Goal: Information Seeking & Learning: Learn about a topic

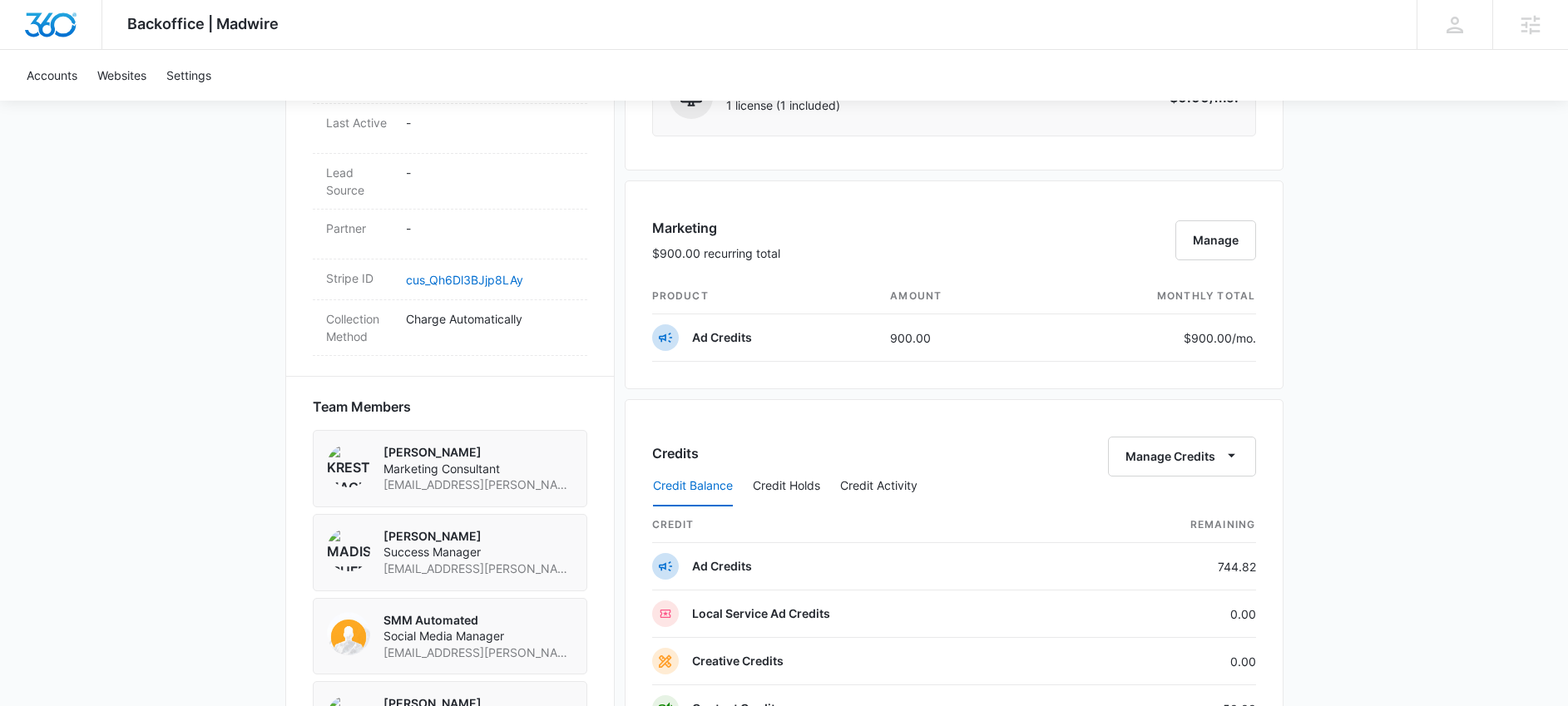
scroll to position [925, 0]
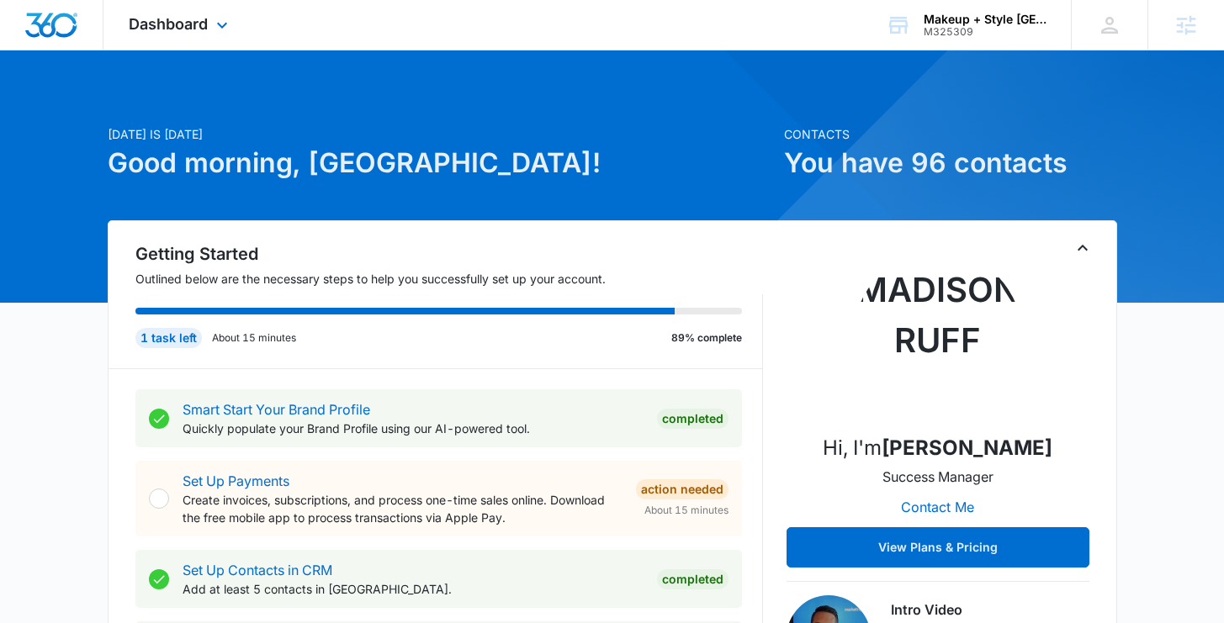
click at [210, 29] on div "Dashboard Apps Reputation Websites Forms CRM Email Social POS Content Ads Intel…" at bounding box center [180, 25] width 154 height 50
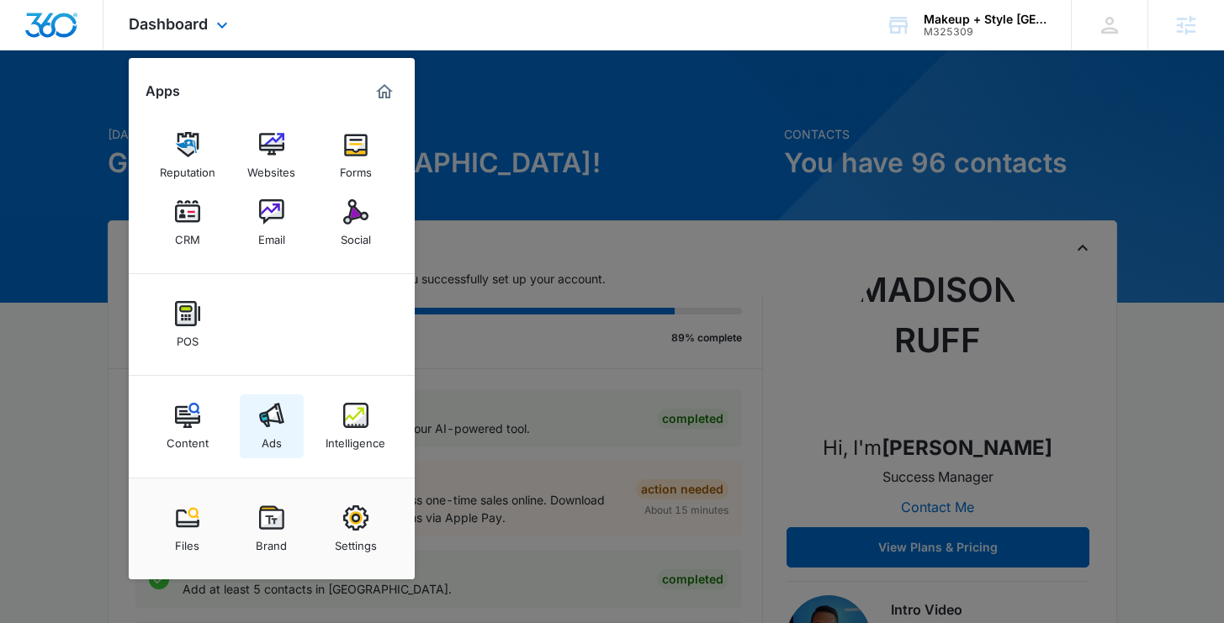
click at [275, 433] on div "Ads" at bounding box center [272, 439] width 20 height 22
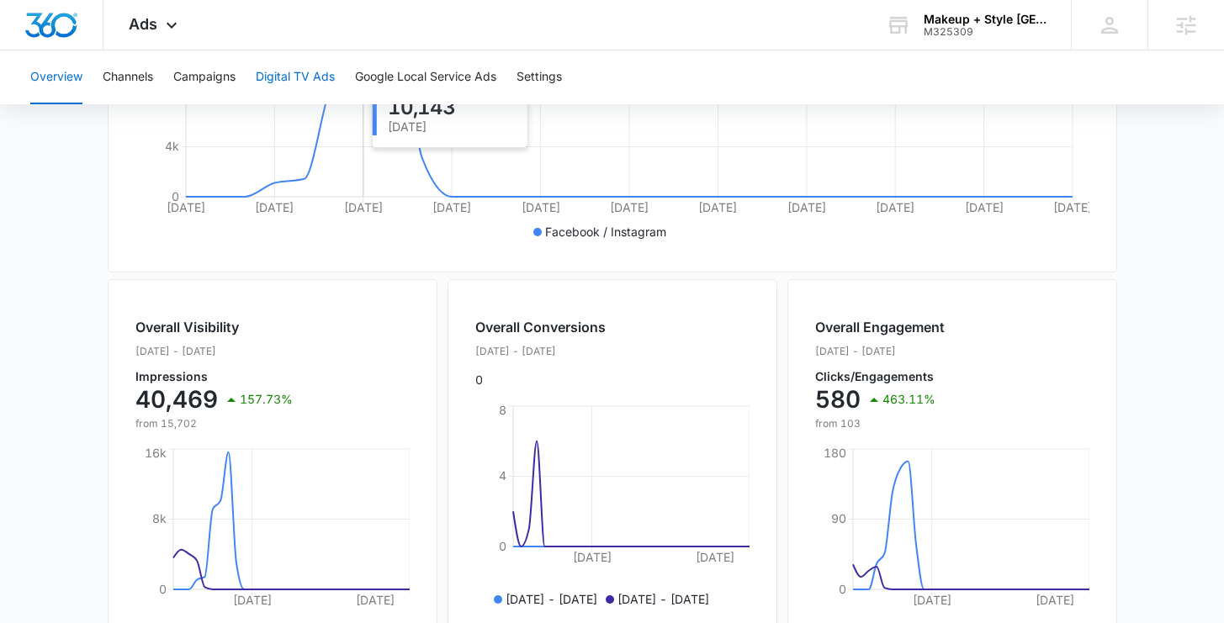
scroll to position [459, 0]
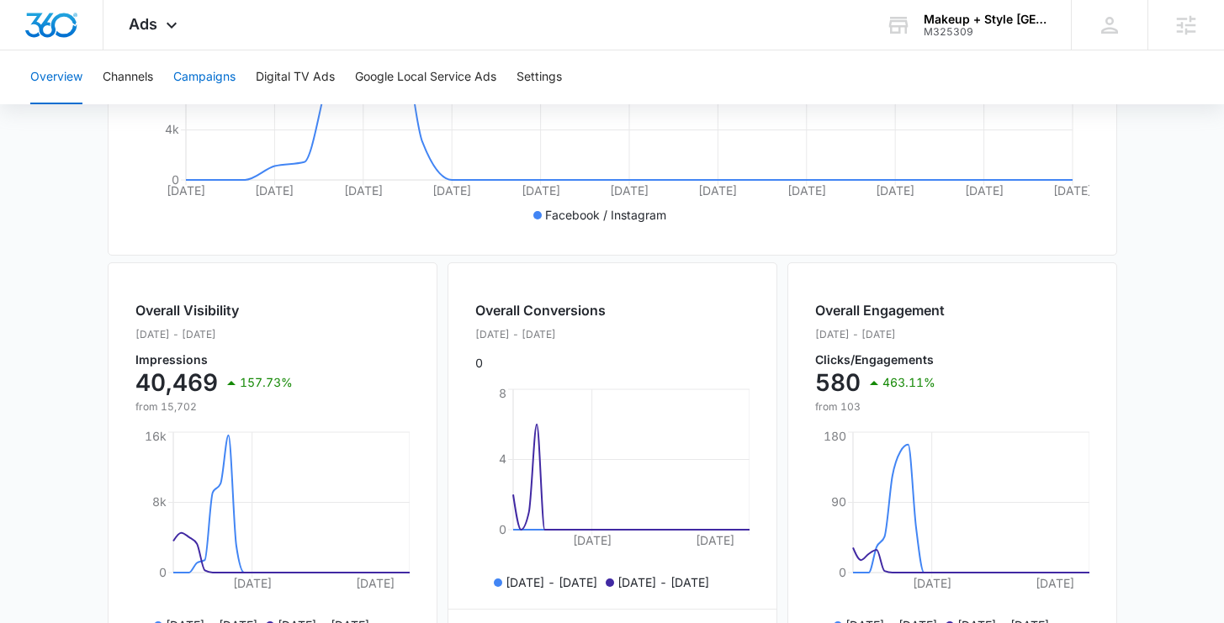
click at [232, 77] on button "Campaigns" at bounding box center [204, 77] width 62 height 54
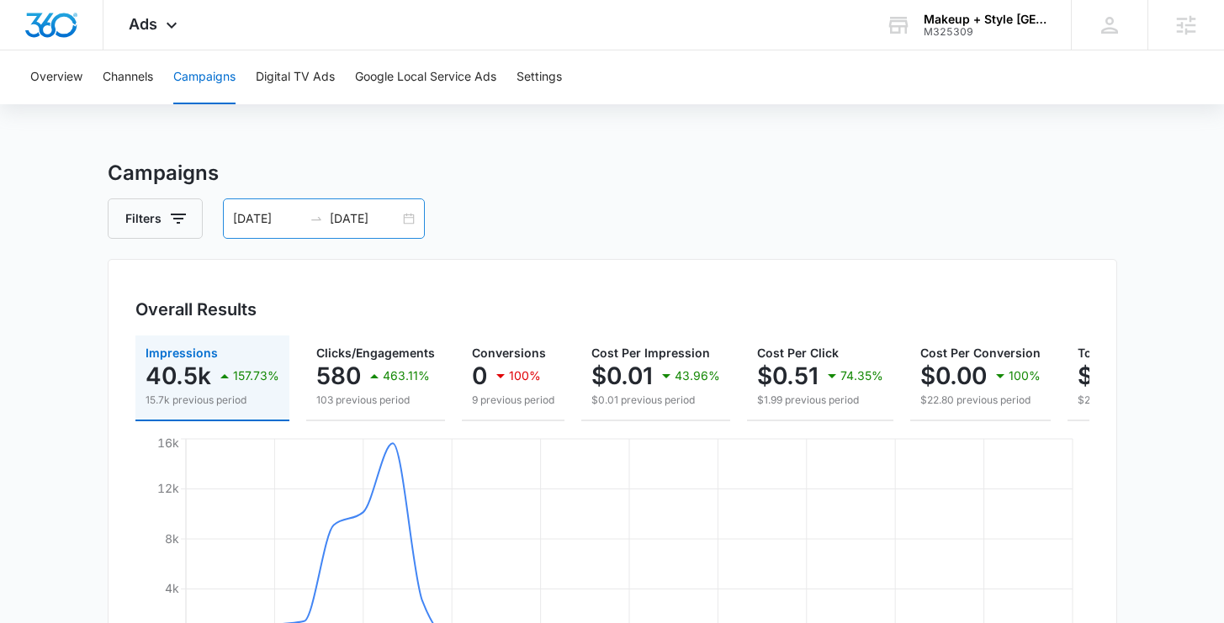
click at [408, 213] on div "08/10/2025 09/09/2025" at bounding box center [324, 219] width 202 height 40
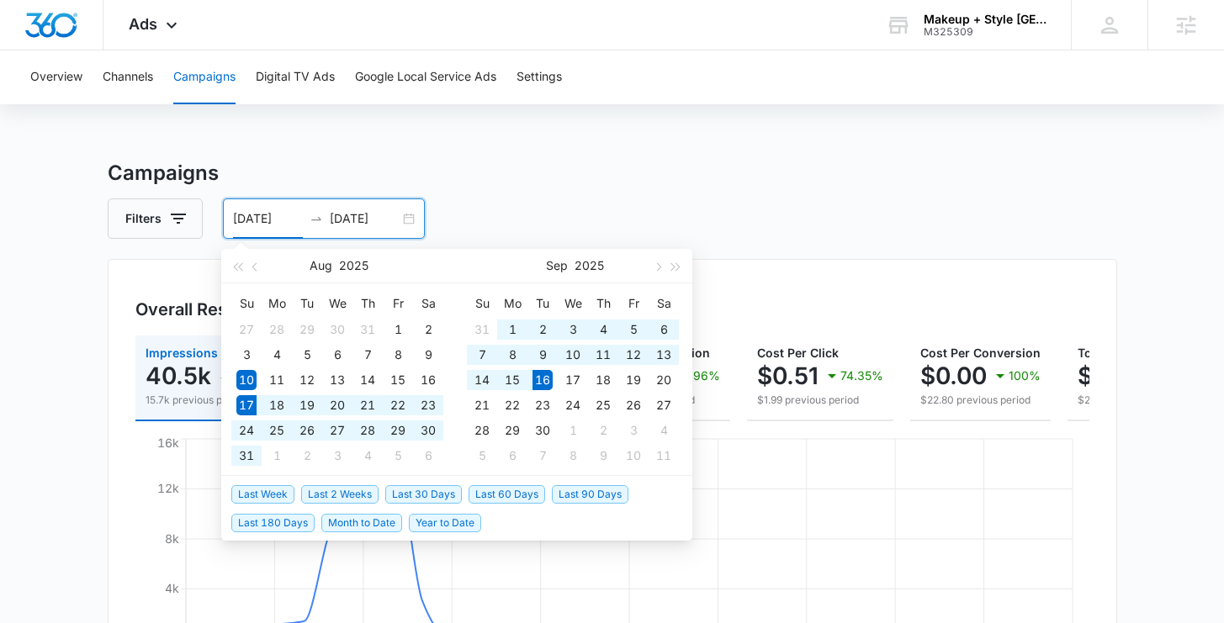
click at [448, 489] on span "Last 30 Days" at bounding box center [423, 494] width 77 height 19
type input "08/17/2025"
type input "09/16/2025"
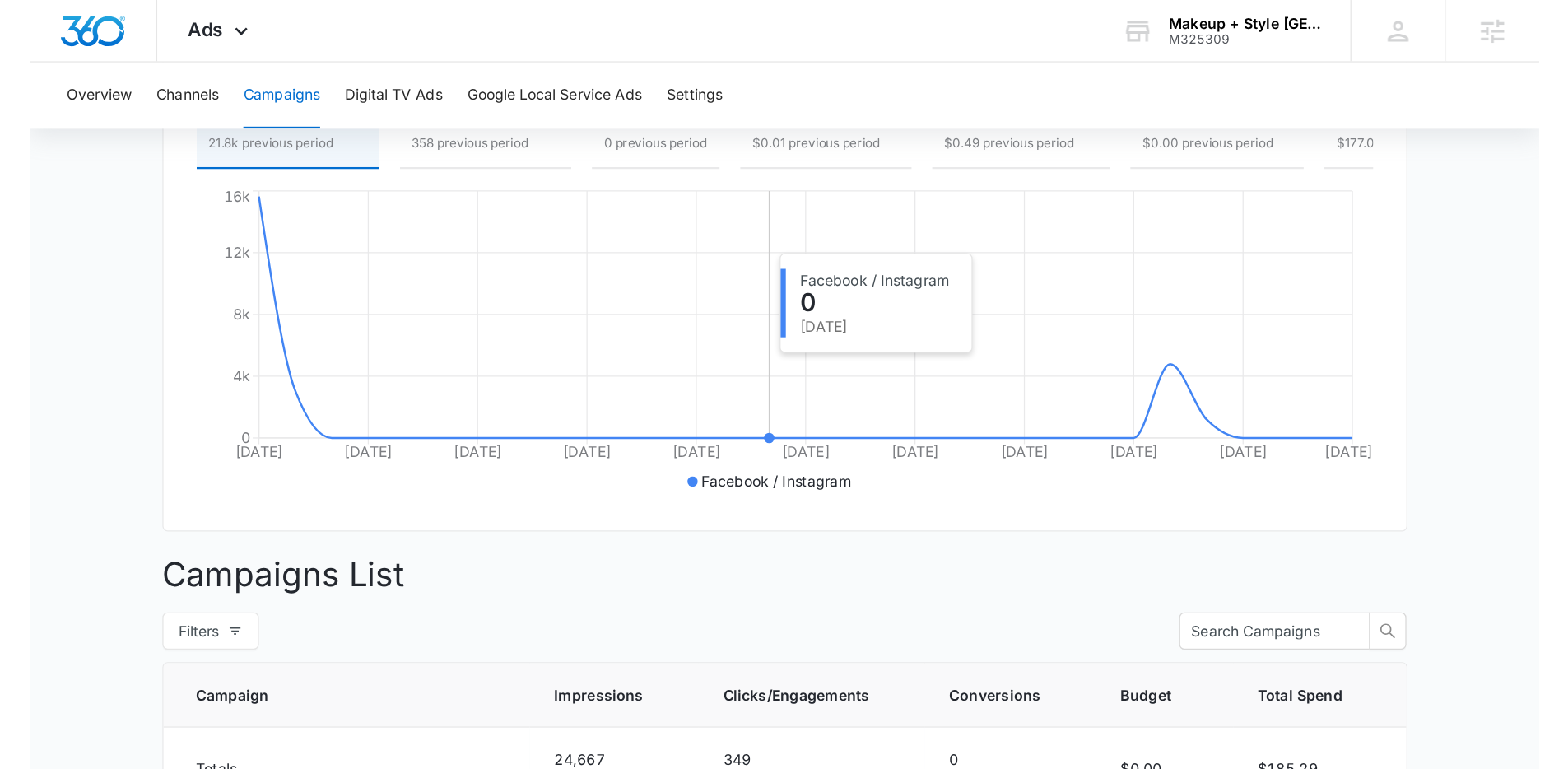
scroll to position [279, 0]
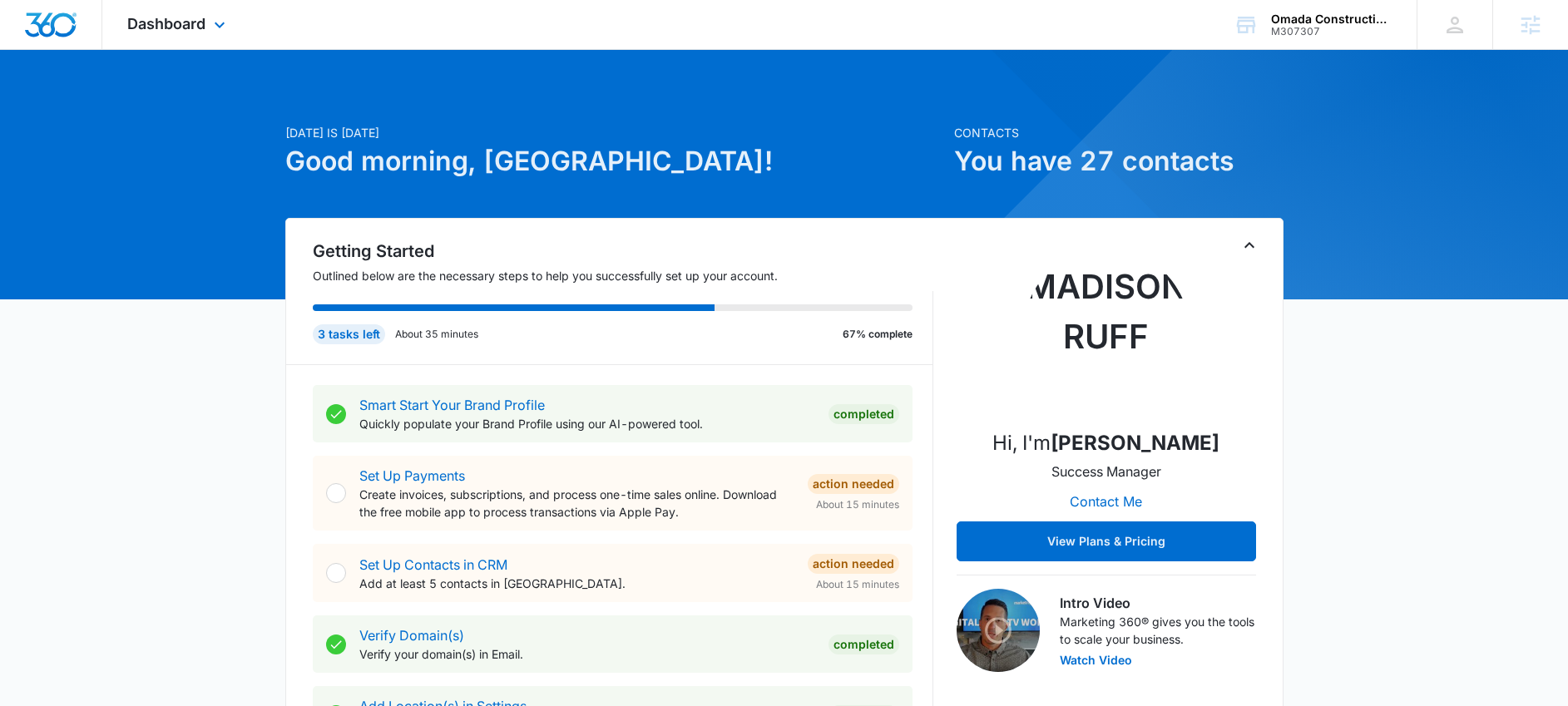
click at [165, 39] on div "Dashboard Apps Reputation Websites Forms CRM Email Social POS Content Ads Intel…" at bounding box center [178, 25] width 152 height 49
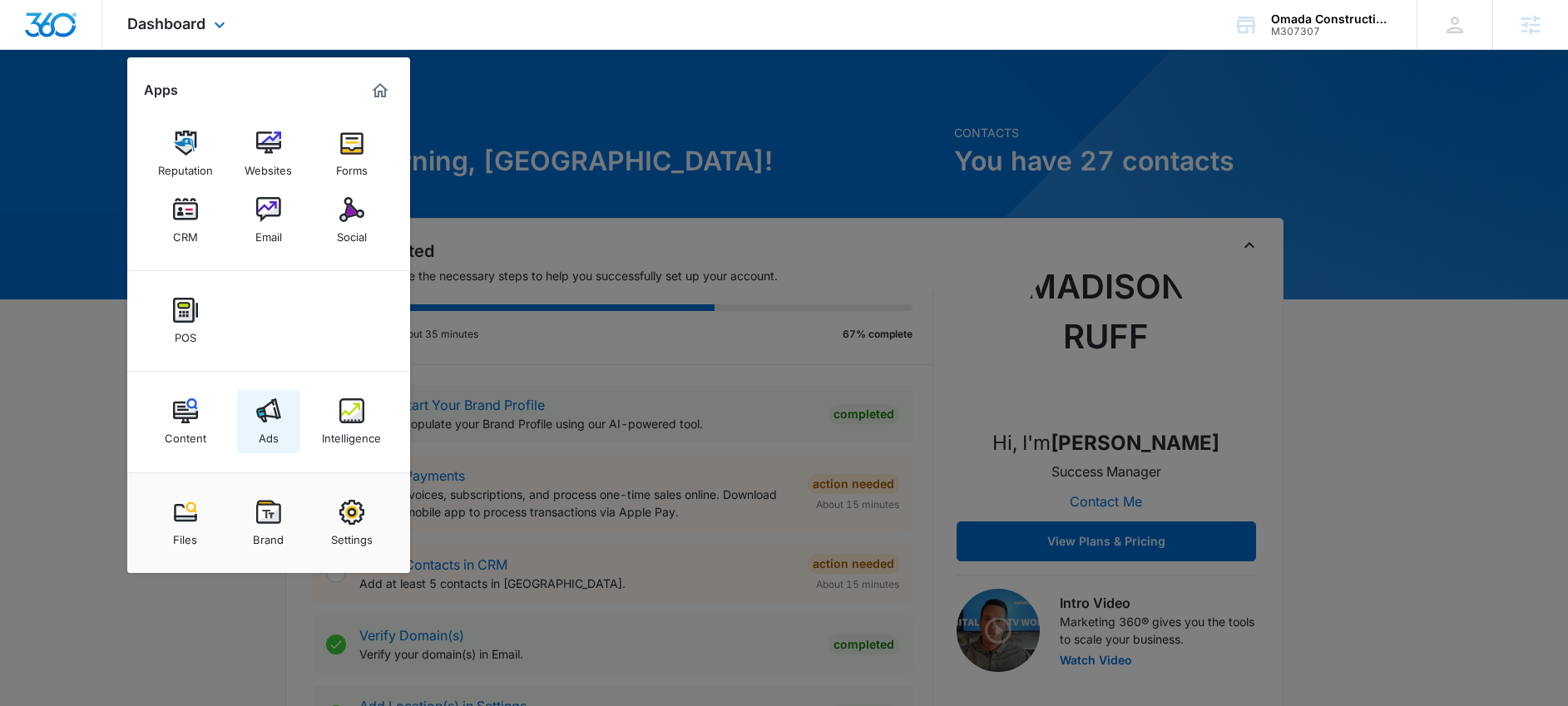
click at [274, 444] on div "Ads" at bounding box center [269, 434] width 20 height 22
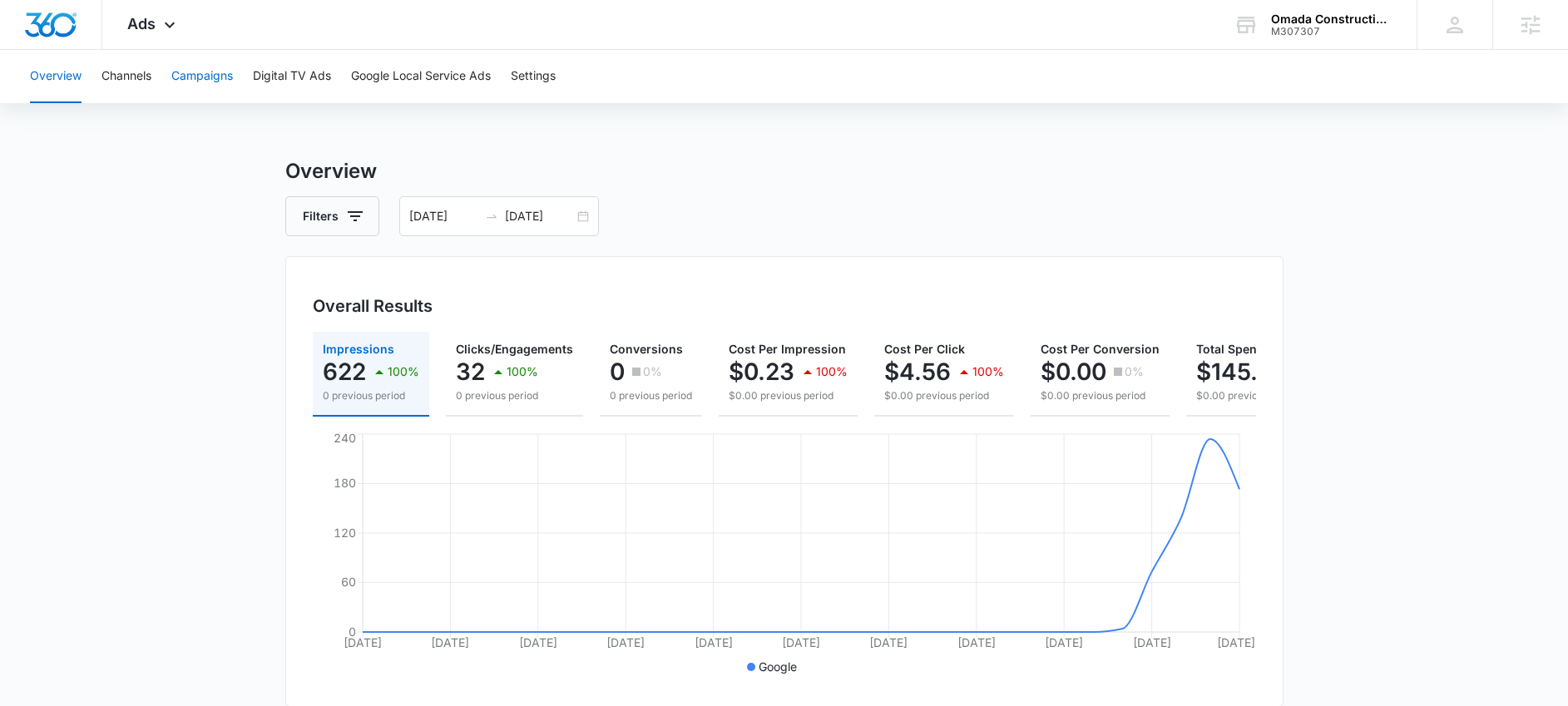
click at [192, 71] on button "Campaigns" at bounding box center [202, 76] width 61 height 53
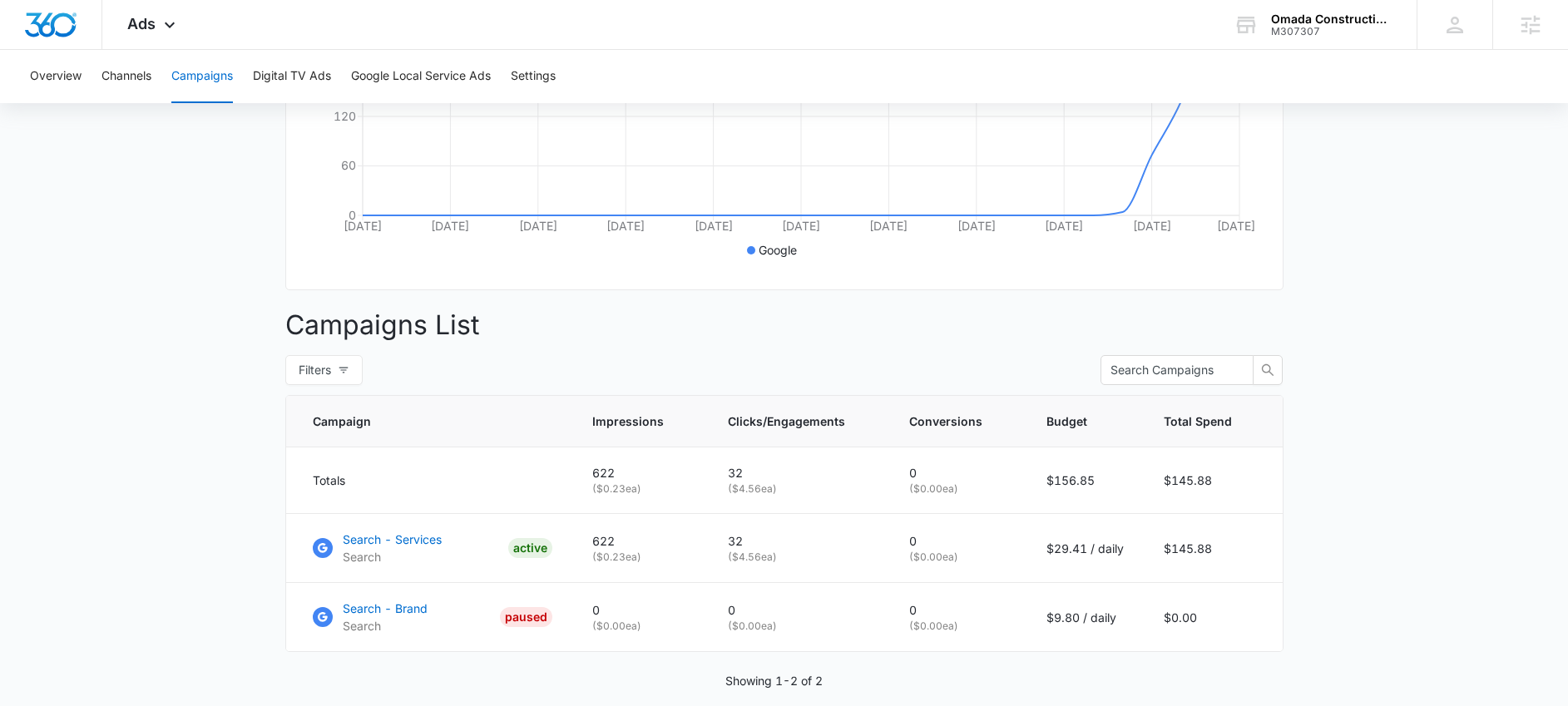
scroll to position [443, 0]
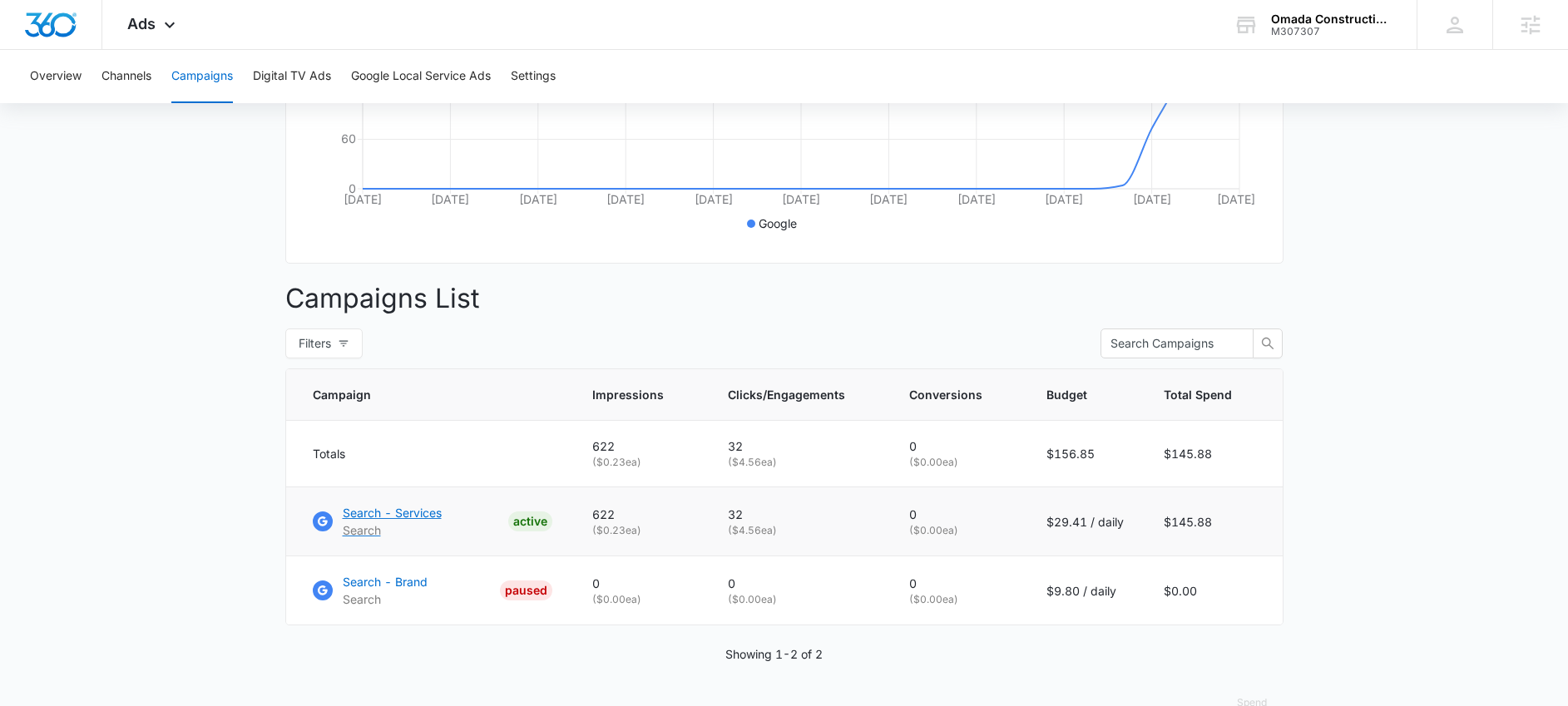
click at [404, 521] on p "Search - Services" at bounding box center [392, 513] width 99 height 18
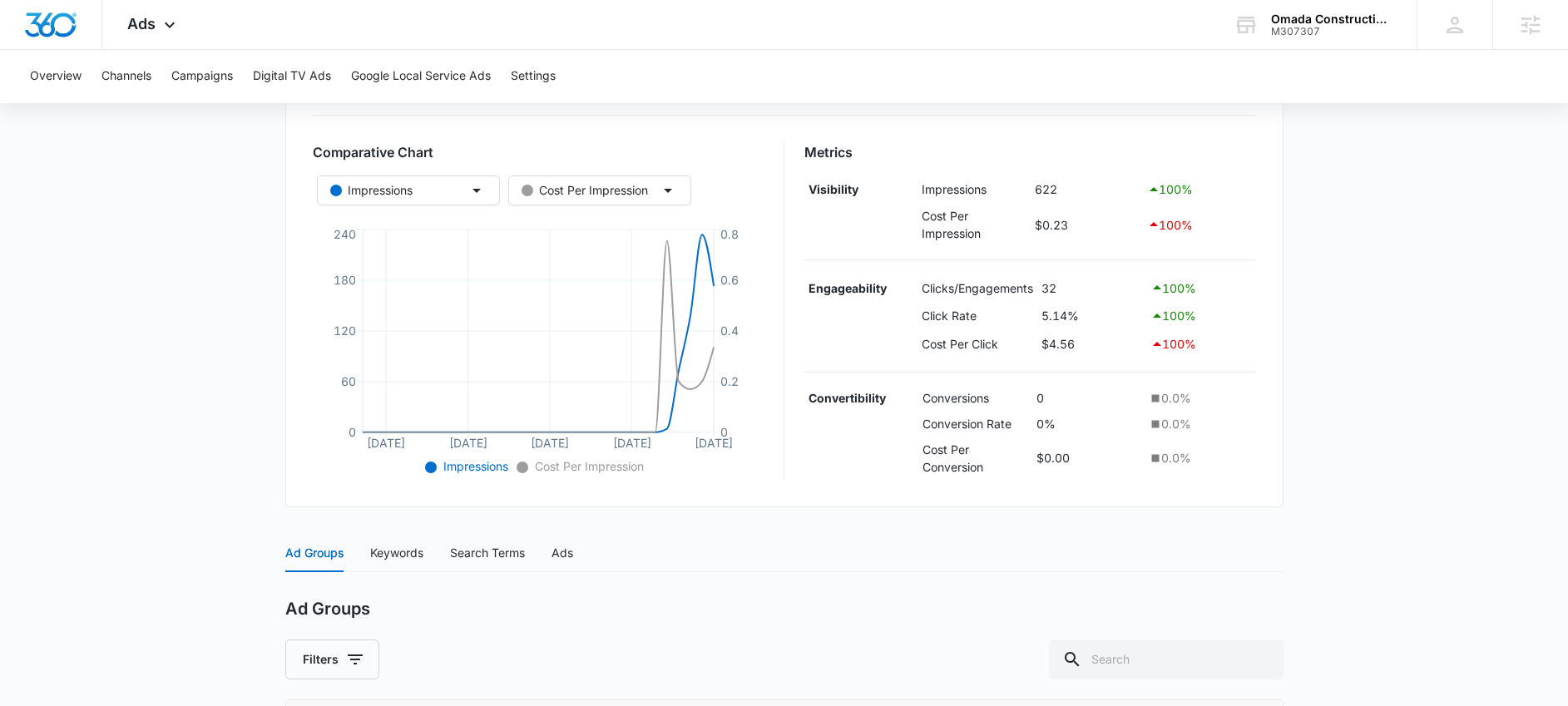
scroll to position [517, 0]
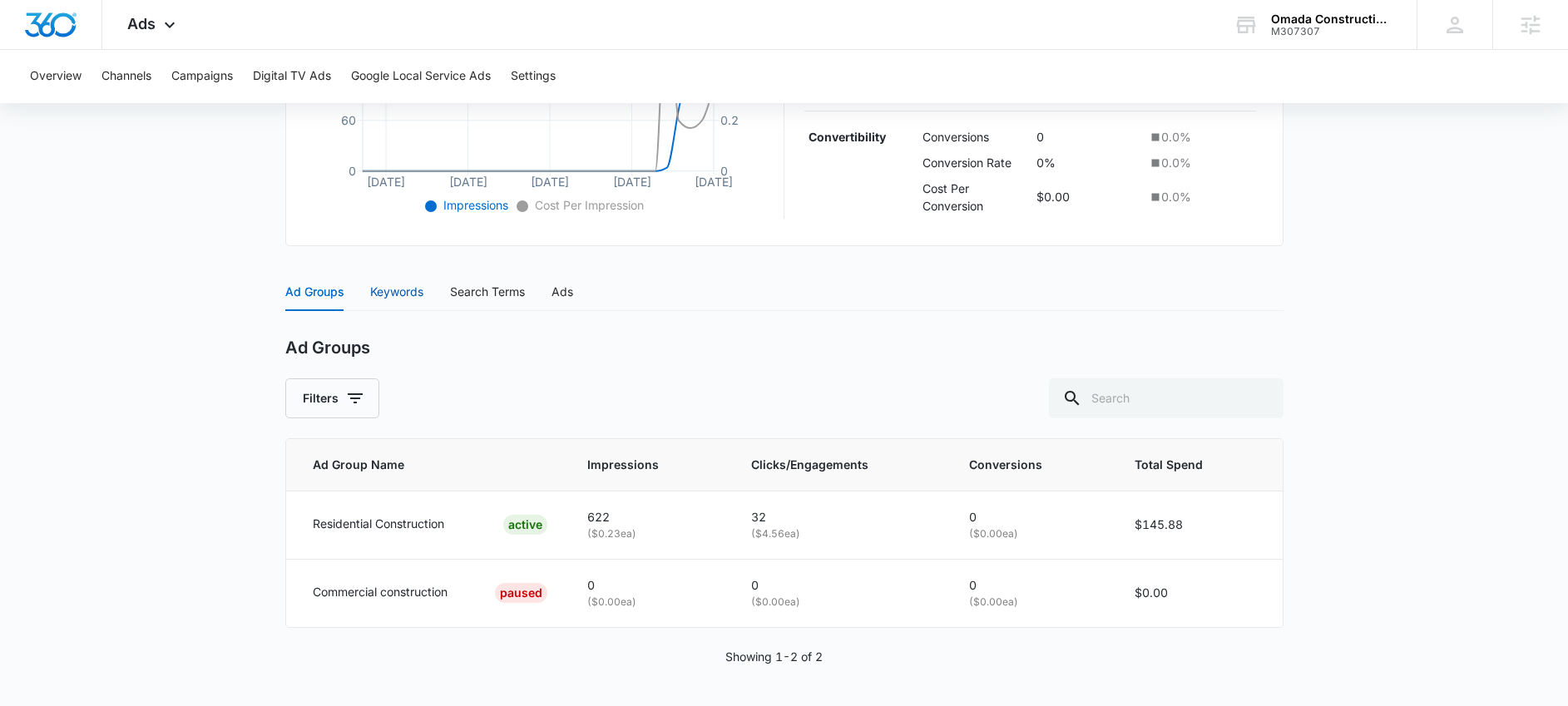
click at [385, 291] on div "Keywords" at bounding box center [396, 292] width 53 height 19
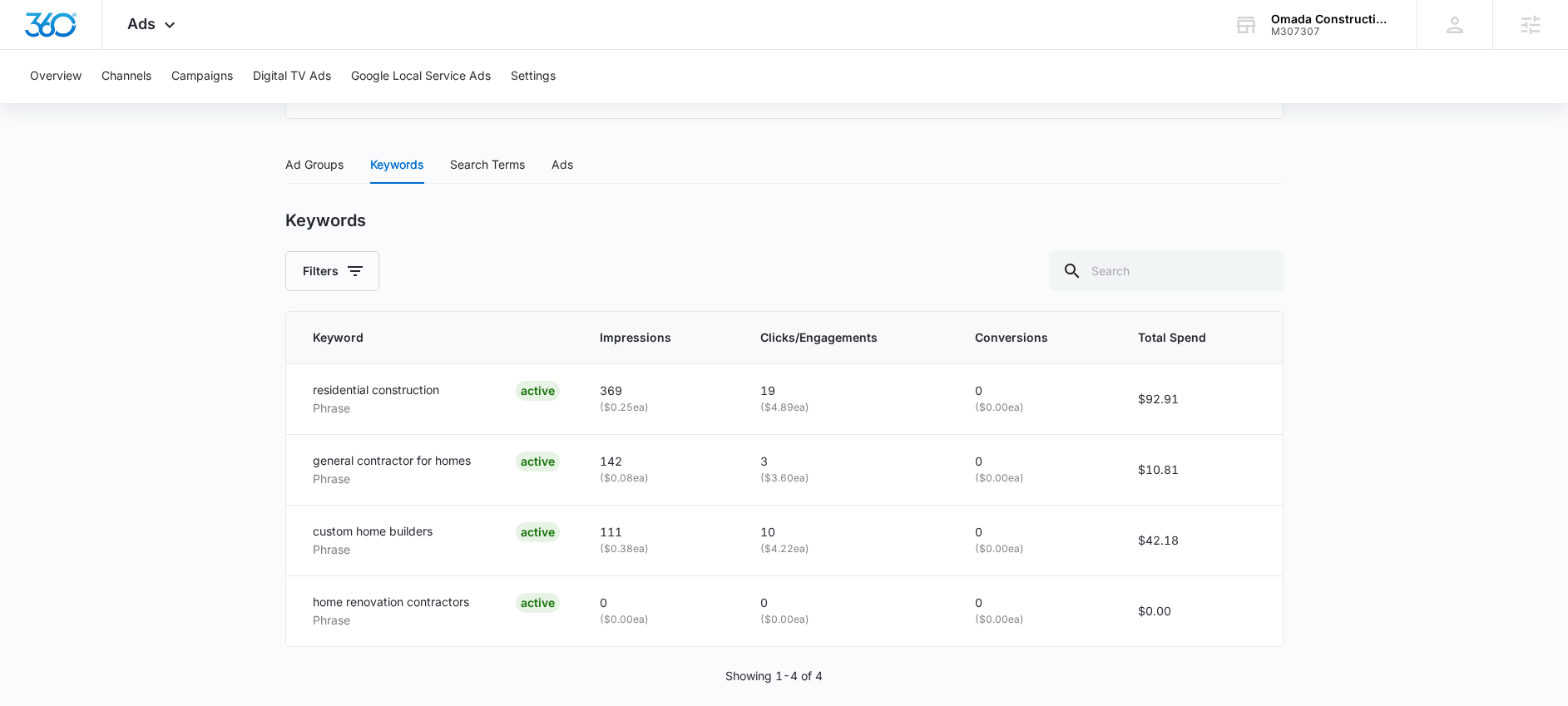
scroll to position [663, 0]
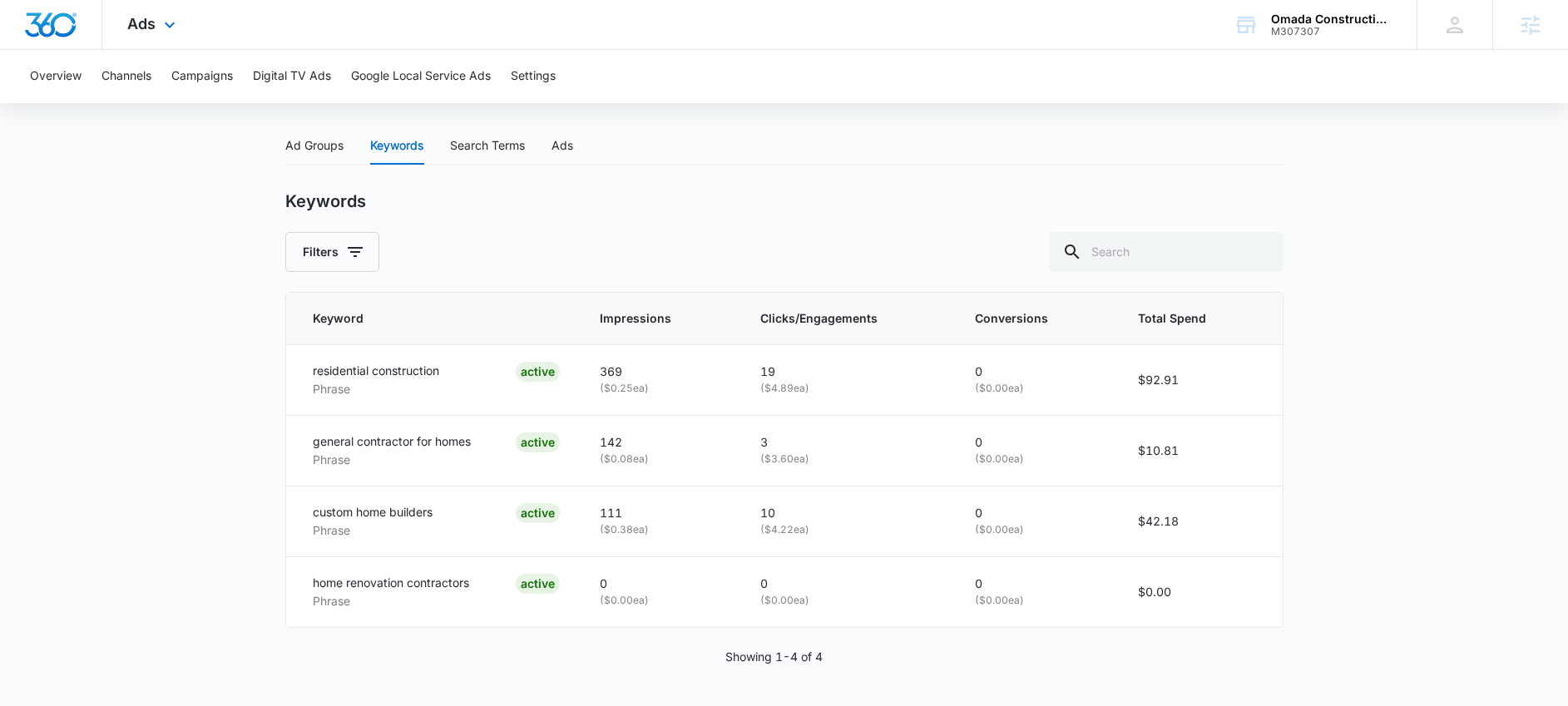
click at [135, 36] on div "Ads Apps Reputation Websites Forms CRM Email Social POS Content Ads Intelligenc…" at bounding box center [152, 25] width 102 height 49
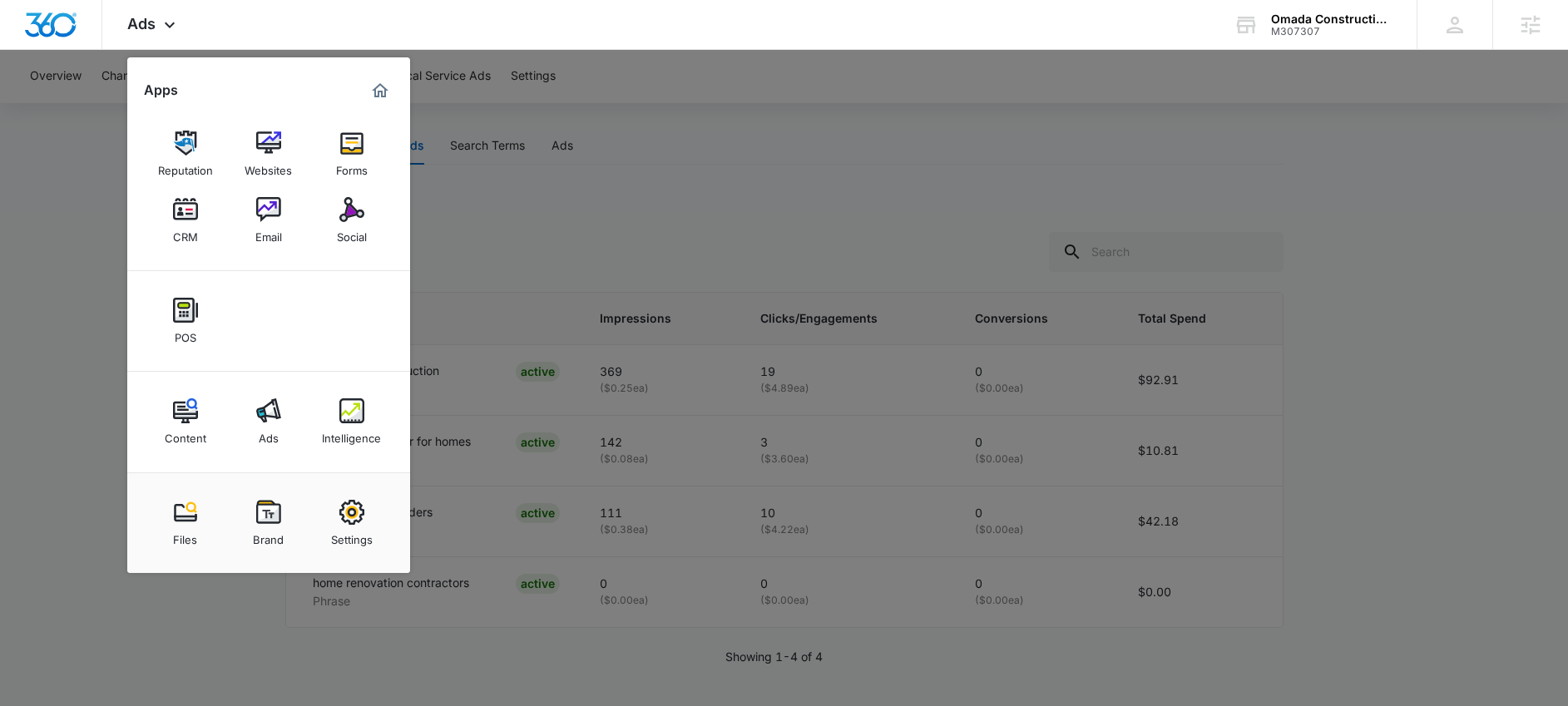
click at [512, 383] on div at bounding box center [784, 353] width 1568 height 706
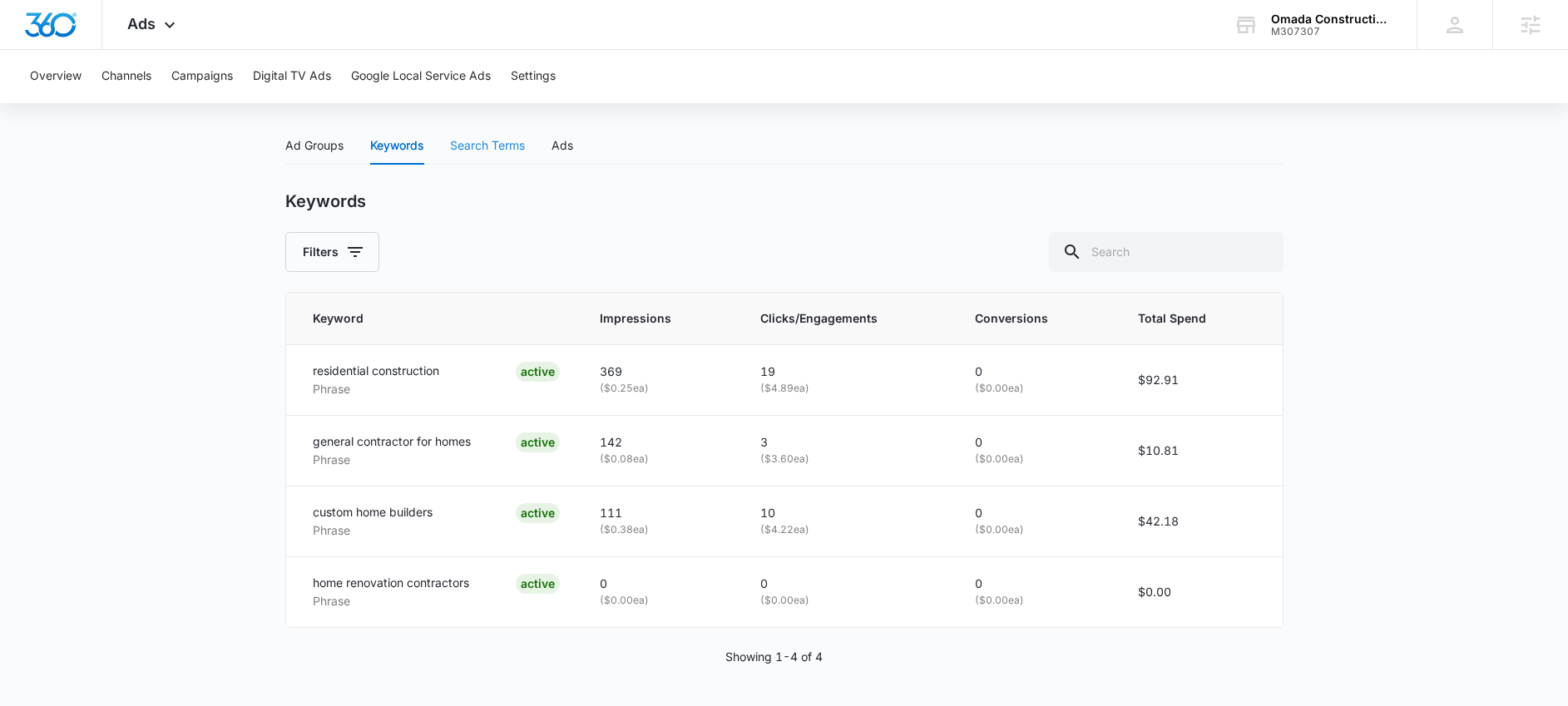
click at [470, 158] on div "Search Terms" at bounding box center [487, 145] width 75 height 39
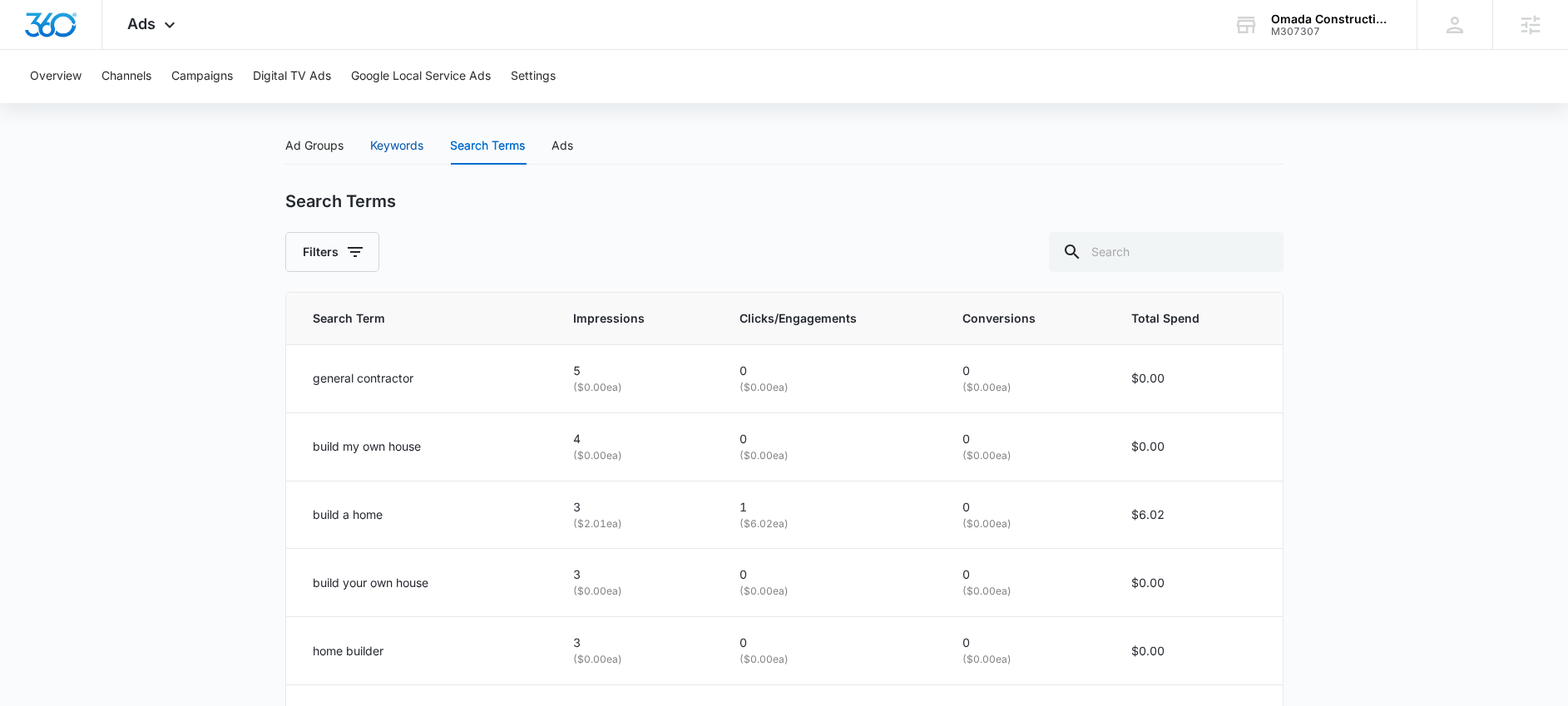
click at [392, 138] on div "Keywords" at bounding box center [396, 145] width 53 height 19
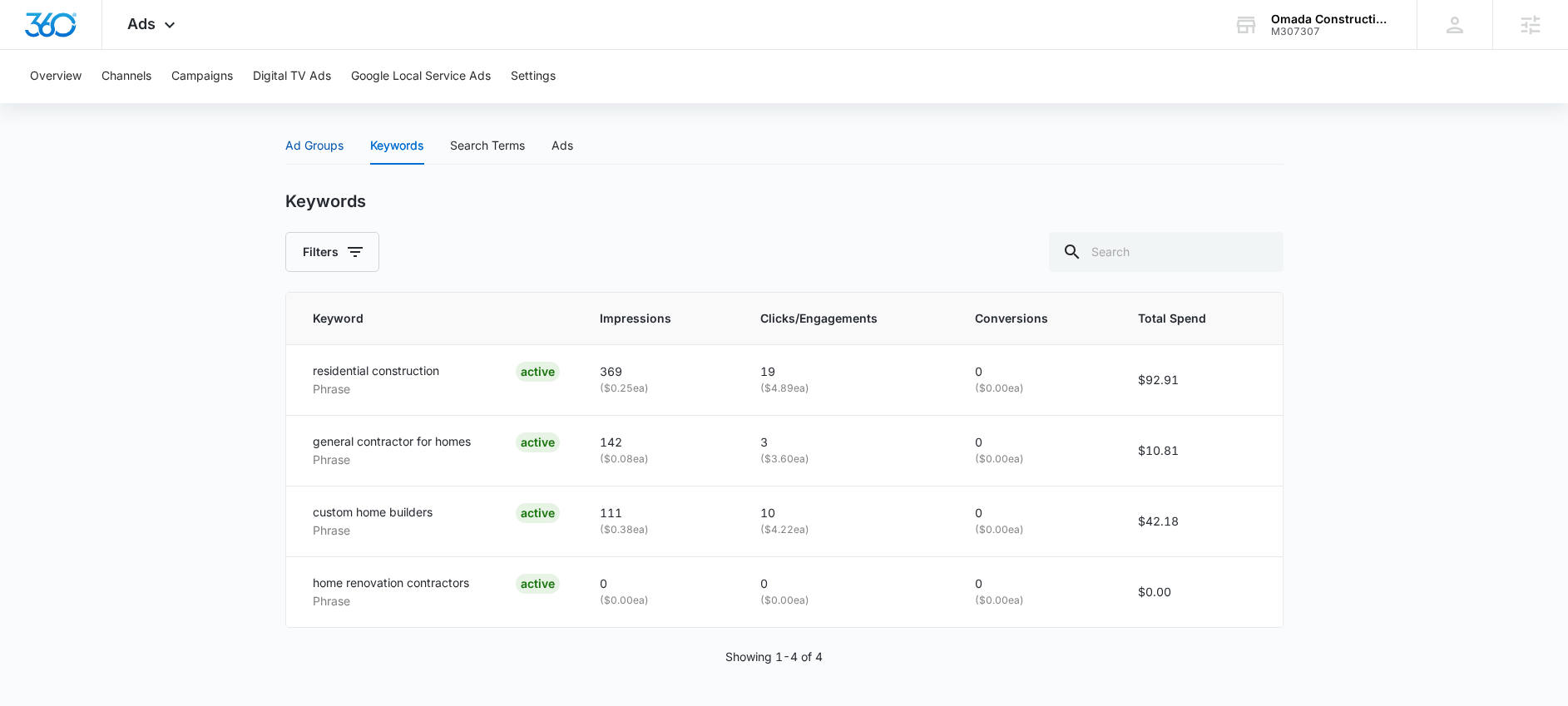
click at [330, 139] on div "Ad Groups" at bounding box center [314, 145] width 58 height 19
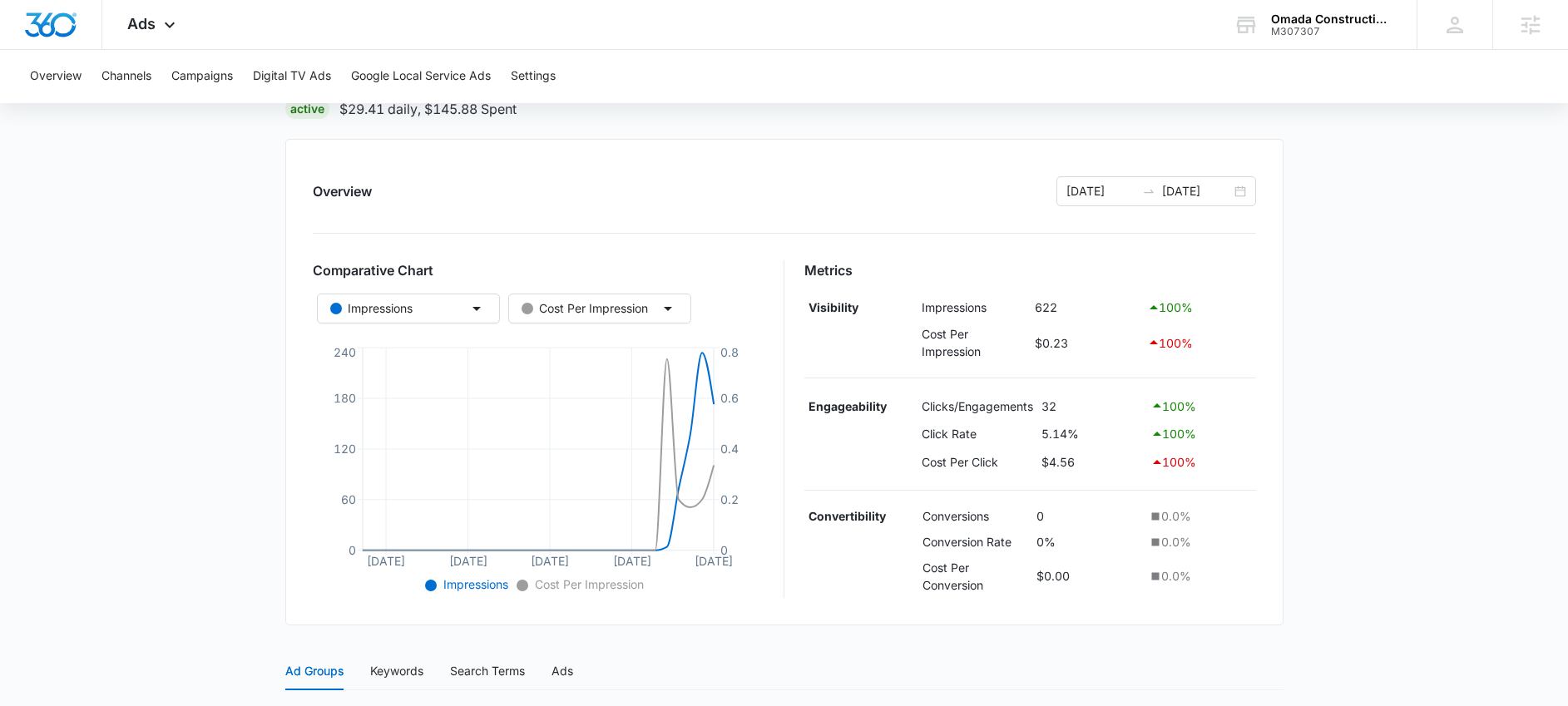
scroll to position [400, 0]
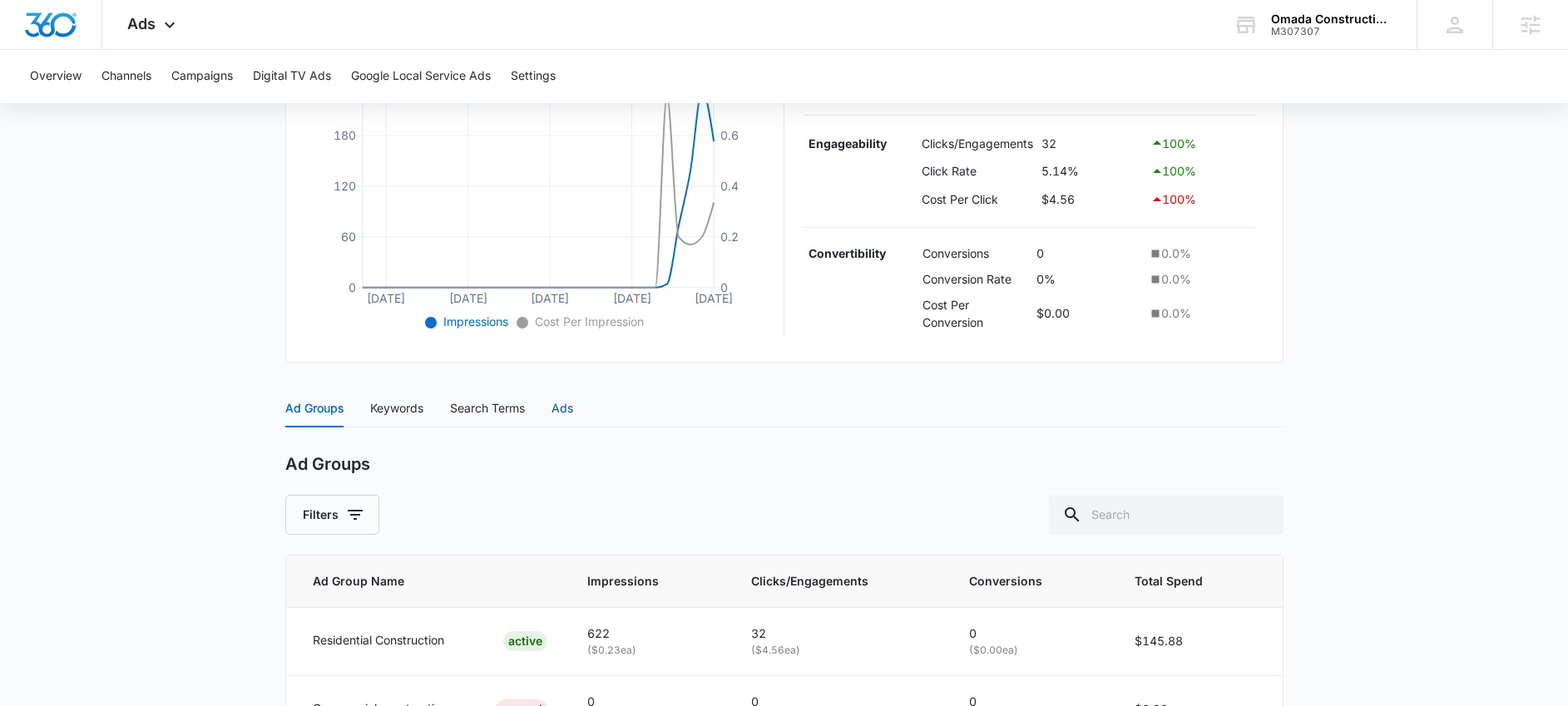
click at [571, 403] on div "Ads" at bounding box center [563, 408] width 22 height 19
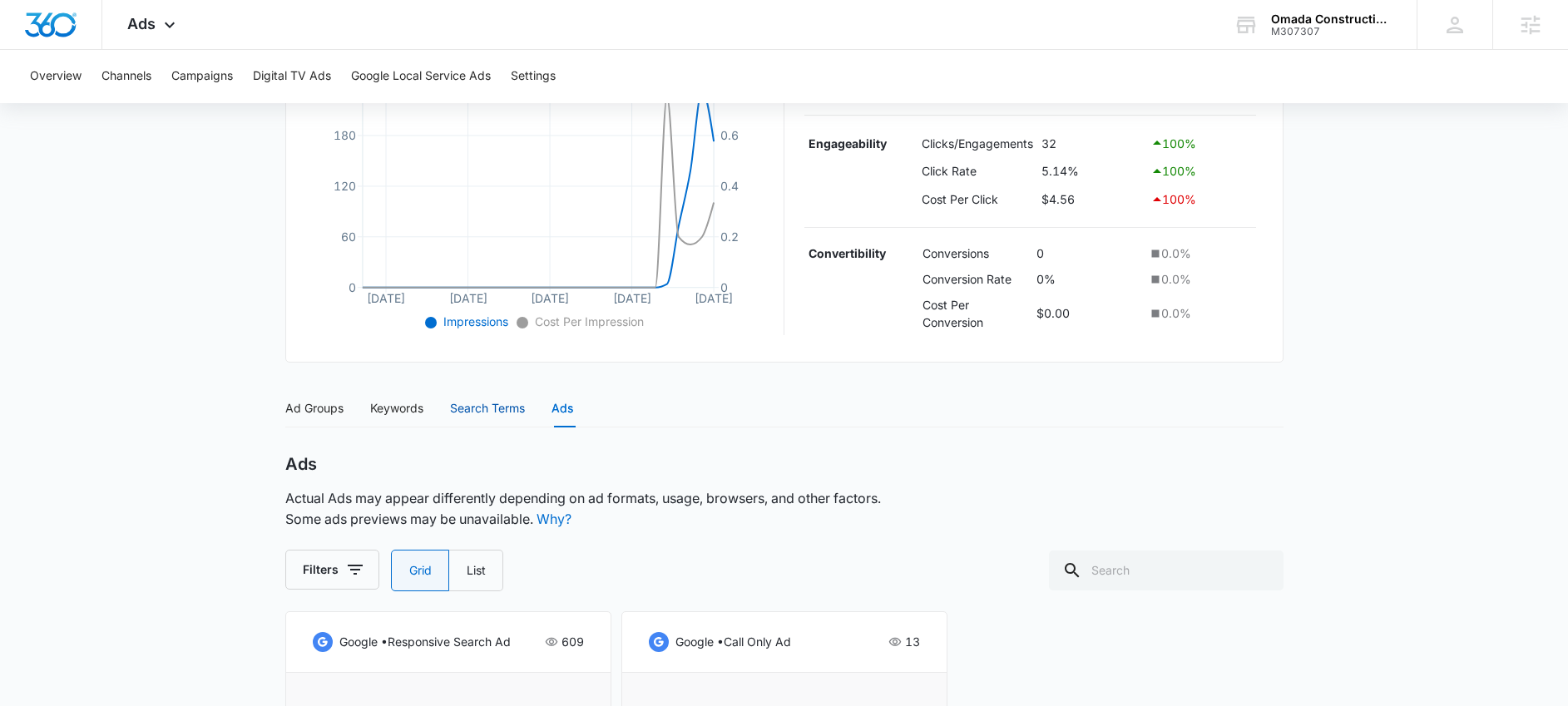
click at [476, 411] on div "Search Terms" at bounding box center [487, 408] width 75 height 19
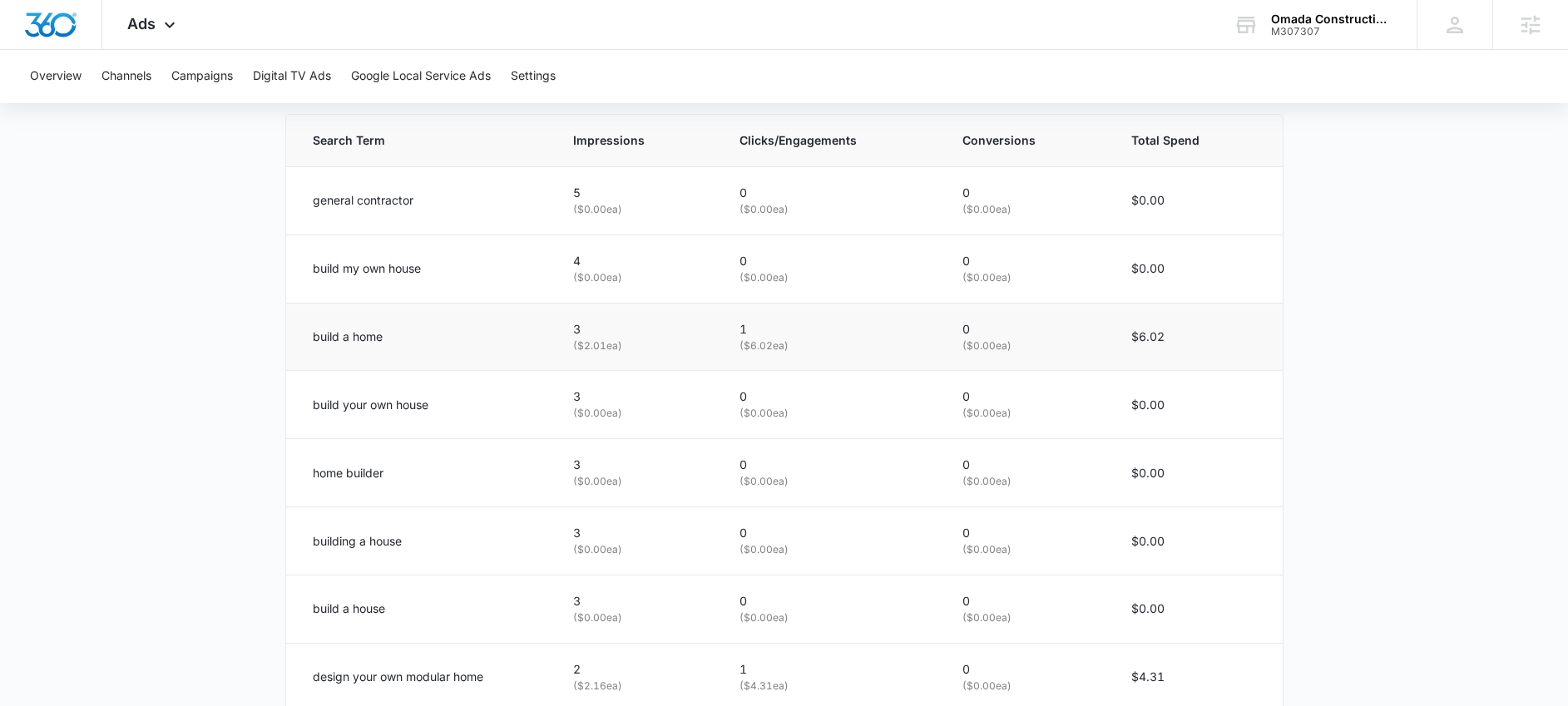
scroll to position [976, 0]
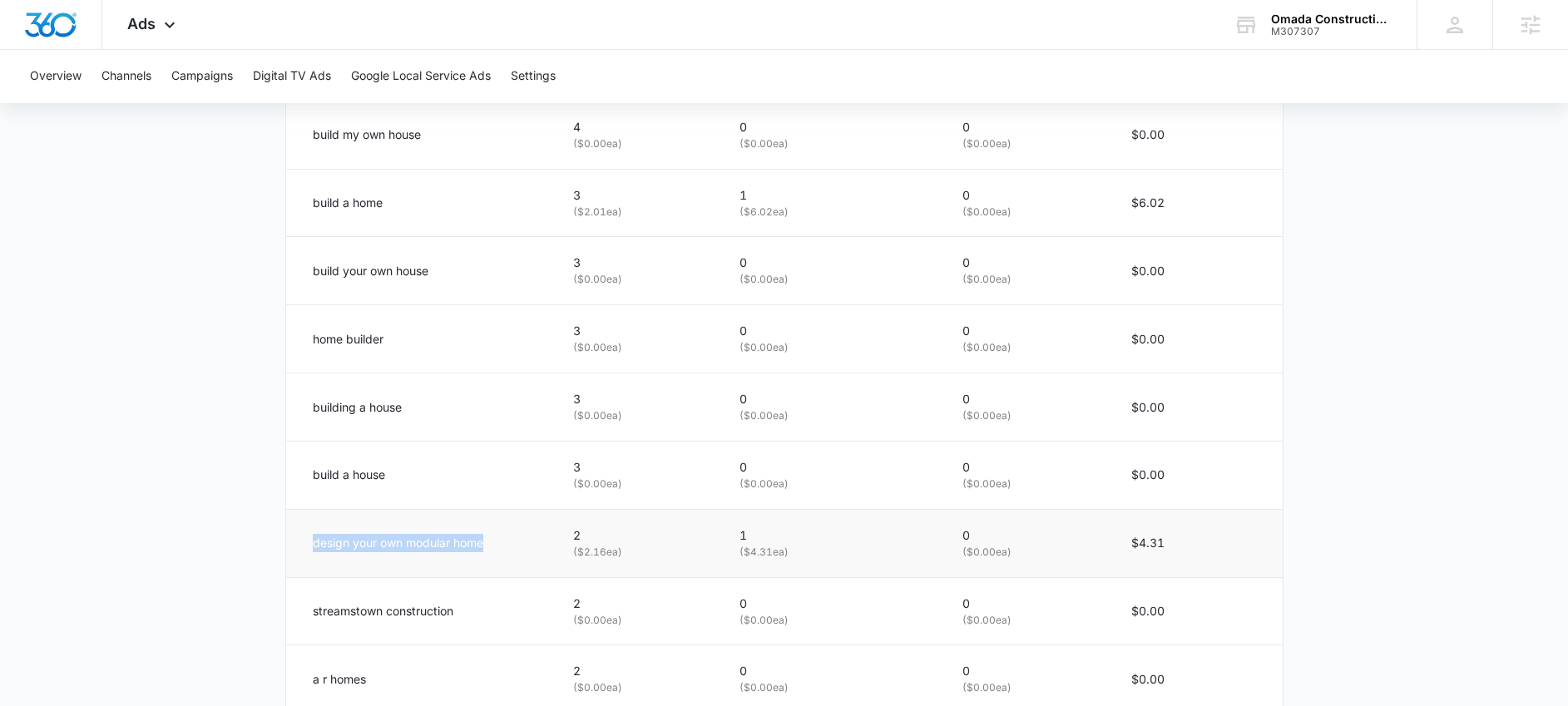
drag, startPoint x: 502, startPoint y: 546, endPoint x: 292, endPoint y: 543, distance: 210.0
click at [292, 543] on td "design your own modular home" at bounding box center [419, 543] width 267 height 68
copy p "design your own modular home"
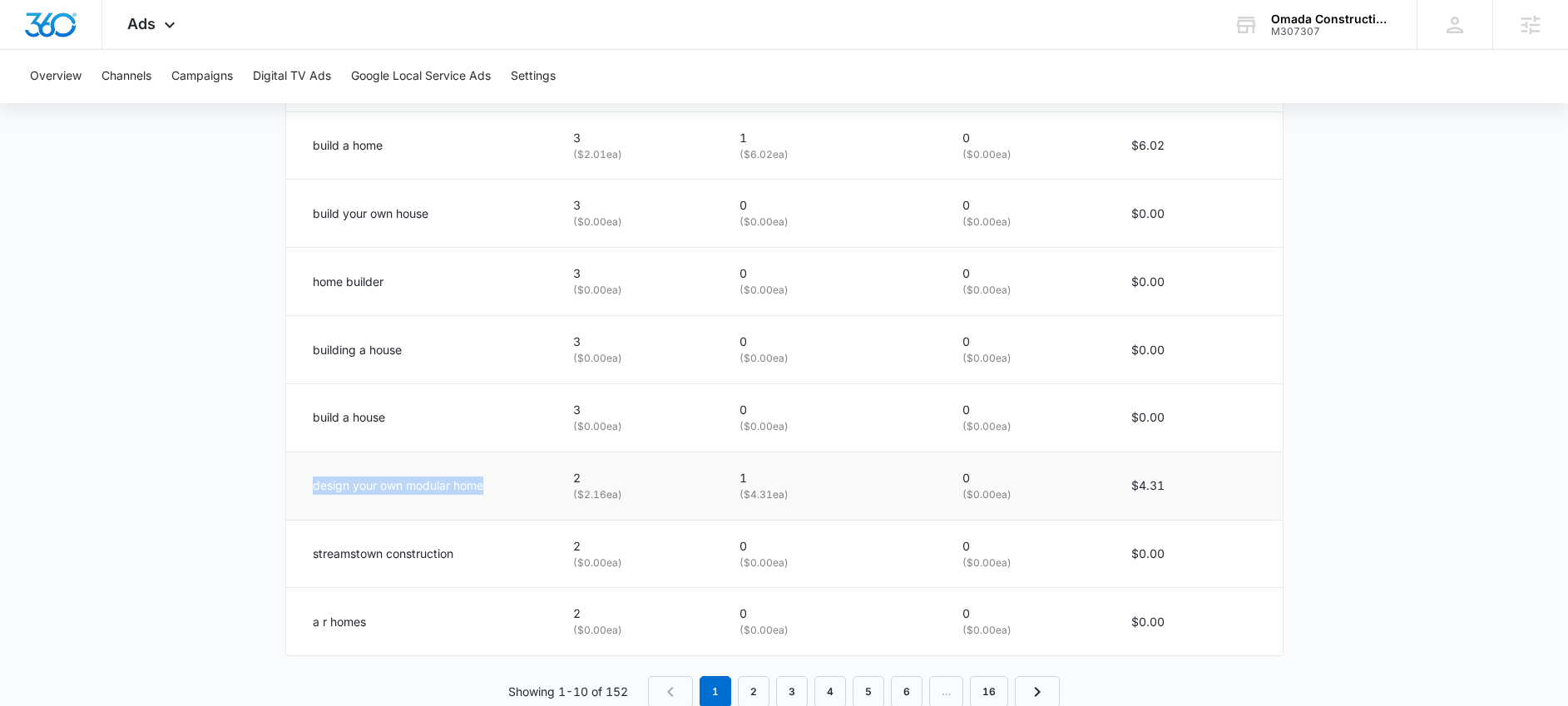
scroll to position [1034, 0]
drag, startPoint x: 467, startPoint y: 555, endPoint x: 302, endPoint y: 556, distance: 165.0
click at [302, 556] on td "streamstown construction" at bounding box center [419, 553] width 267 height 68
drag, startPoint x: 454, startPoint y: 563, endPoint x: 309, endPoint y: 555, distance: 145.2
click at [309, 555] on td "streamstown construction" at bounding box center [419, 553] width 267 height 68
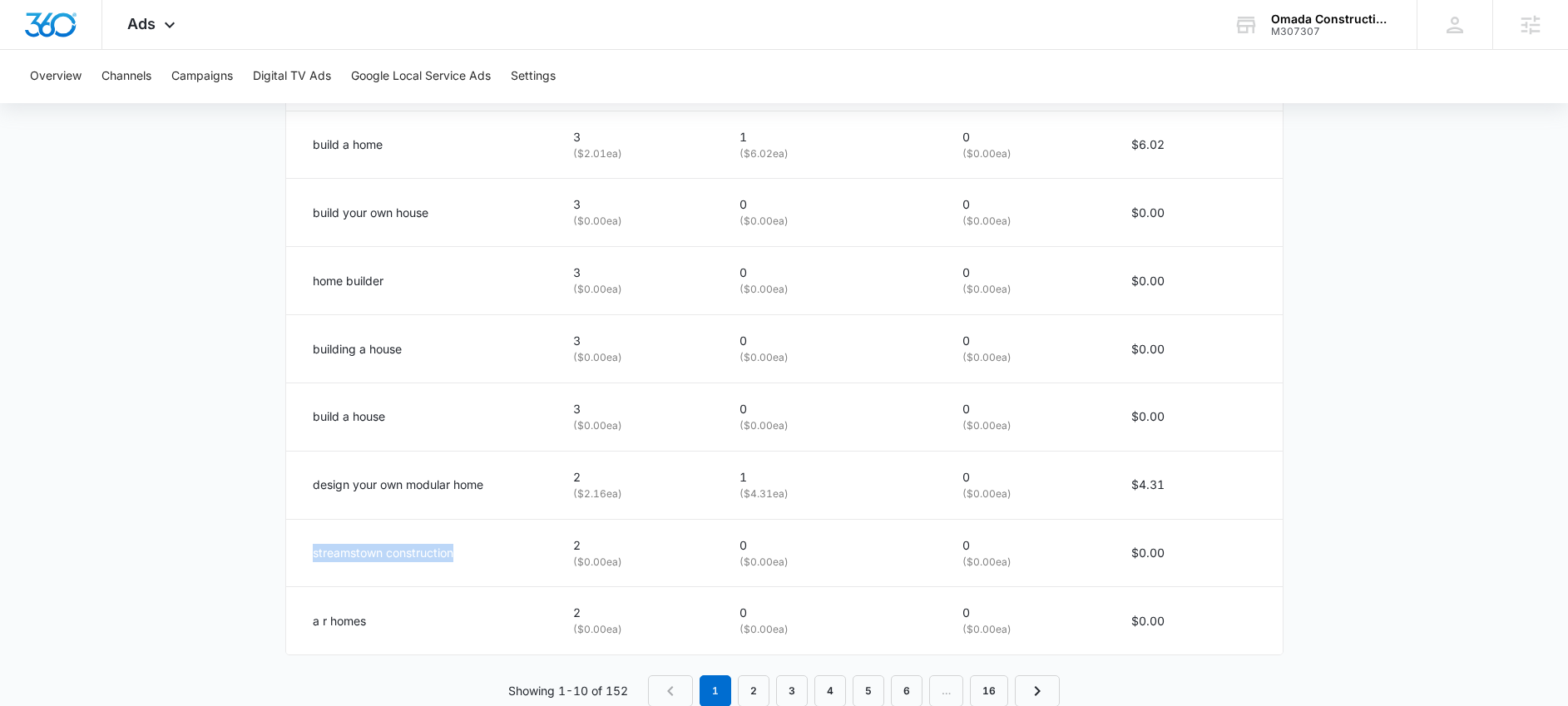
copy p "streamstown construction"
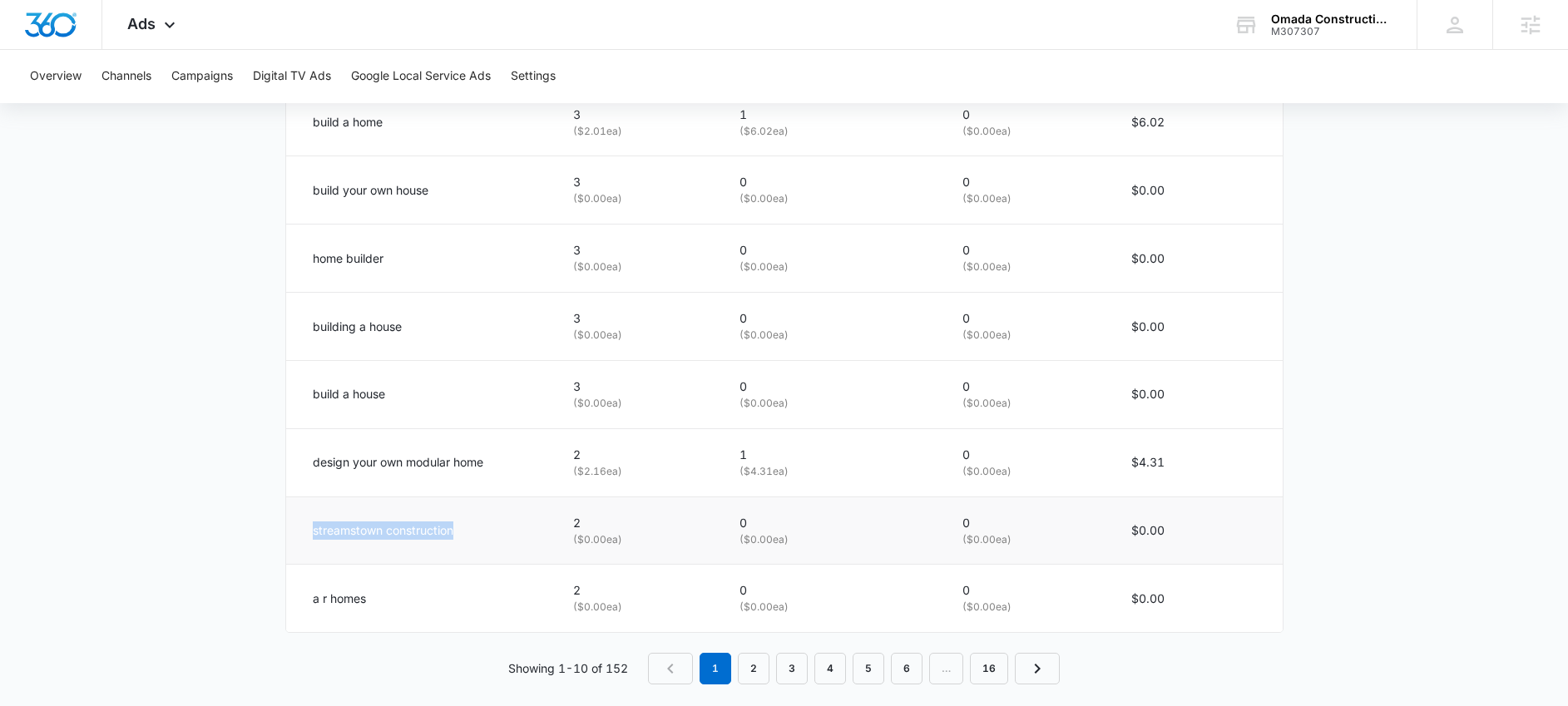
scroll to position [1075, 0]
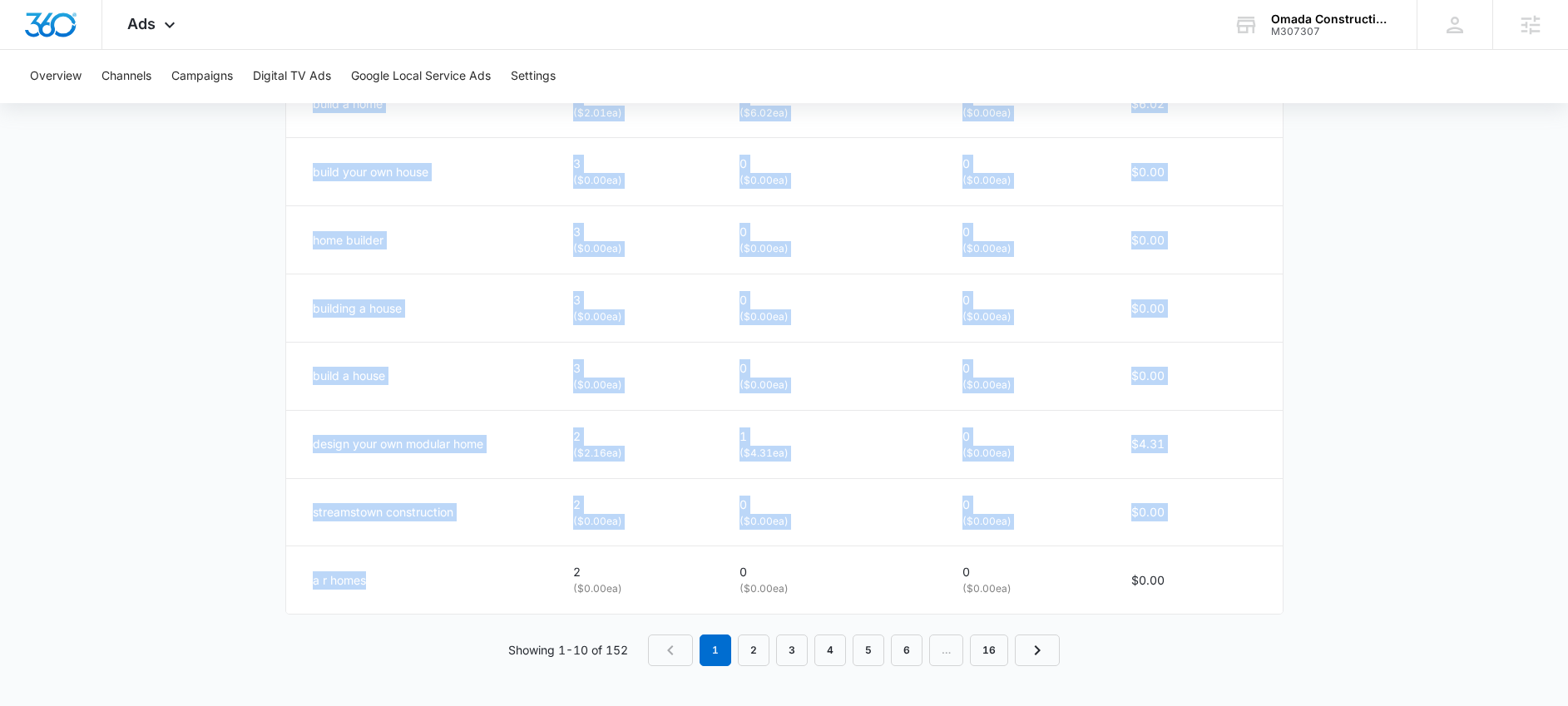
drag, startPoint x: 381, startPoint y: 574, endPoint x: 263, endPoint y: 584, distance: 118.4
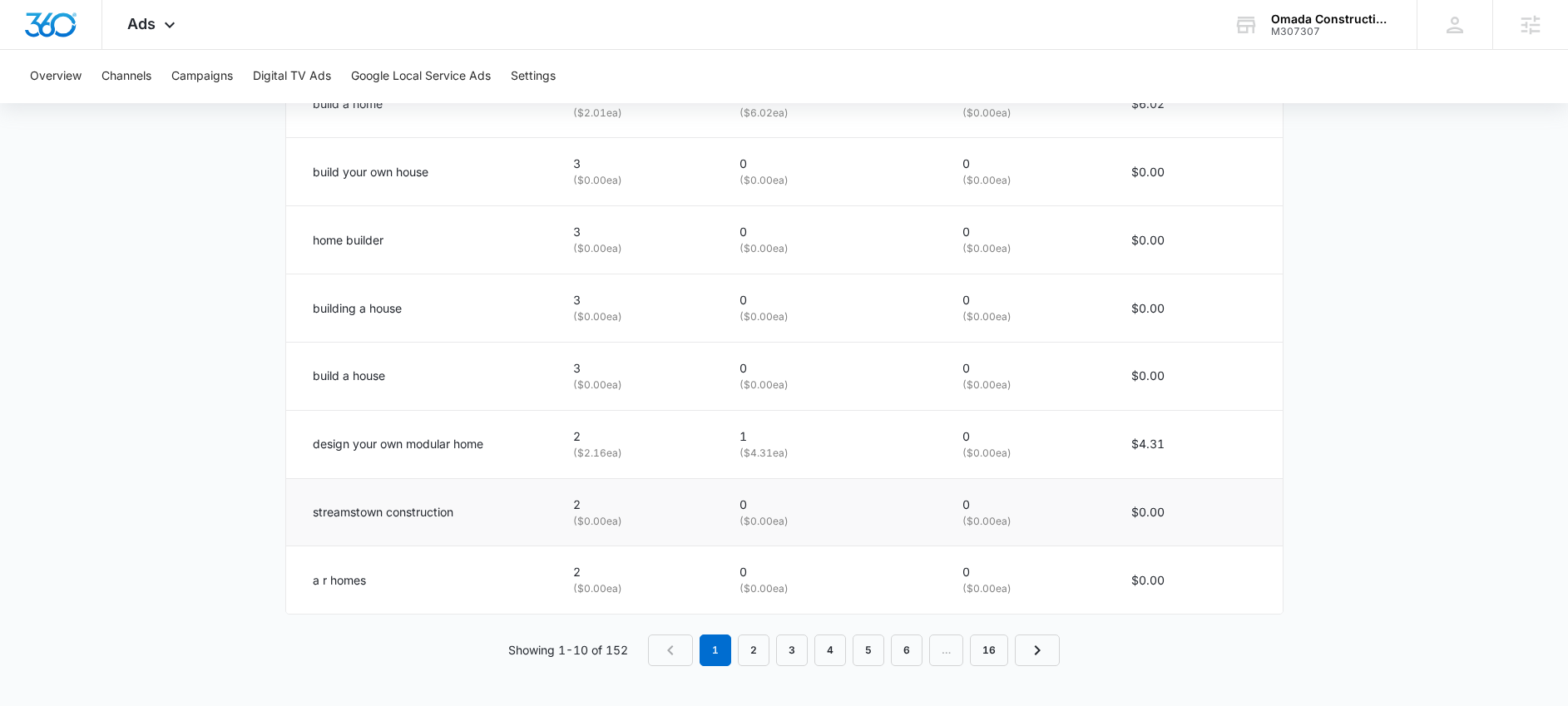
click at [411, 536] on td "streamstown construction" at bounding box center [419, 512] width 267 height 68
drag, startPoint x: 384, startPoint y: 585, endPoint x: 305, endPoint y: 587, distance: 79.0
click at [305, 587] on td "a r homes" at bounding box center [419, 580] width 267 height 67
copy p "a r homes"
click at [764, 658] on link "2" at bounding box center [753, 651] width 32 height 32
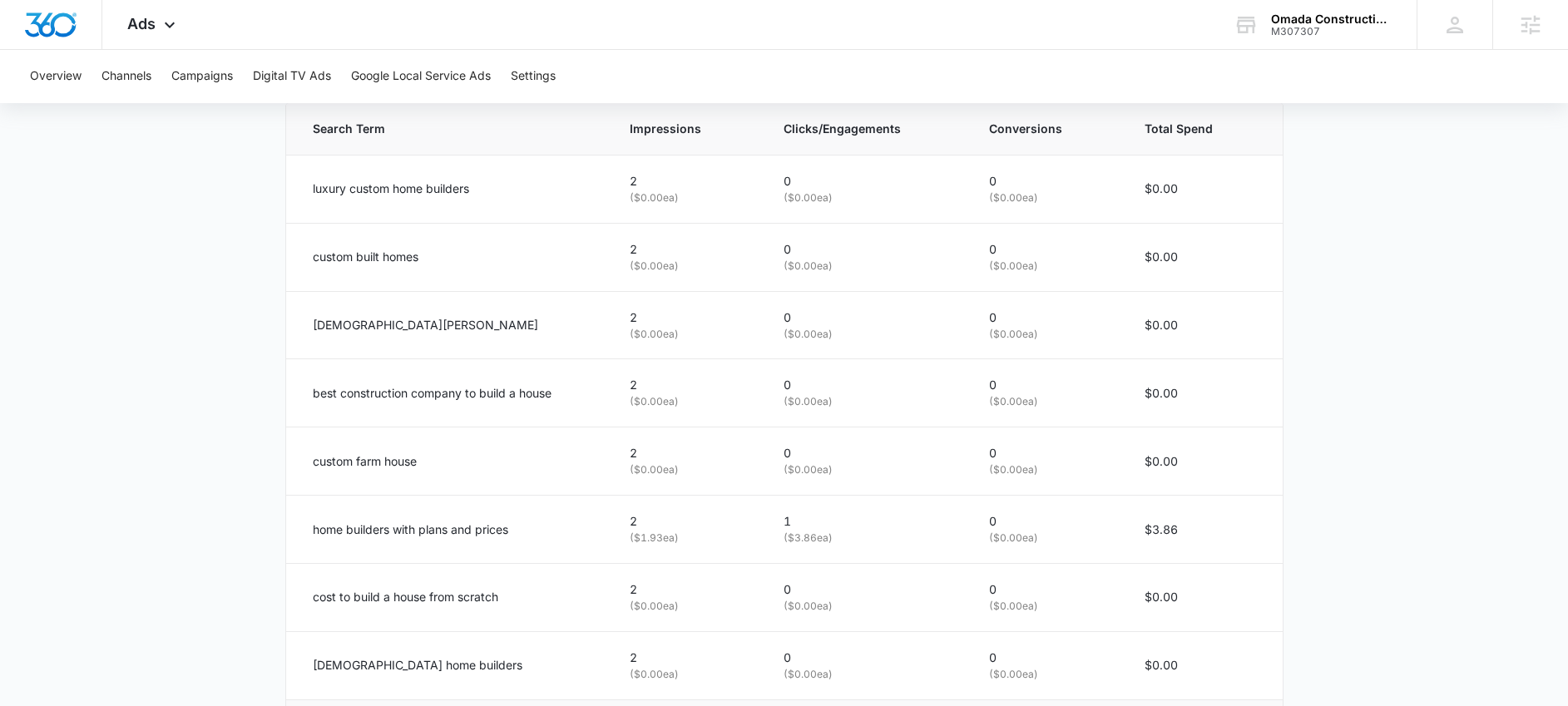
scroll to position [832, 0]
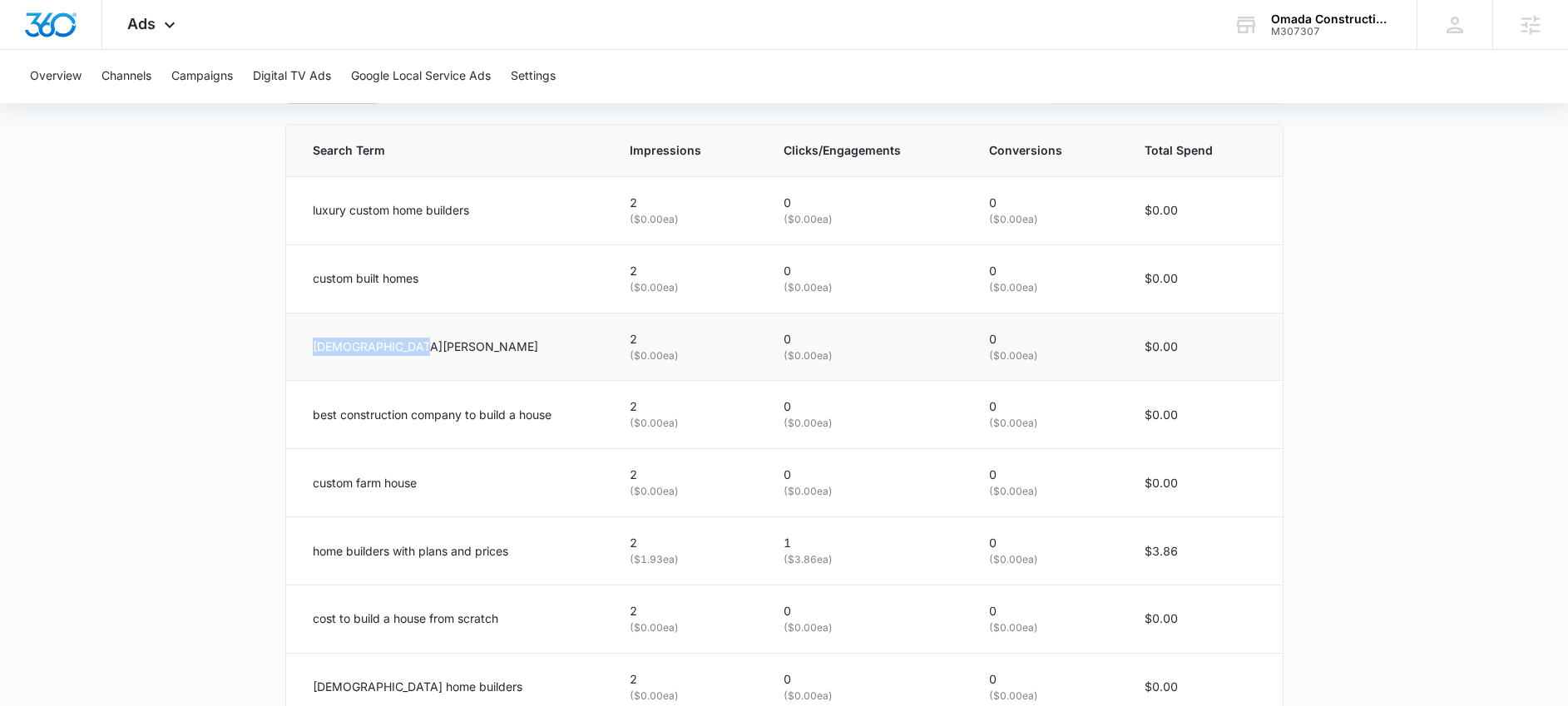
drag, startPoint x: 413, startPoint y: 342, endPoint x: 309, endPoint y: 348, distance: 104.2
click at [309, 348] on td "christian tirone" at bounding box center [447, 346] width 323 height 68
copy p "christian tirone"
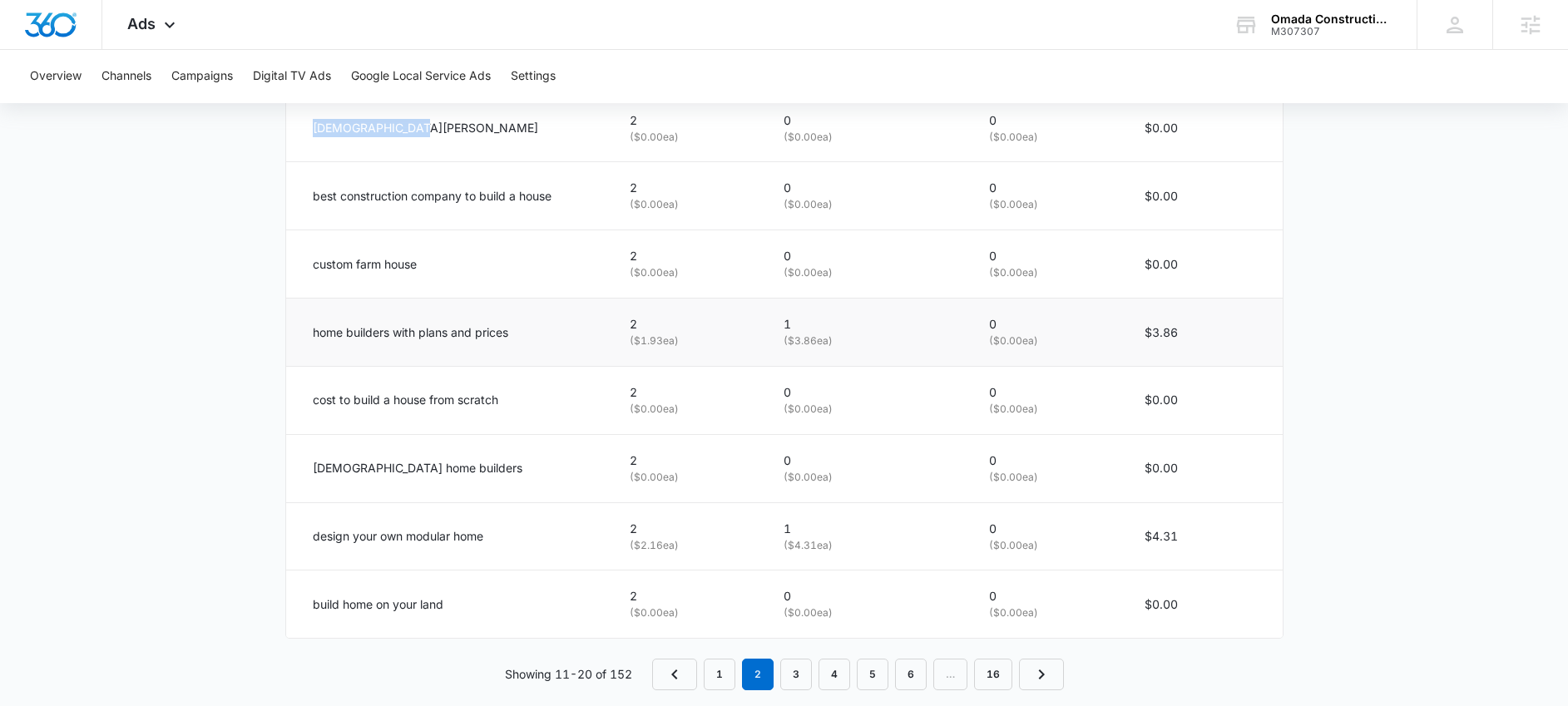
scroll to position [1075, 0]
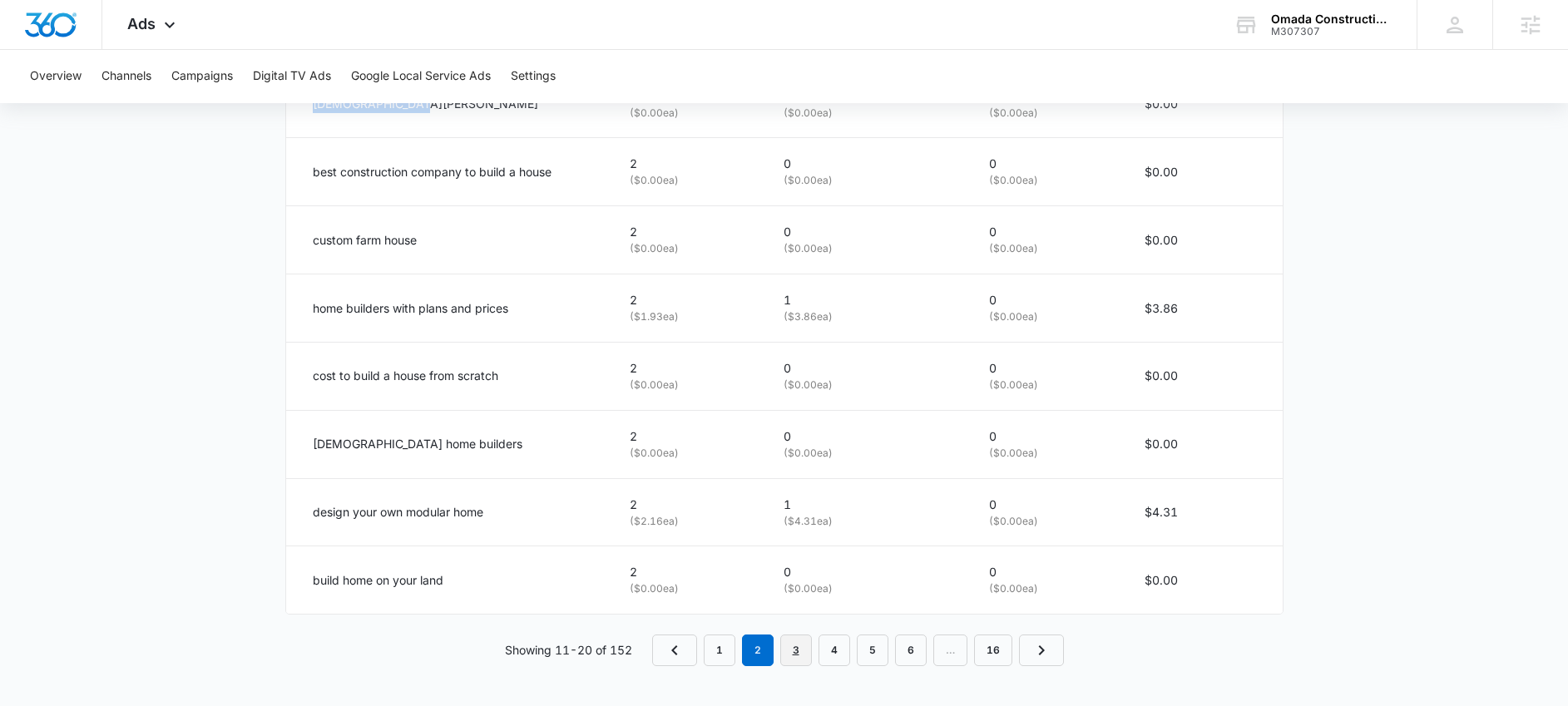
click at [793, 659] on link "3" at bounding box center [796, 651] width 32 height 32
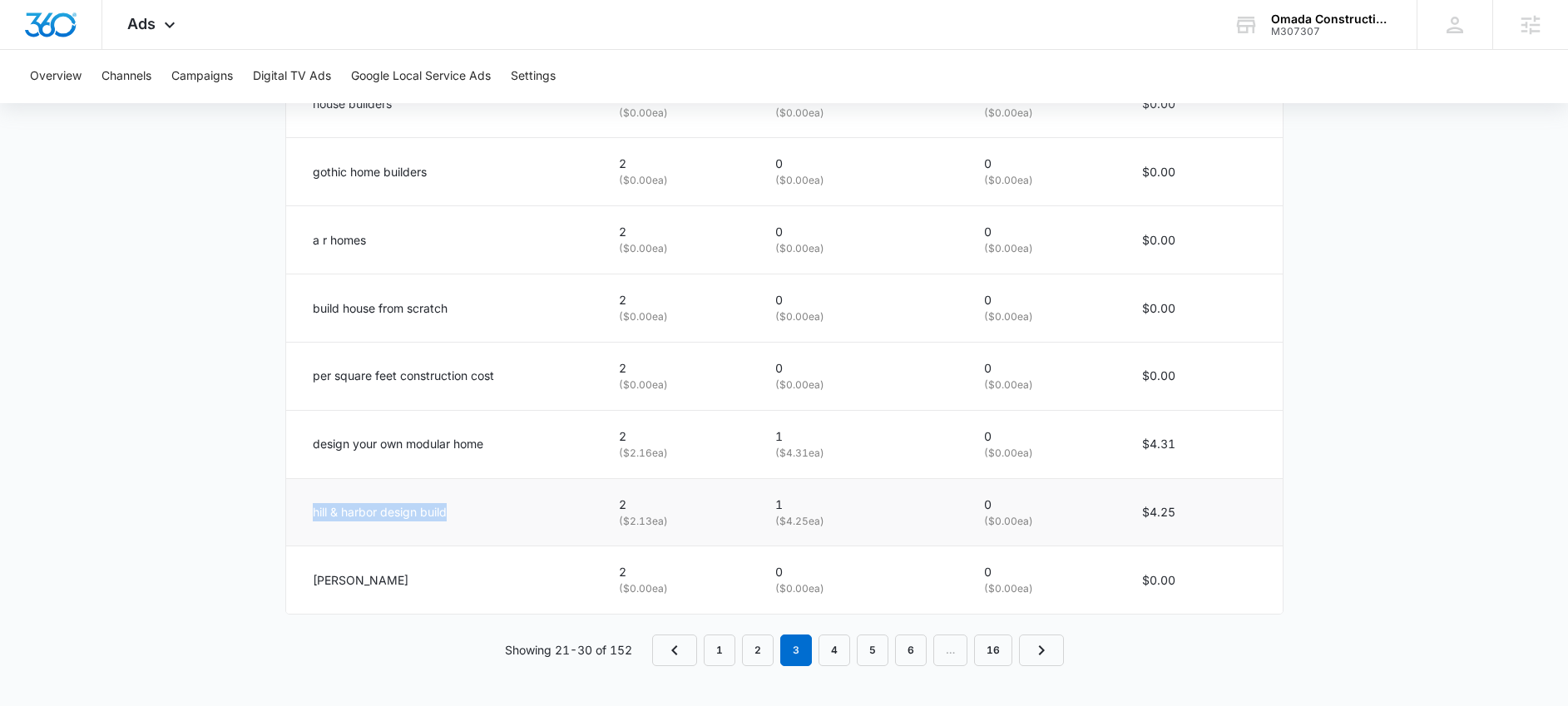
drag, startPoint x: 487, startPoint y: 526, endPoint x: 303, endPoint y: 508, distance: 184.9
click at [303, 508] on td "hill & harbor design build" at bounding box center [442, 512] width 313 height 68
copy p "hill & harbor design build"
drag, startPoint x: 433, startPoint y: 564, endPoint x: 366, endPoint y: 584, distance: 69.9
click at [366, 584] on td "d r horton" at bounding box center [442, 580] width 313 height 67
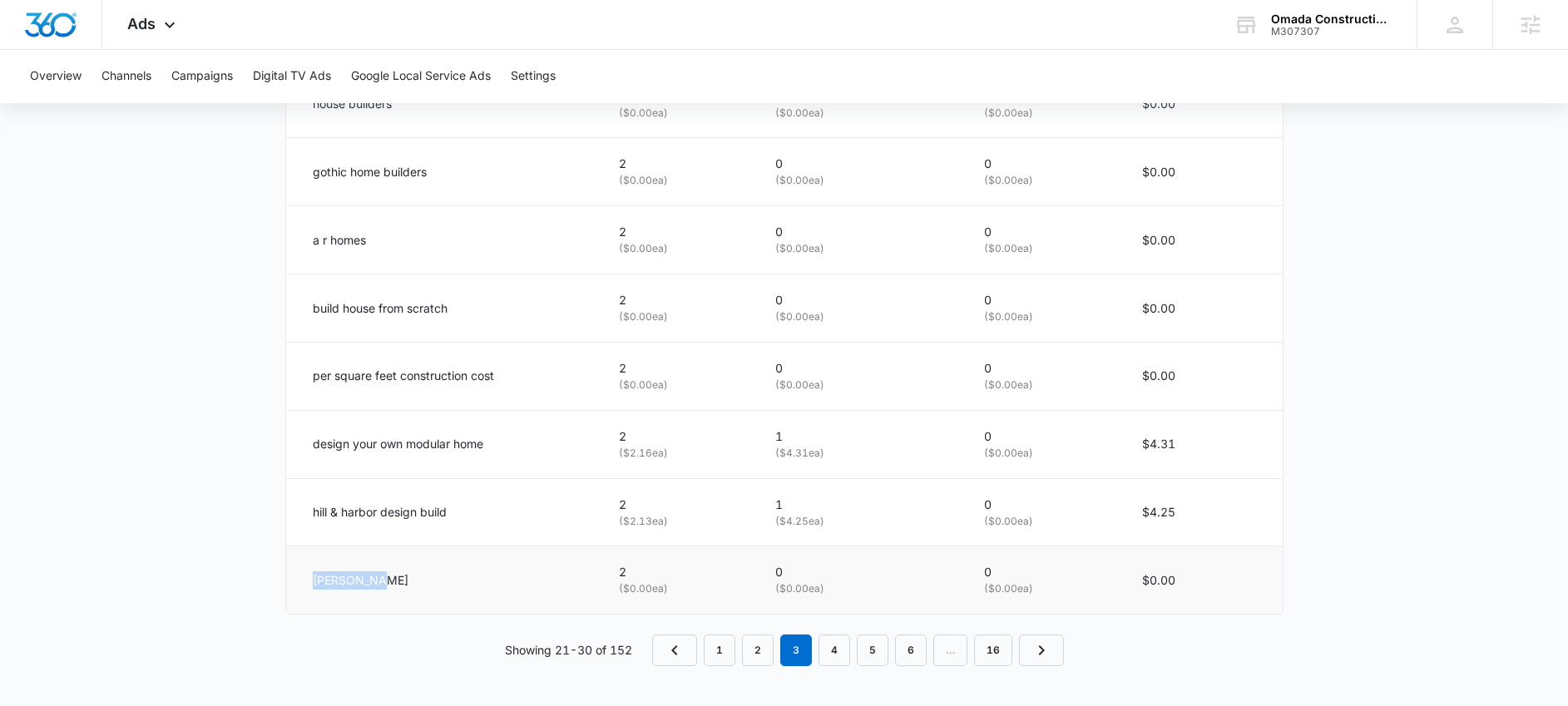
copy p "d r horton"
click at [847, 643] on link "4" at bounding box center [834, 651] width 32 height 32
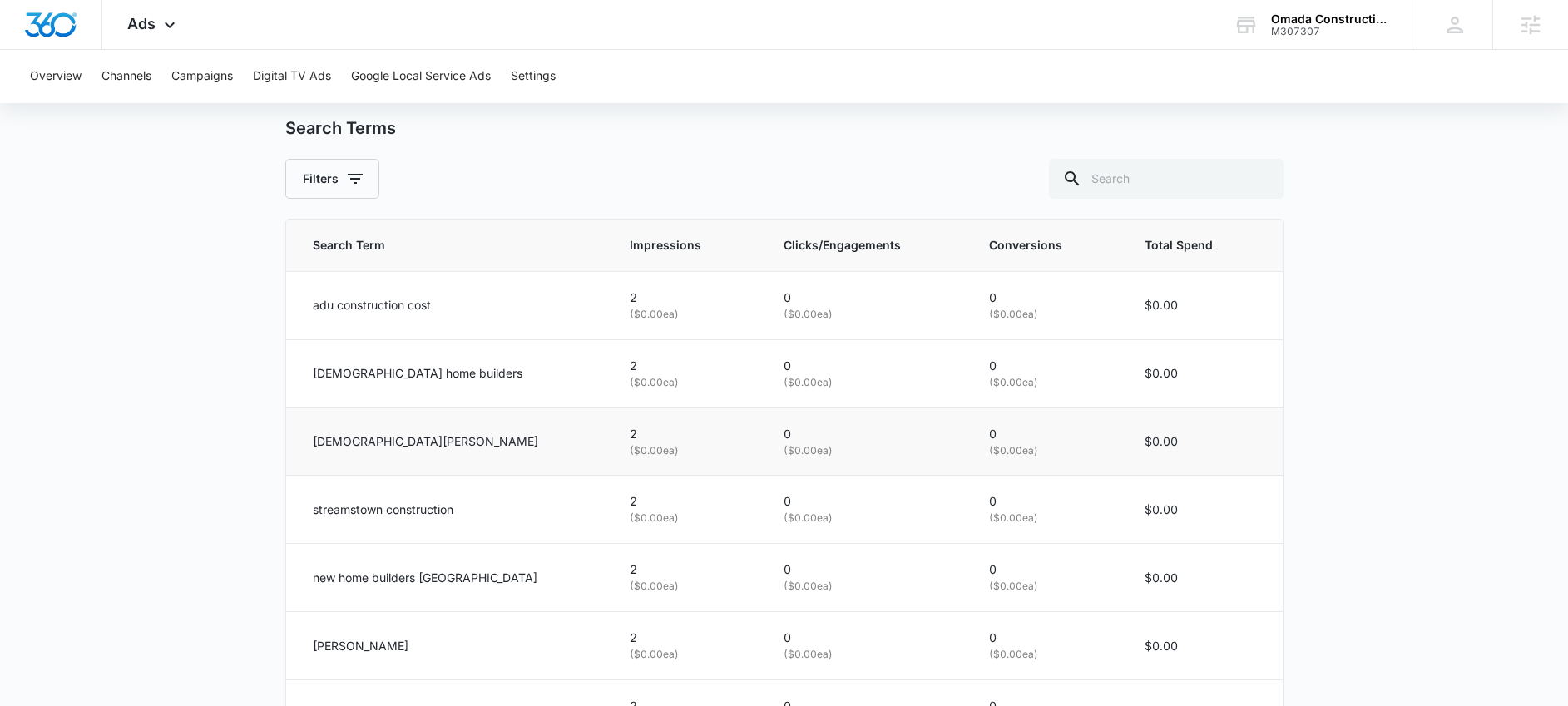
scroll to position [689, 0]
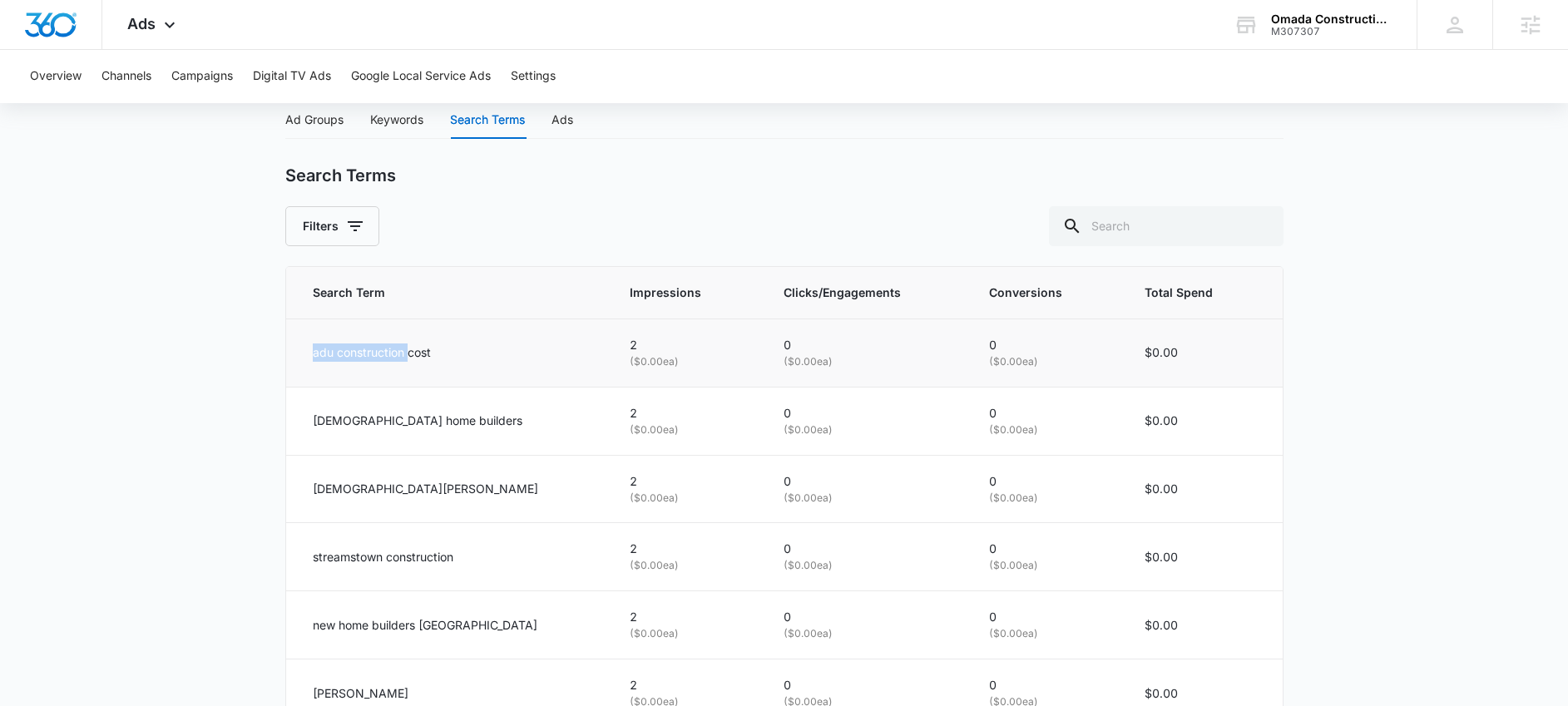
drag, startPoint x: 406, startPoint y: 357, endPoint x: 291, endPoint y: 362, distance: 115.1
click at [291, 362] on td "adu construction cost" at bounding box center [447, 352] width 323 height 68
copy p "adu construction"
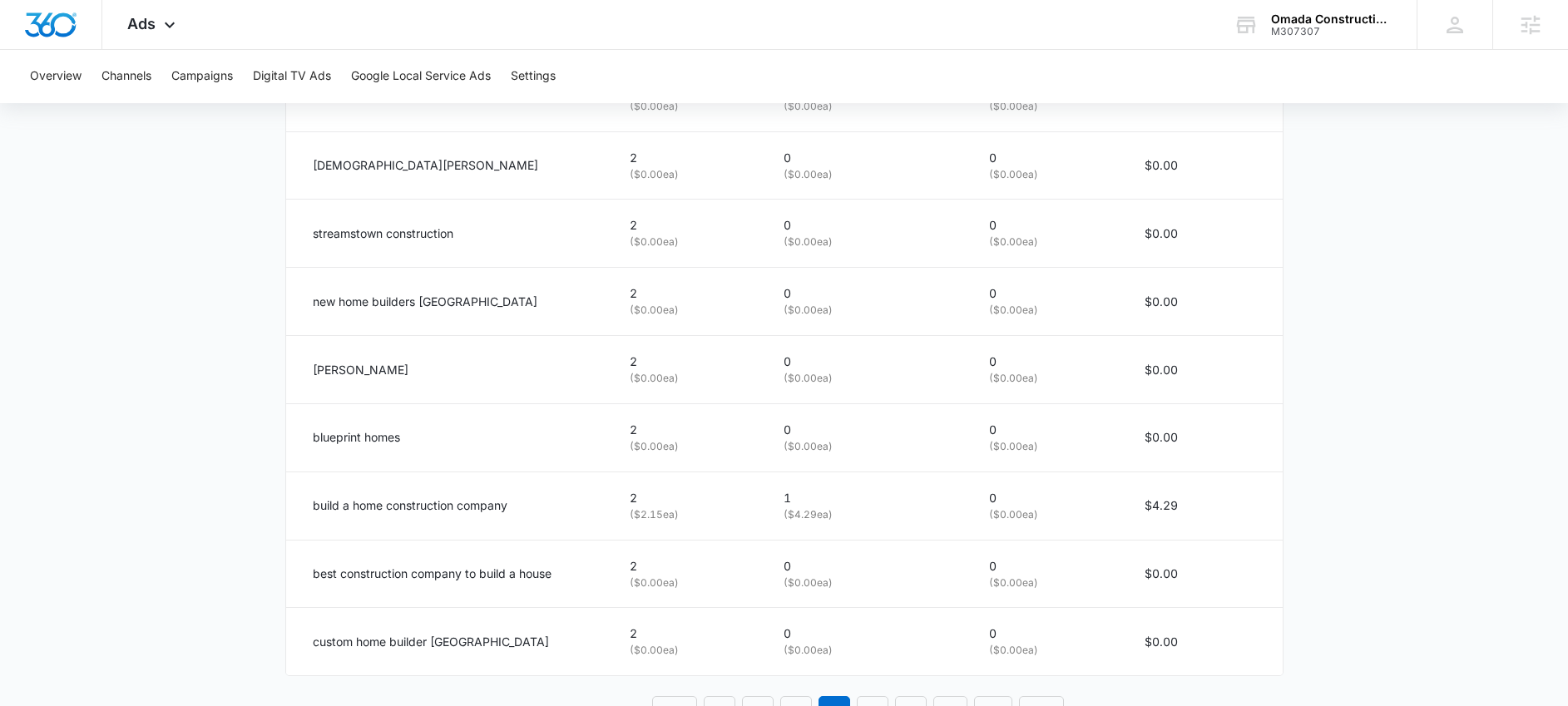
scroll to position [1044, 0]
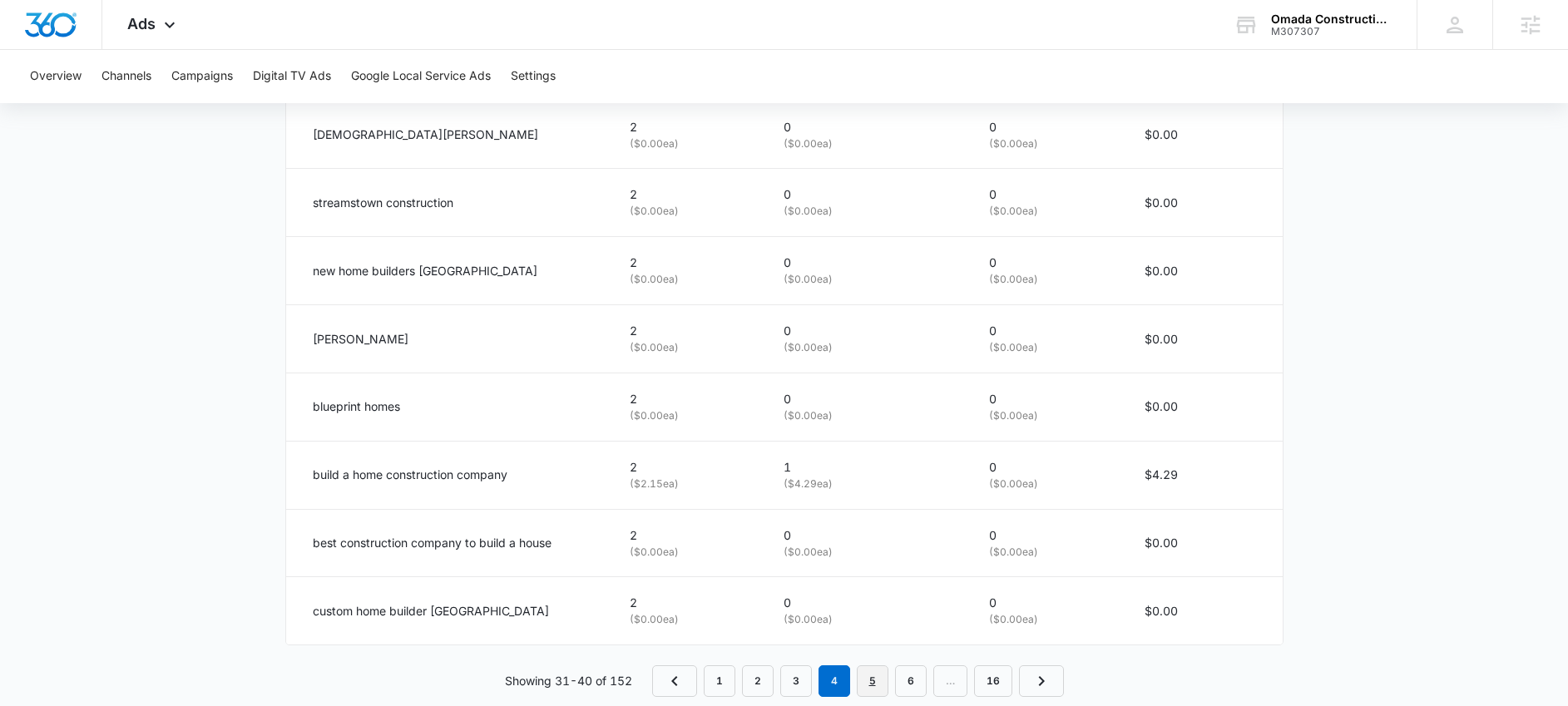
click at [868, 684] on link "5" at bounding box center [872, 681] width 32 height 32
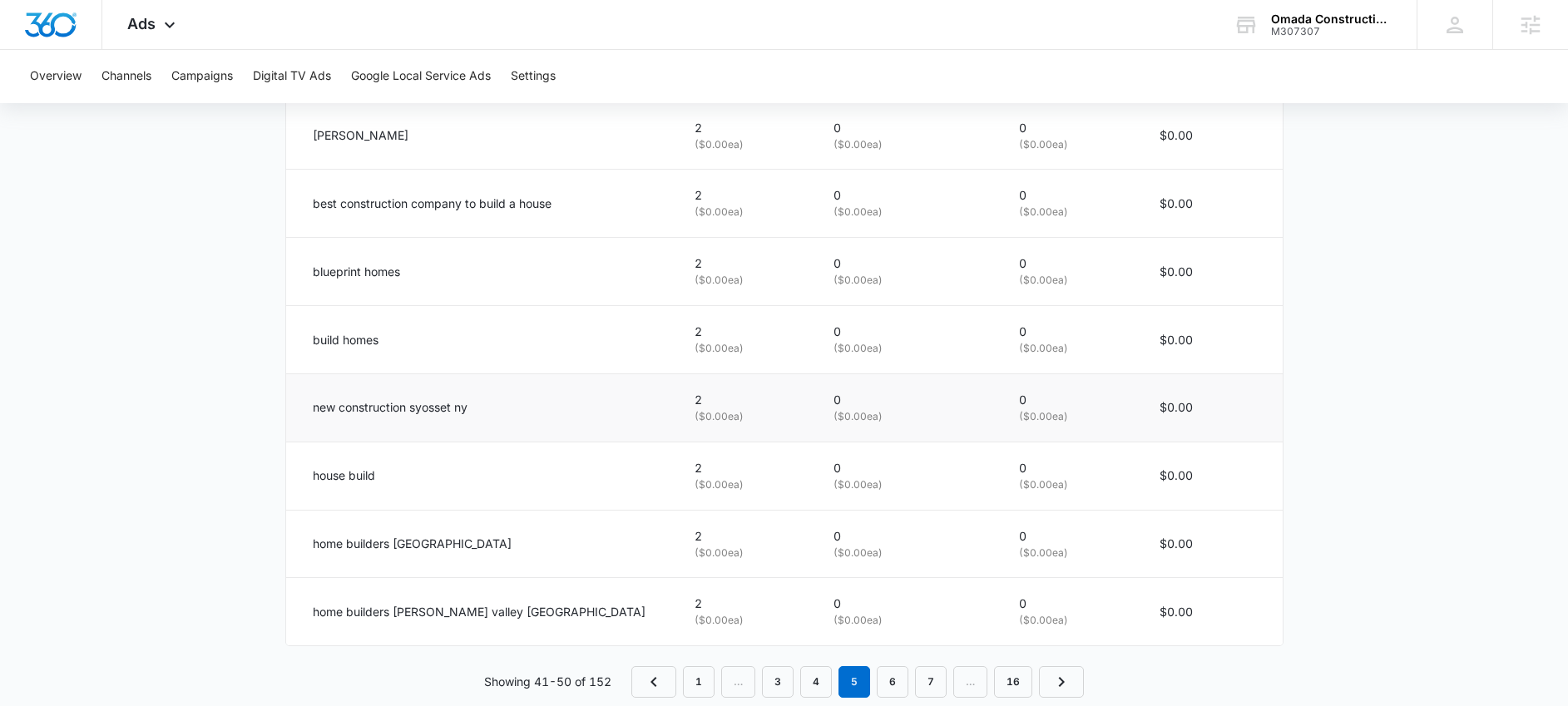
scroll to position [1075, 0]
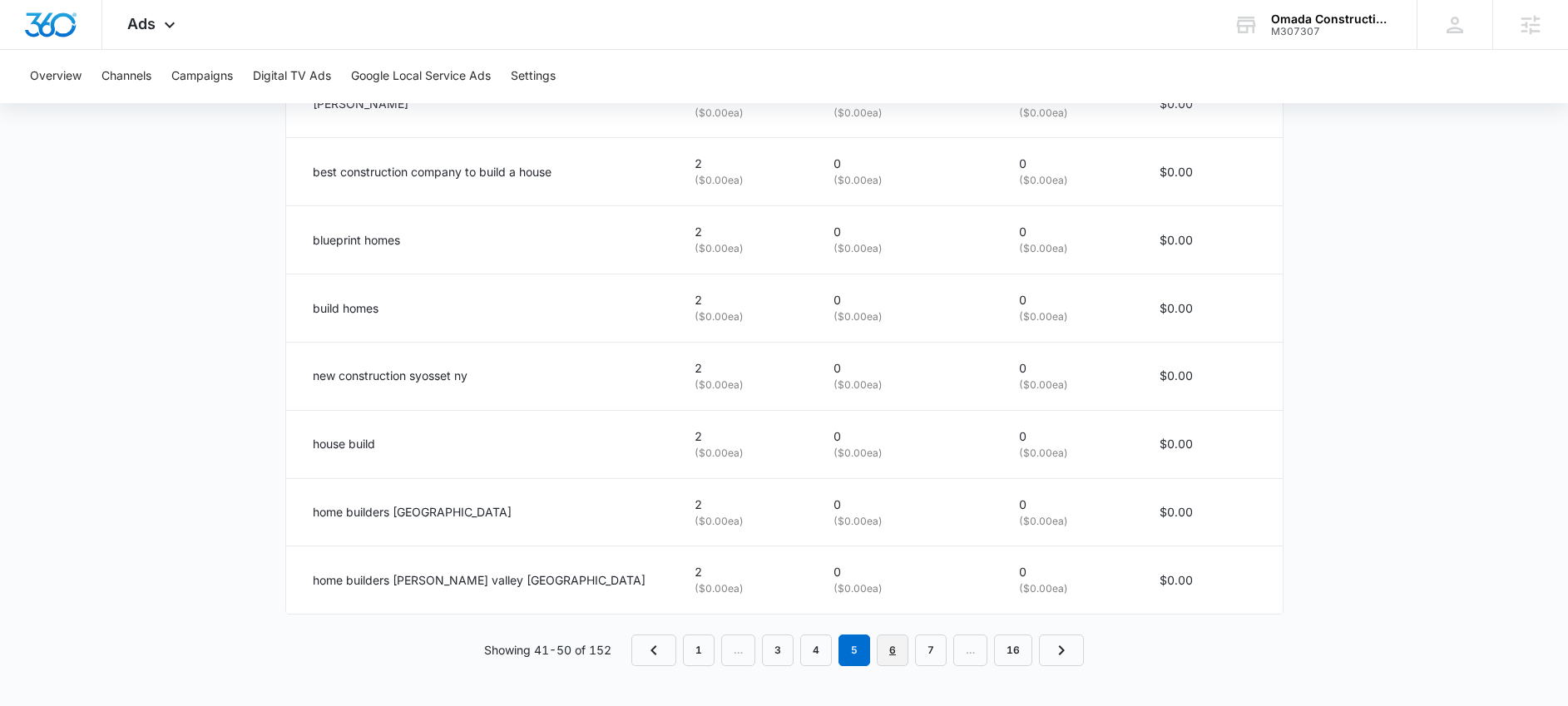
click at [890, 662] on link "6" at bounding box center [893, 651] width 32 height 32
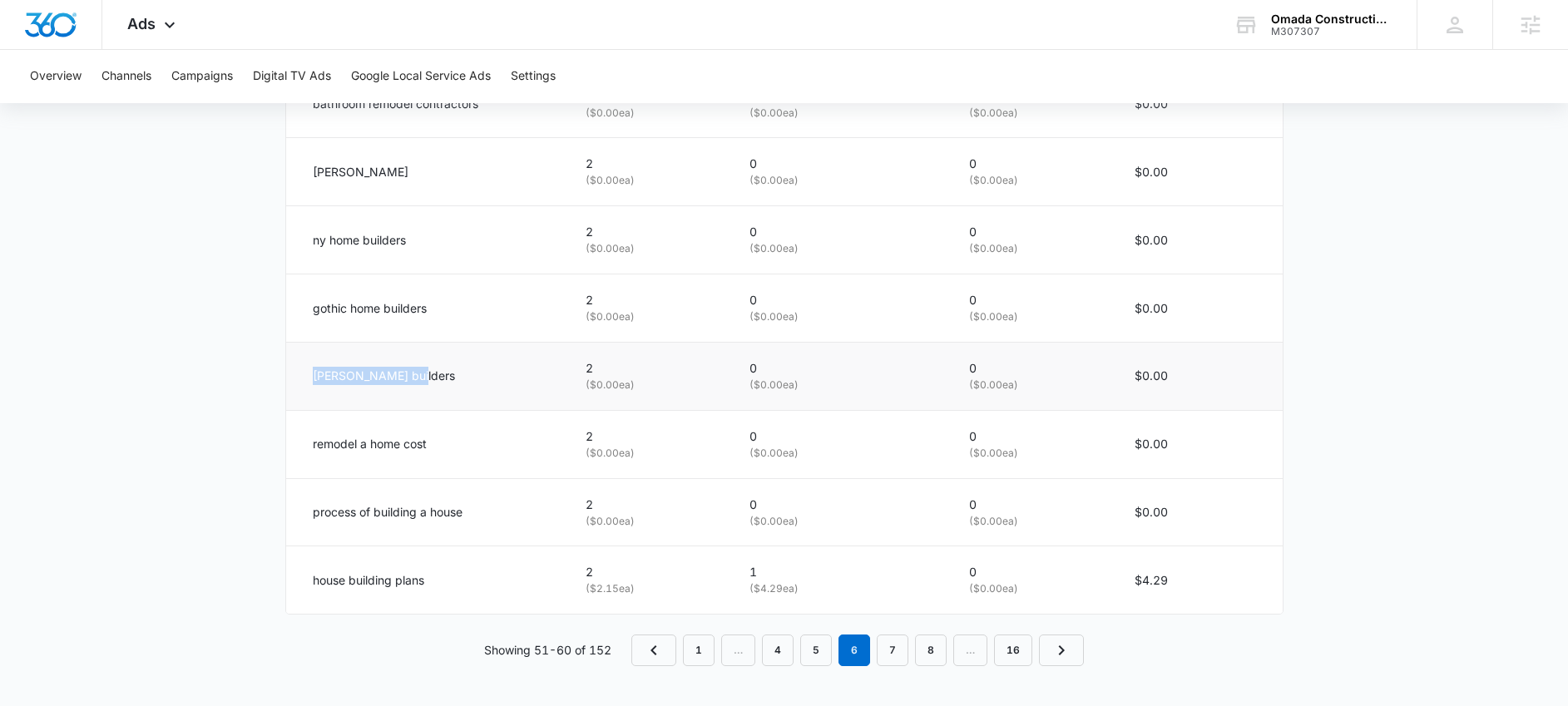
drag, startPoint x: 431, startPoint y: 381, endPoint x: 307, endPoint y: 368, distance: 124.7
click at [307, 368] on td "comstock builders" at bounding box center [425, 376] width 280 height 68
copy p "comstock builders"
click at [893, 656] on link "7" at bounding box center [893, 651] width 32 height 32
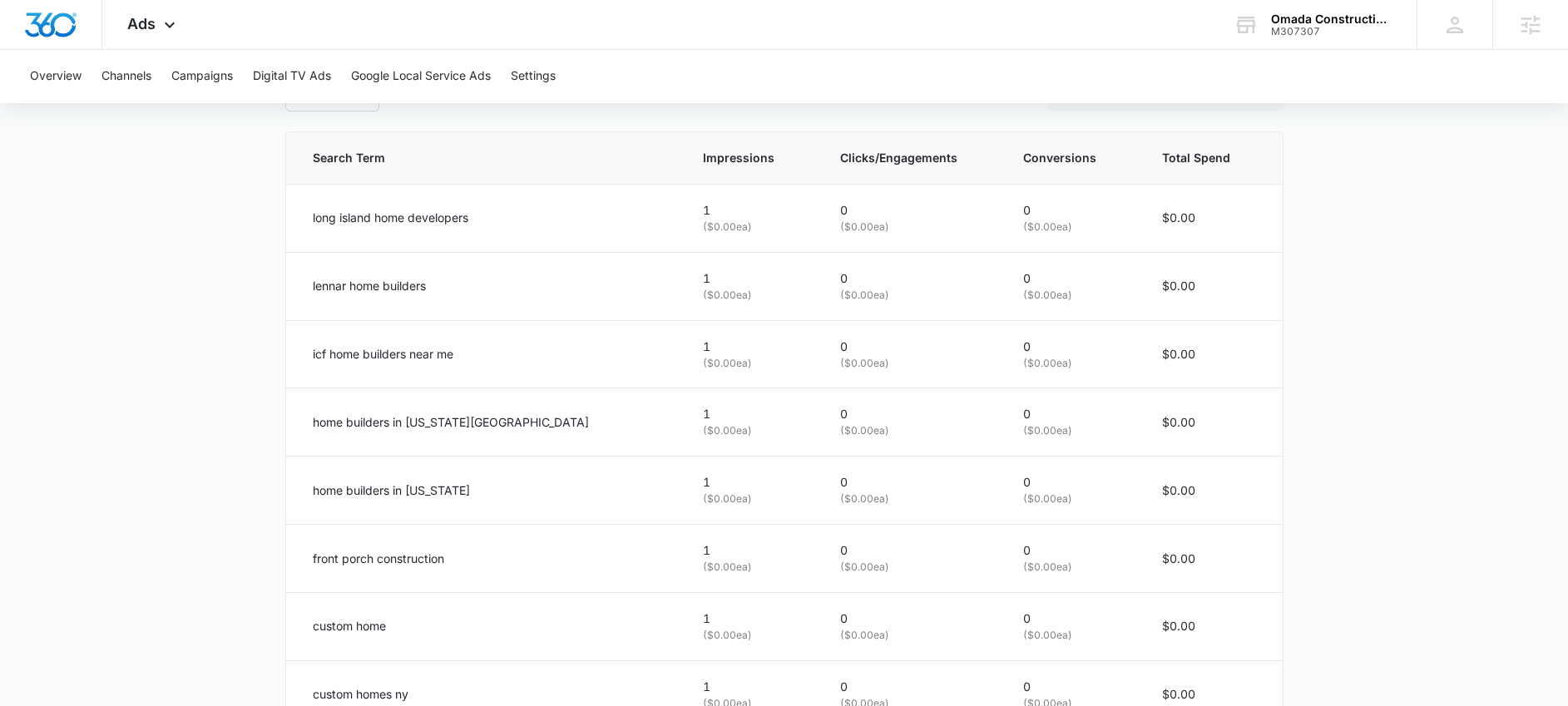
scroll to position [820, 0]
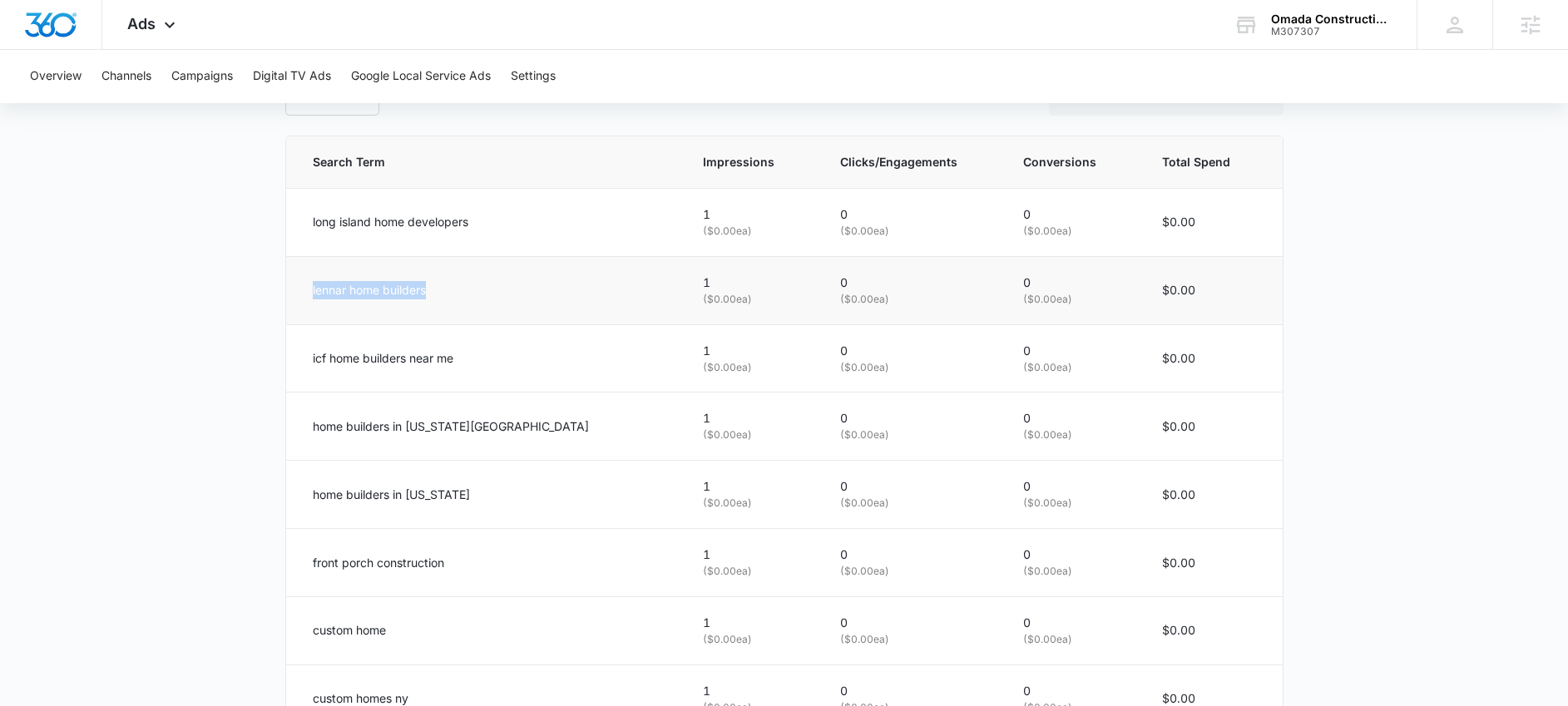
drag, startPoint x: 435, startPoint y: 298, endPoint x: 310, endPoint y: 296, distance: 125.0
click at [310, 296] on td "lennar home builders" at bounding box center [484, 290] width 397 height 68
copy p "lennar home builders"
drag, startPoint x: 469, startPoint y: 364, endPoint x: 311, endPoint y: 369, distance: 158.1
click at [311, 369] on td "icf home builders near me" at bounding box center [484, 358] width 397 height 68
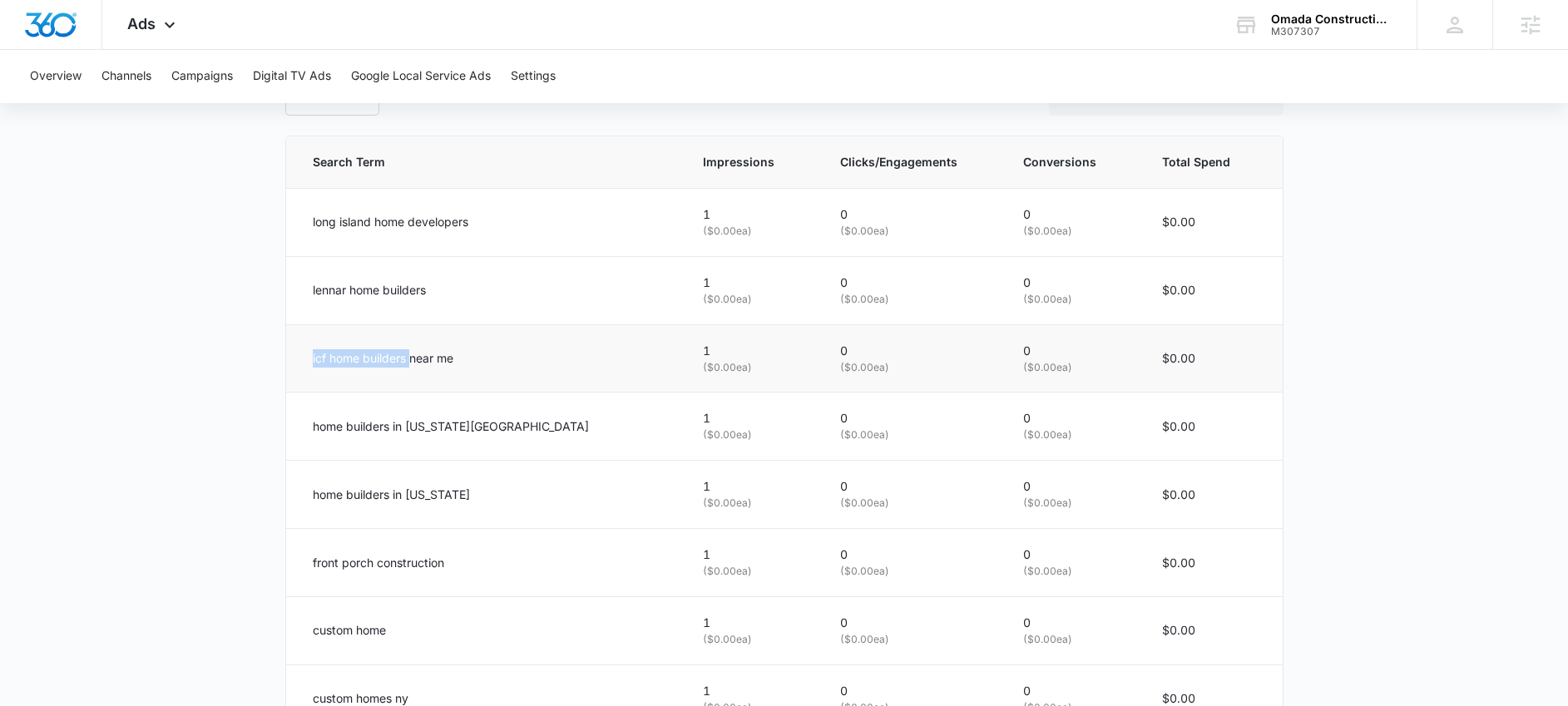
drag, startPoint x: 311, startPoint y: 360, endPoint x: 409, endPoint y: 364, distance: 98.1
click at [409, 364] on td "icf home builders near me" at bounding box center [484, 358] width 397 height 68
copy p "icf home builders"
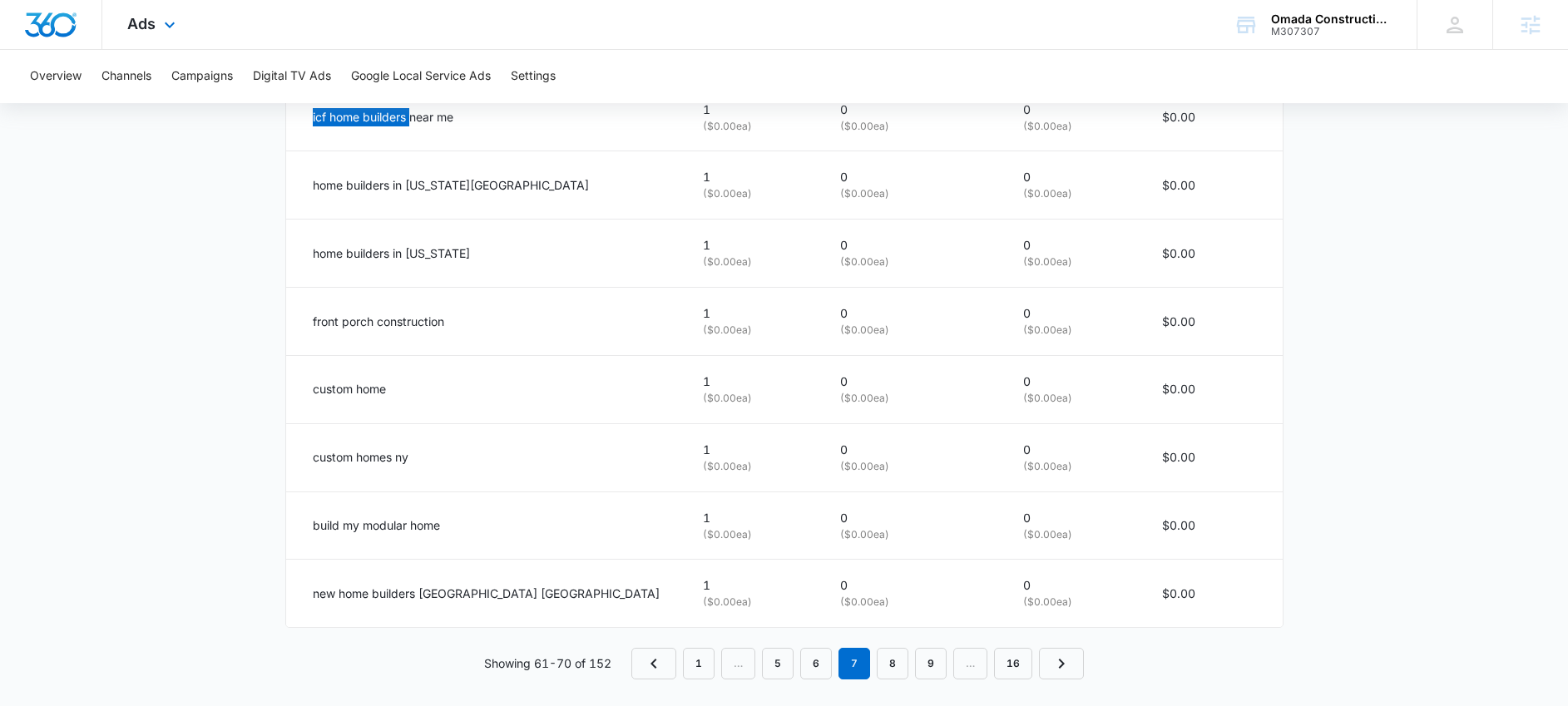
scroll to position [1065, 0]
click at [882, 662] on link "8" at bounding box center [893, 661] width 32 height 32
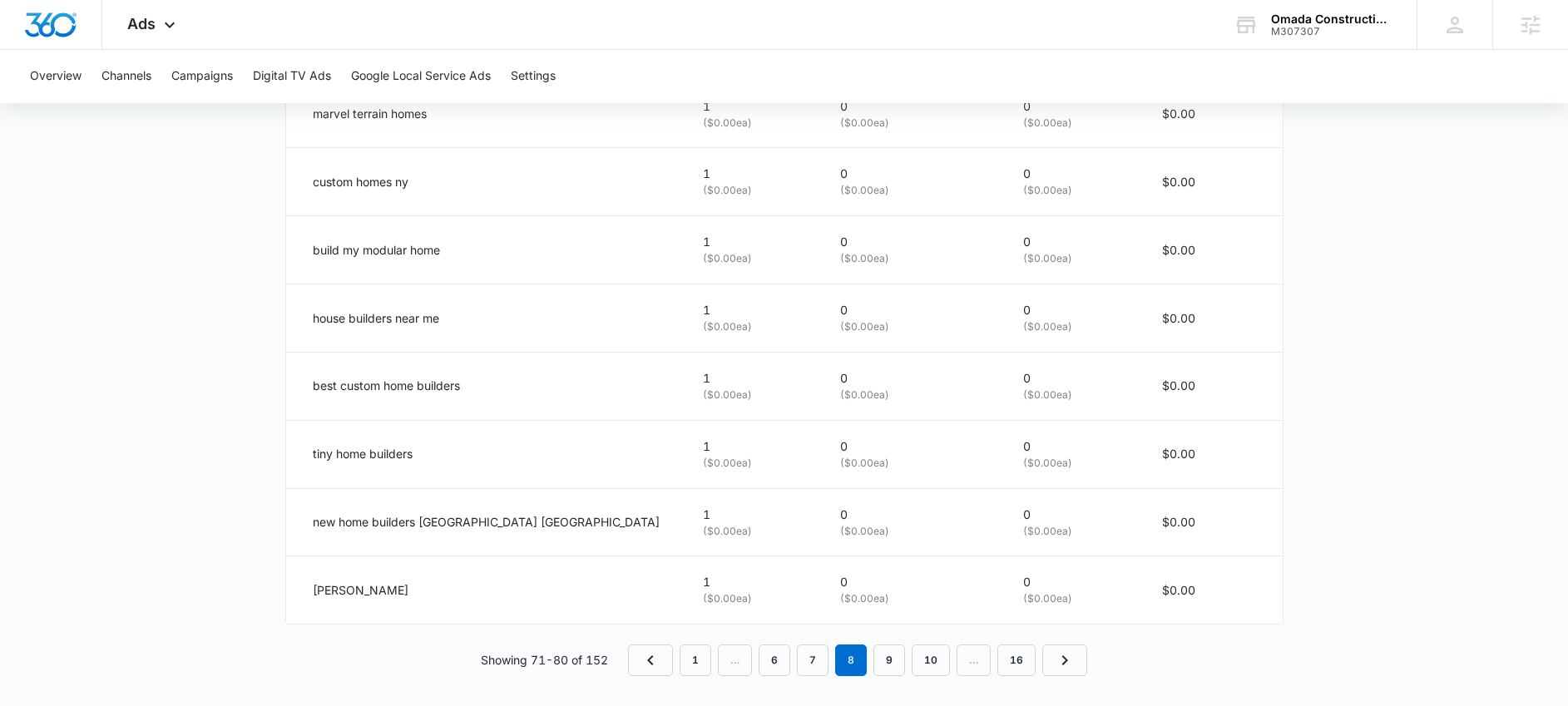
scroll to position [1075, 0]
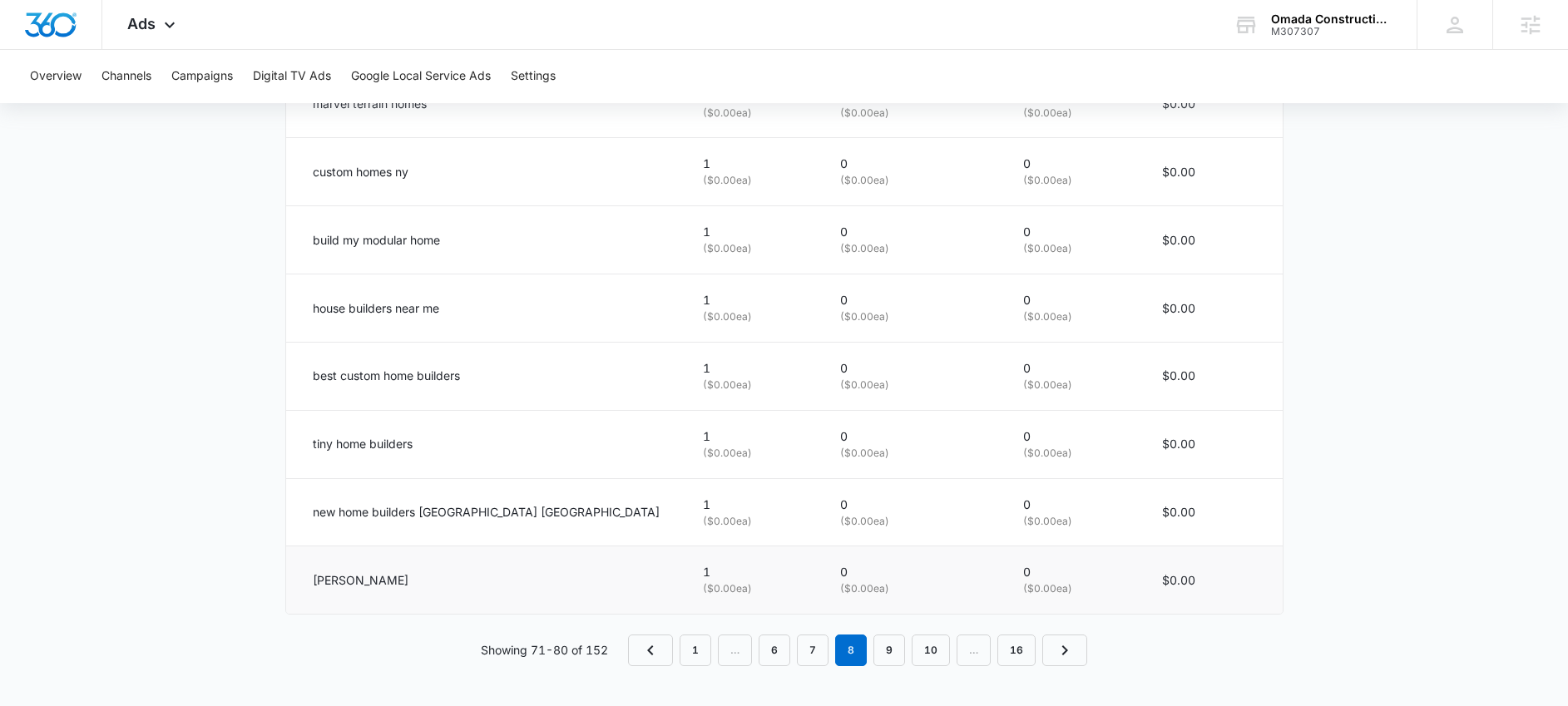
drag, startPoint x: 510, startPoint y: 584, endPoint x: 290, endPoint y: 578, distance: 220.1
click at [290, 578] on td "john hummel hamptons" at bounding box center [484, 580] width 397 height 67
click at [887, 657] on link "9" at bounding box center [889, 651] width 32 height 32
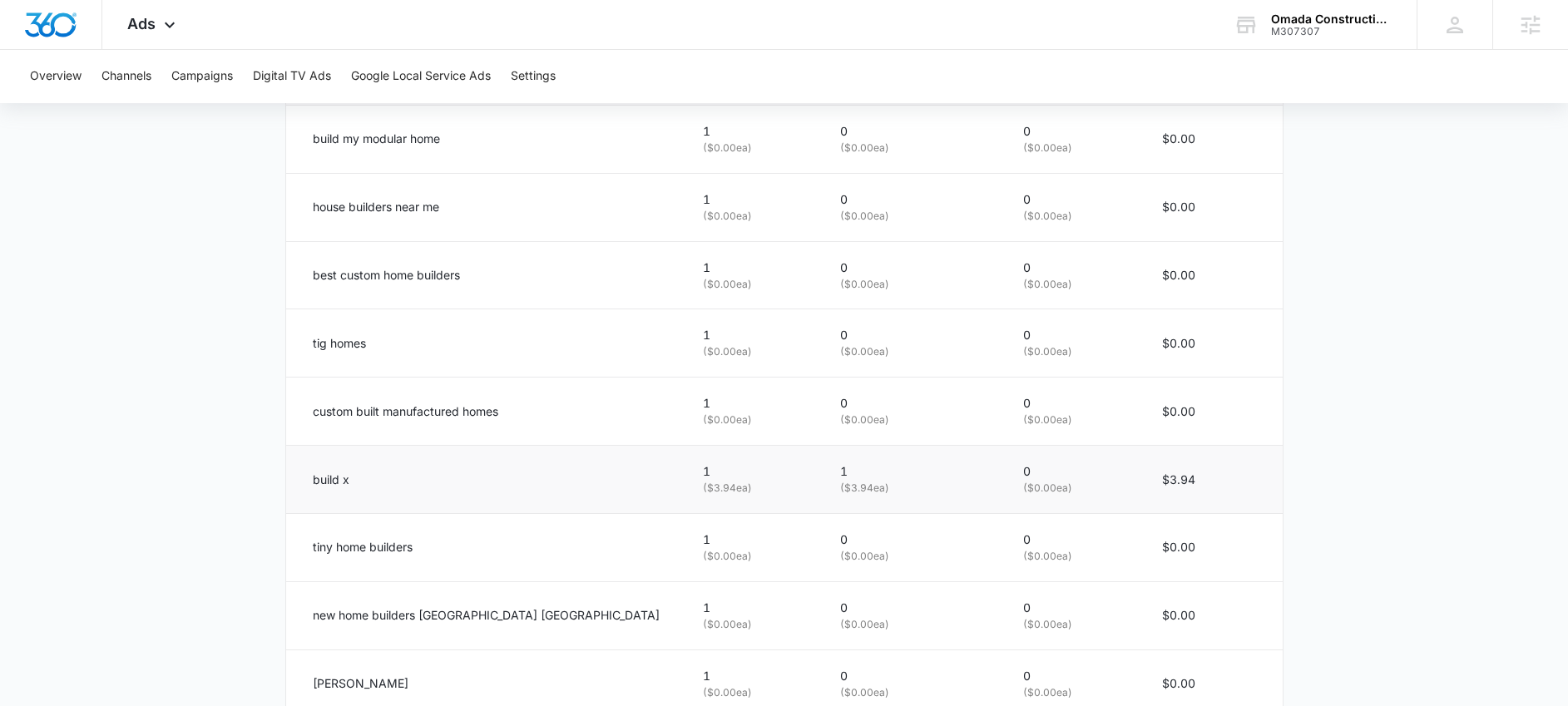
scroll to position [792, 0]
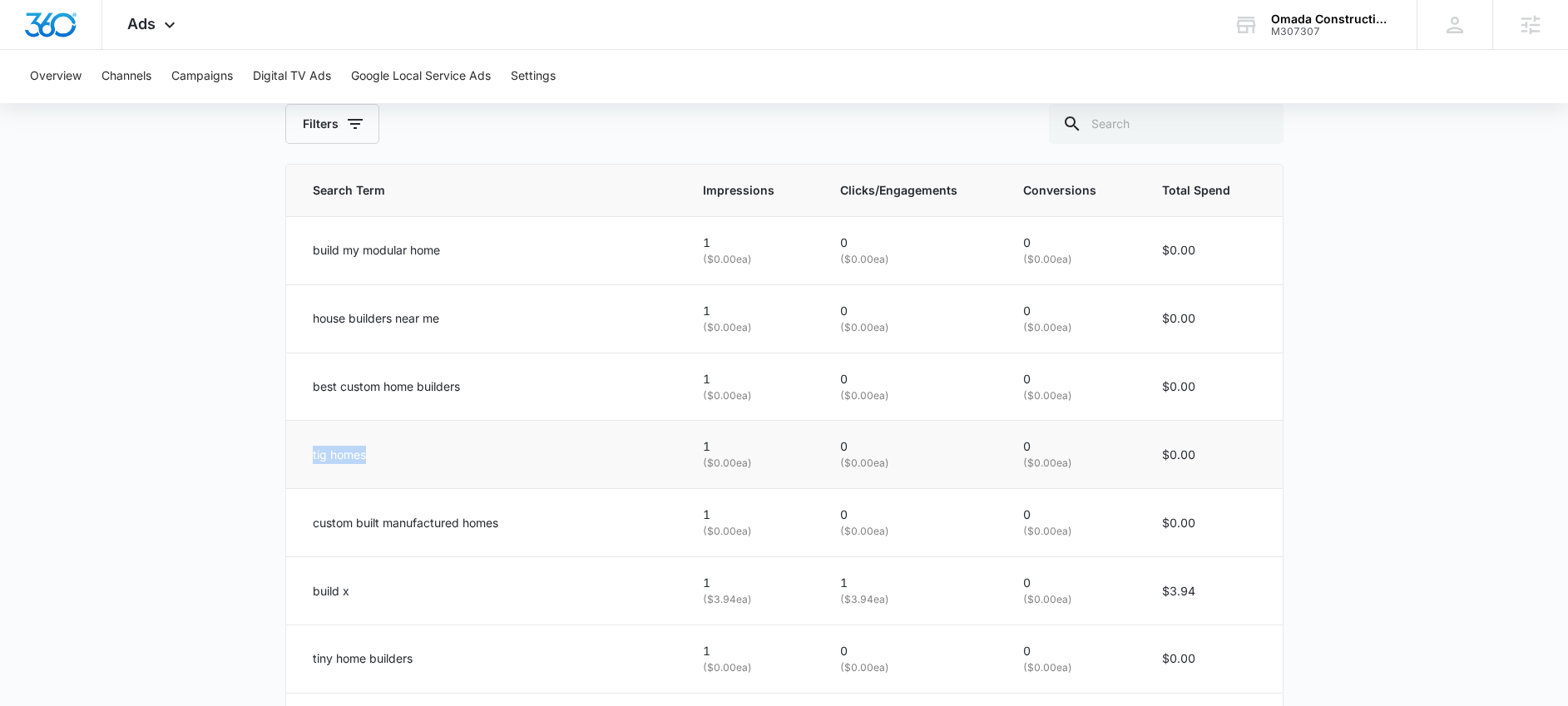
drag, startPoint x: 396, startPoint y: 457, endPoint x: 301, endPoint y: 453, distance: 95.1
click at [301, 453] on td "tig homes" at bounding box center [484, 455] width 397 height 68
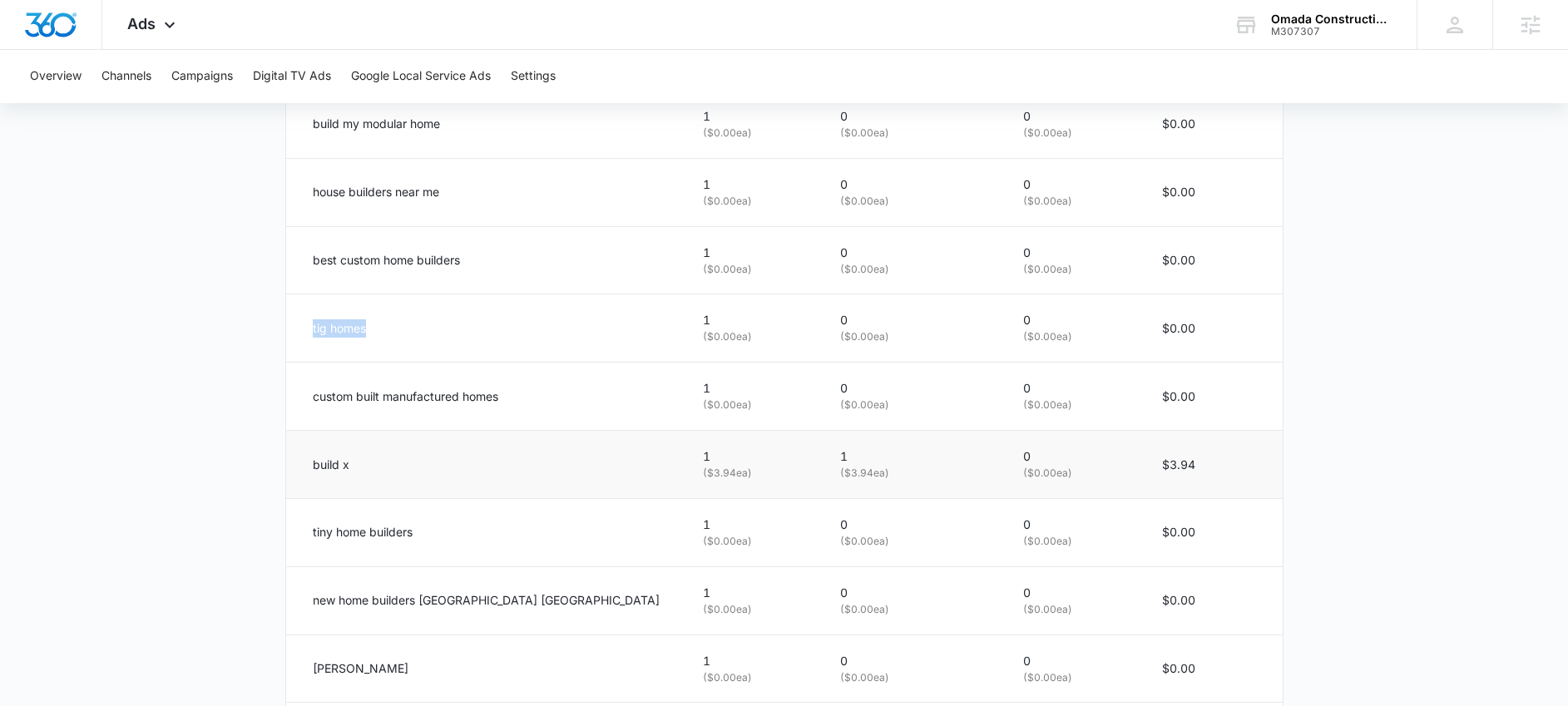
scroll to position [921, 0]
drag, startPoint x: 402, startPoint y: 458, endPoint x: 305, endPoint y: 464, distance: 97.2
click at [305, 464] on td "build x" at bounding box center [484, 462] width 397 height 68
click at [1077, 537] on p "( $0.00 ea)" at bounding box center [1073, 540] width 99 height 16
drag, startPoint x: 388, startPoint y: 476, endPoint x: 292, endPoint y: 463, distance: 96.9
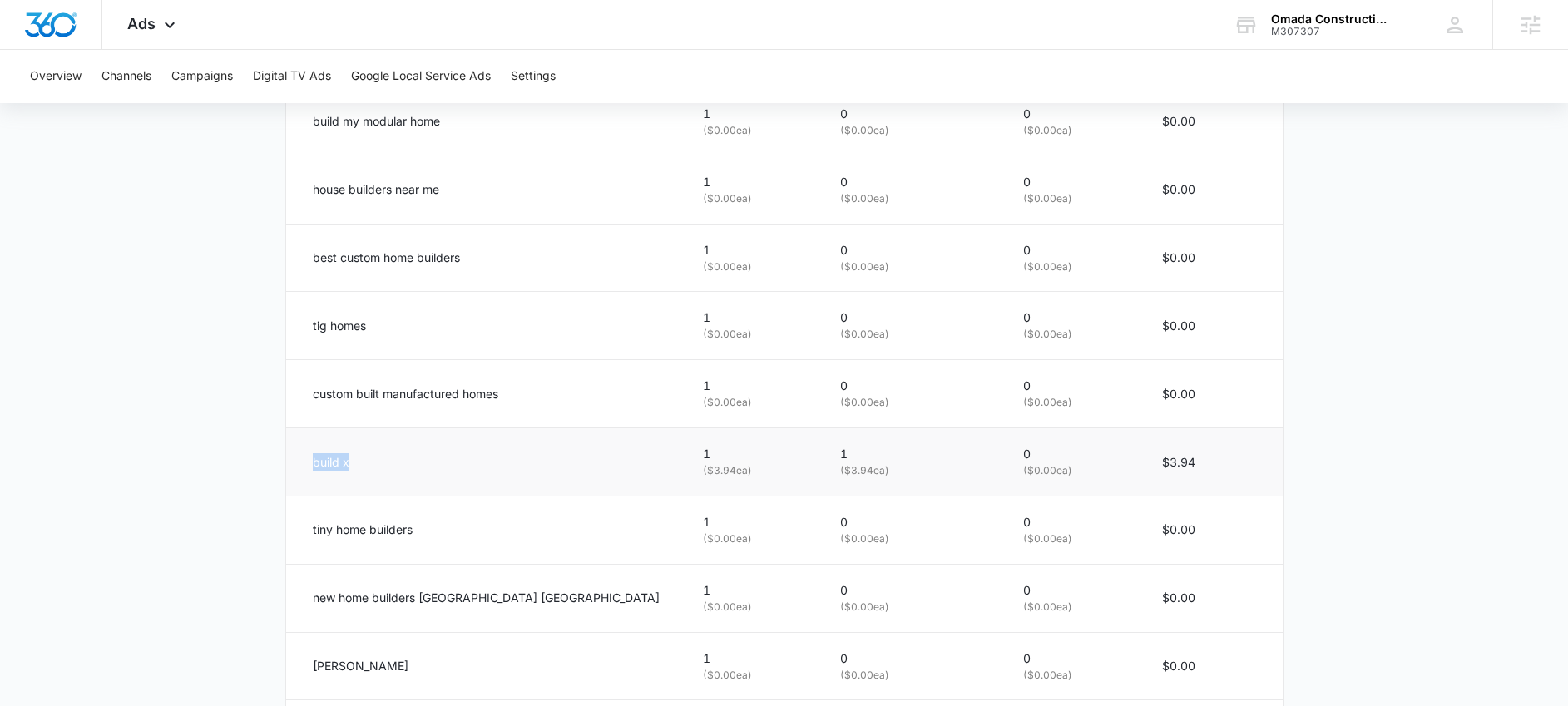
click at [292, 463] on td "build x" at bounding box center [484, 462] width 397 height 68
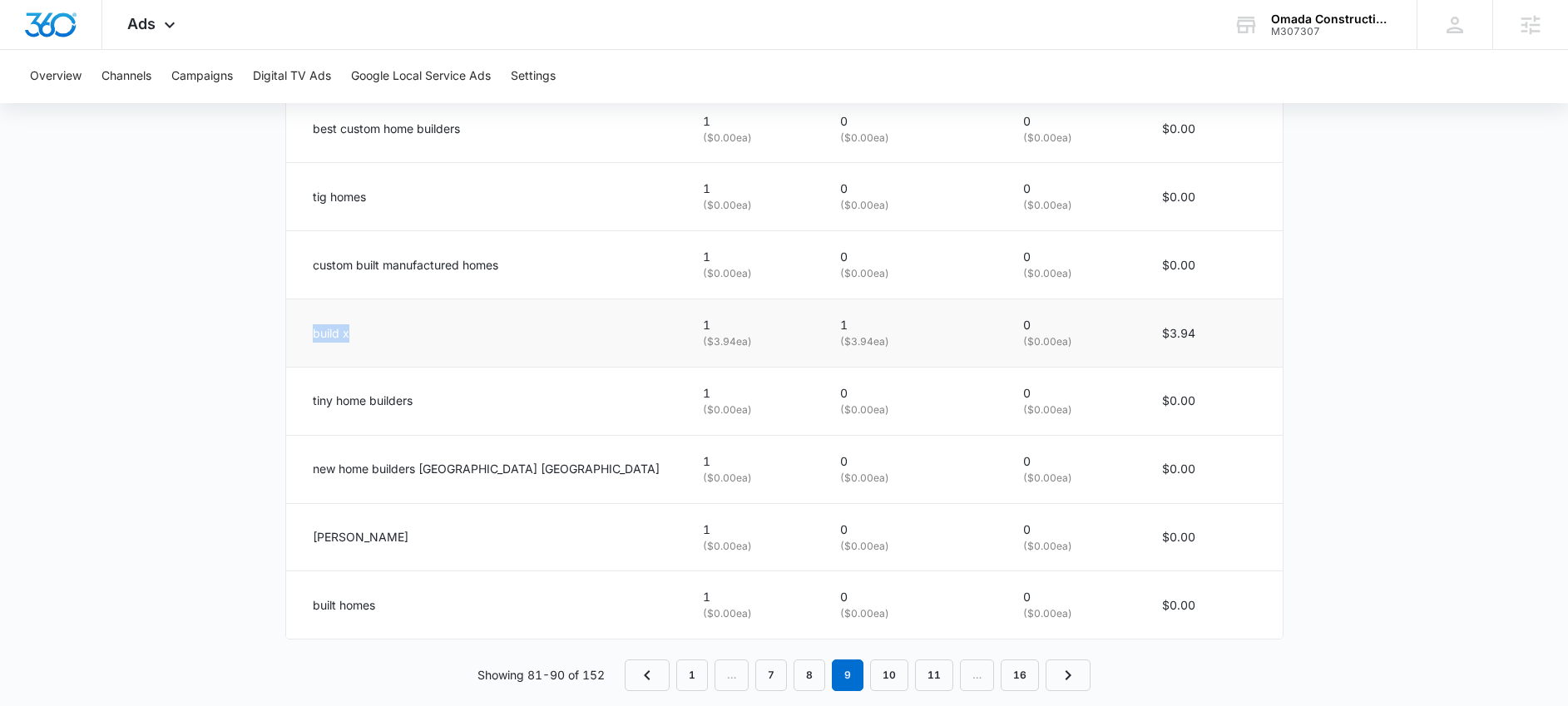
scroll to position [1070, 0]
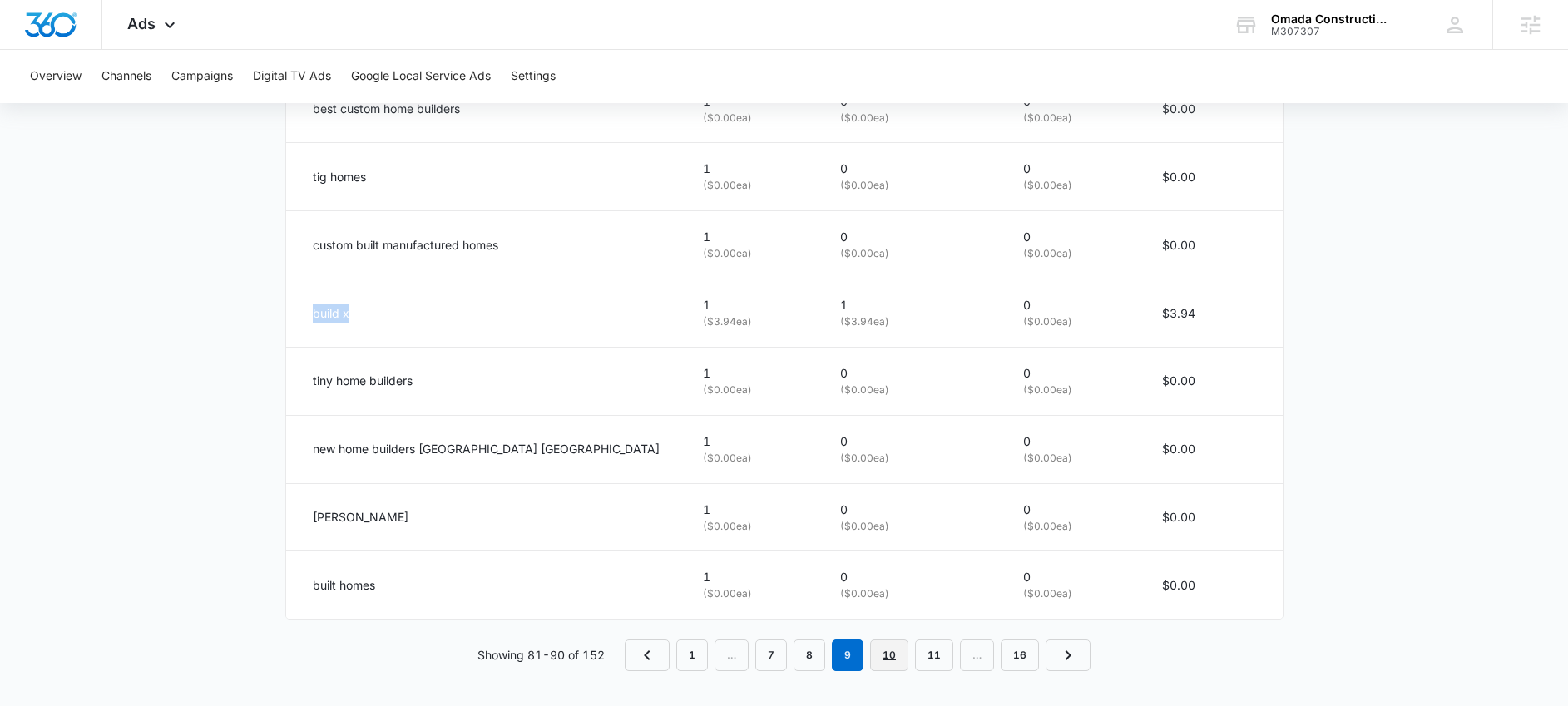
click at [898, 655] on link "10" at bounding box center [889, 656] width 39 height 32
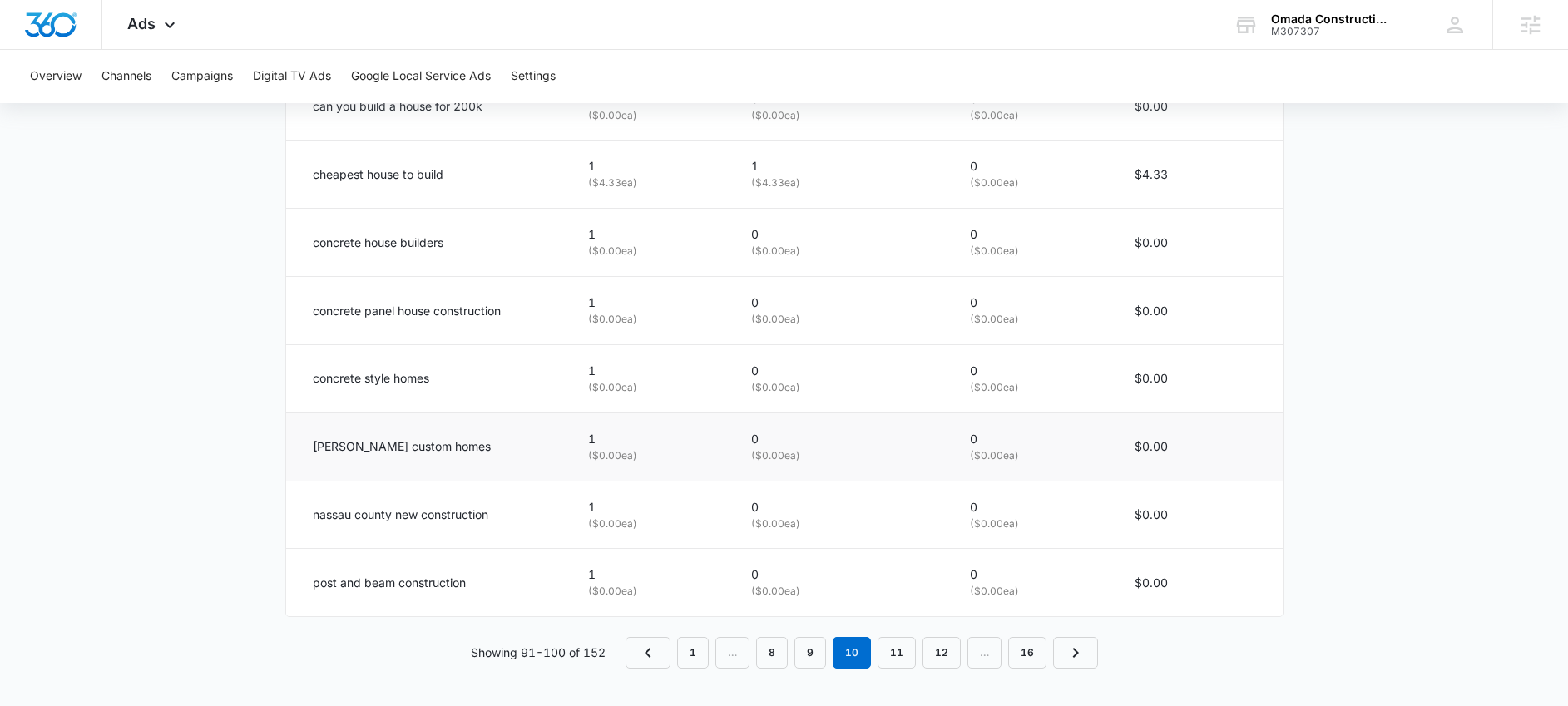
scroll to position [1071, 0]
drag, startPoint x: 481, startPoint y: 444, endPoint x: 303, endPoint y: 449, distance: 178.1
click at [303, 449] on td "lee kirsch custom homes" at bounding box center [427, 447] width 283 height 68
drag, startPoint x: 516, startPoint y: 519, endPoint x: 286, endPoint y: 508, distance: 230.3
click at [286, 508] on td "nassau county new construction" at bounding box center [427, 515] width 283 height 68
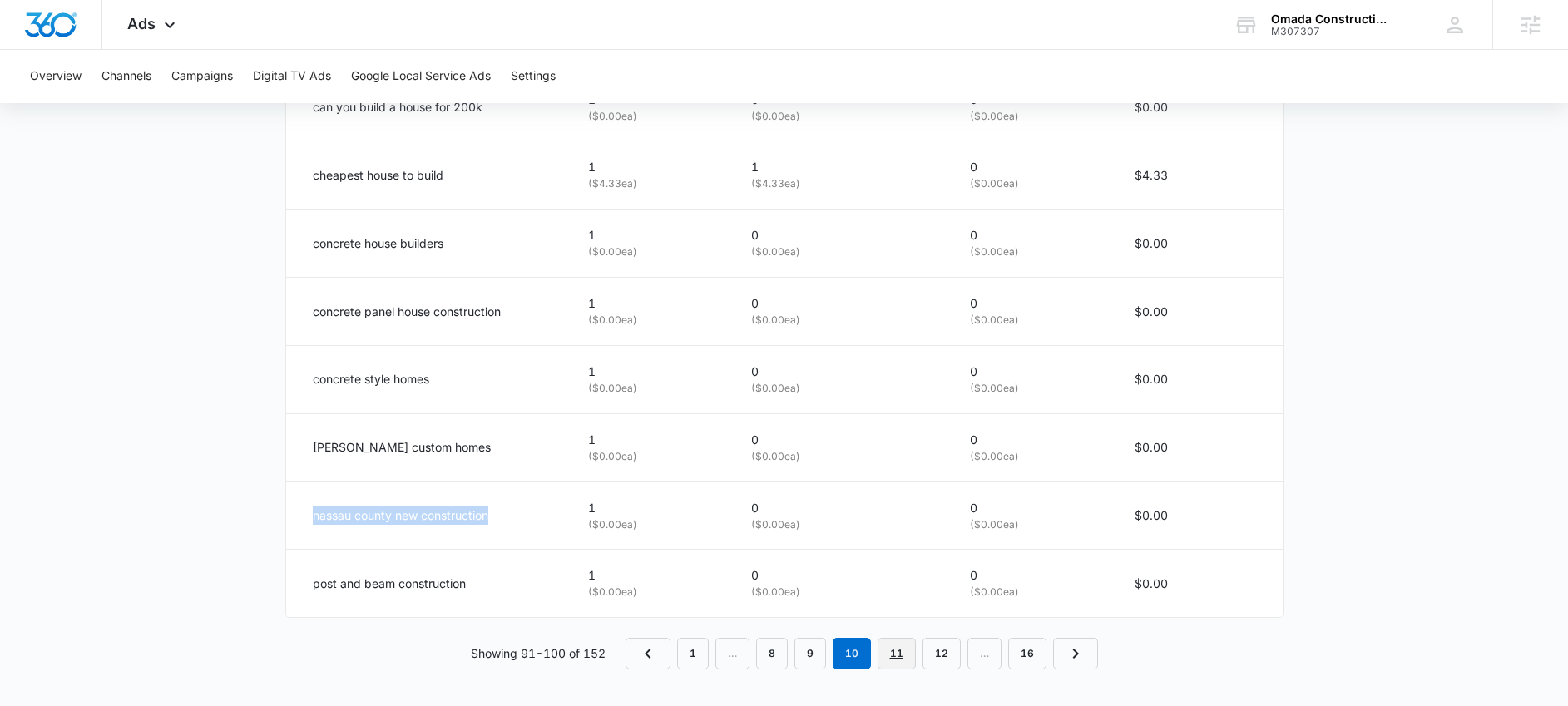
click at [895, 655] on link "11" at bounding box center [896, 654] width 39 height 32
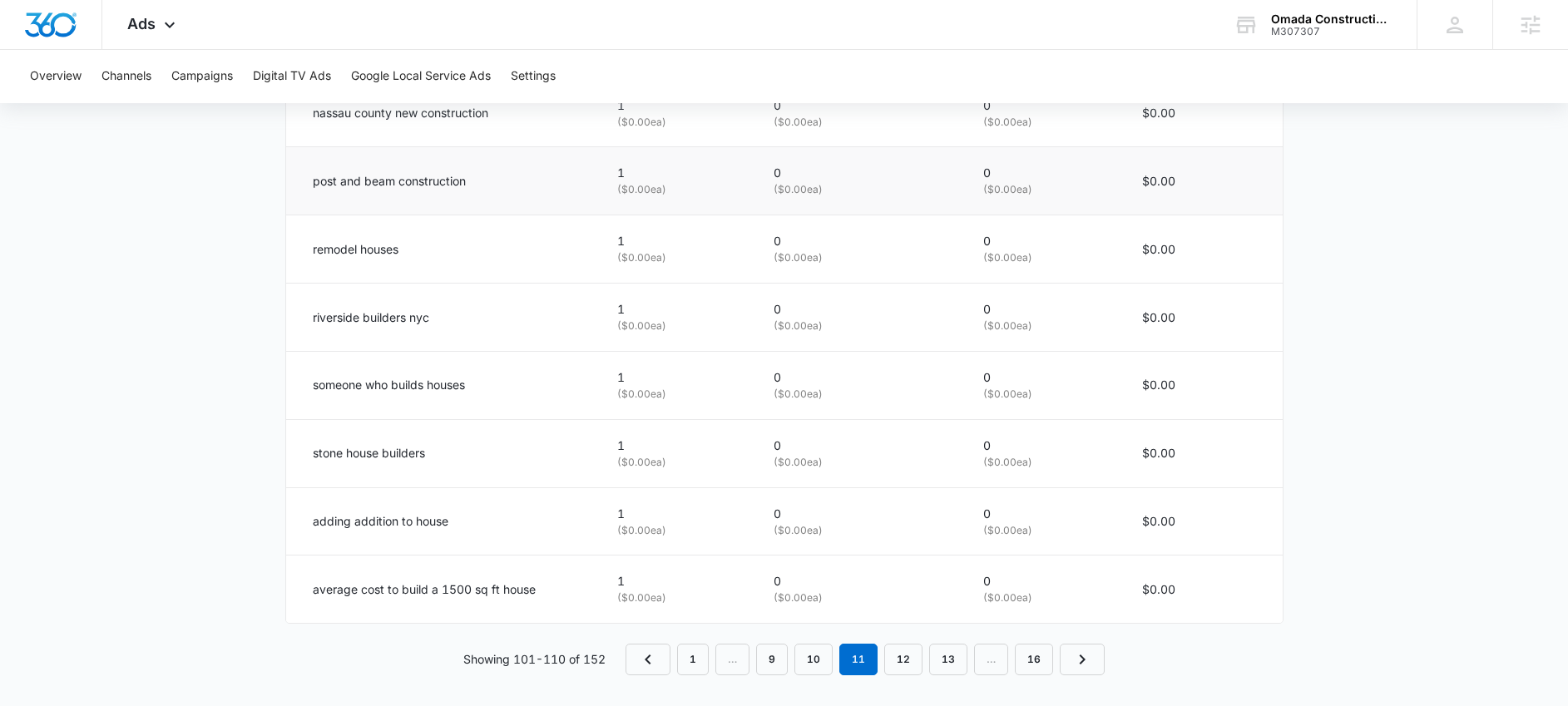
scroll to position [1075, 0]
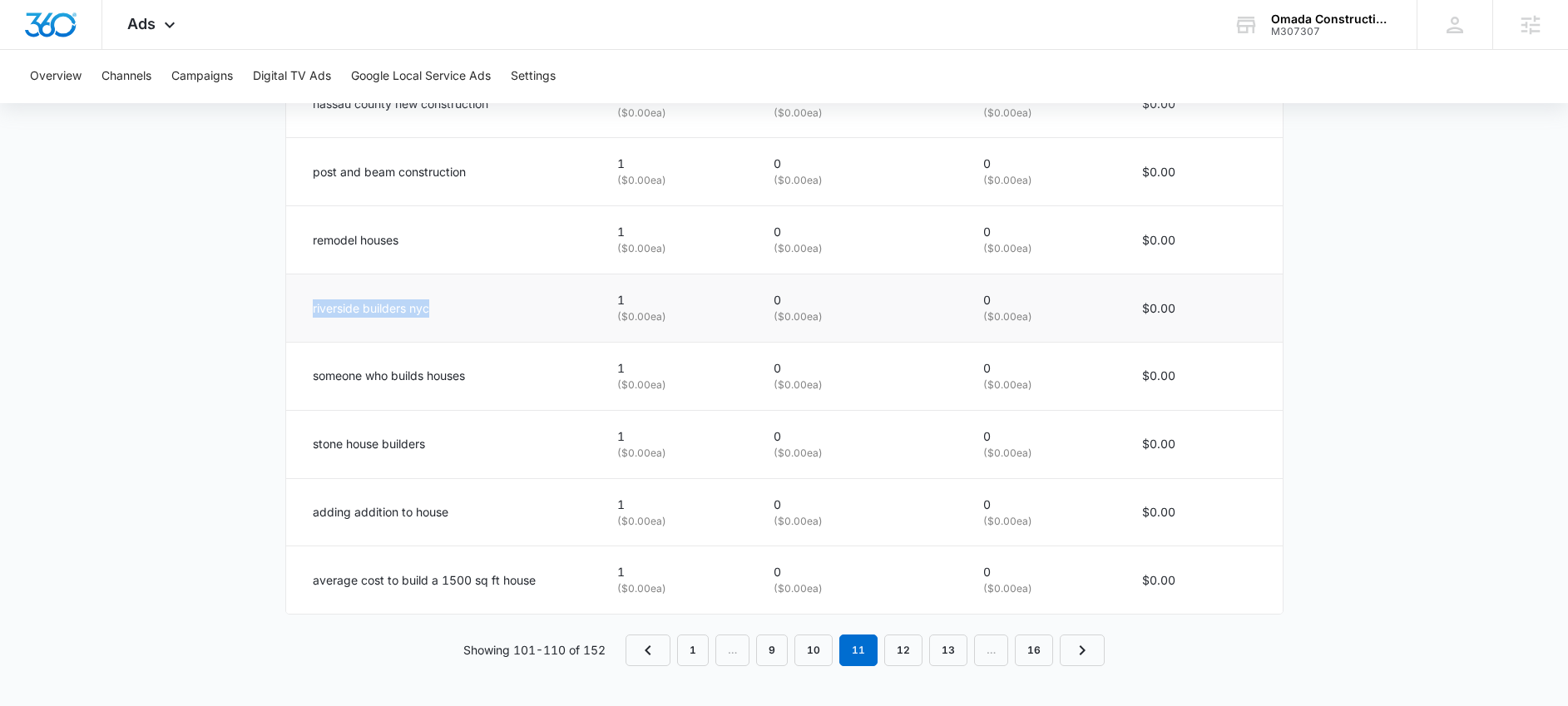
drag, startPoint x: 437, startPoint y: 309, endPoint x: 297, endPoint y: 309, distance: 140.0
click at [297, 309] on td "riverside builders nyc" at bounding box center [441, 309] width 311 height 68
click at [909, 652] on link "12" at bounding box center [903, 651] width 39 height 32
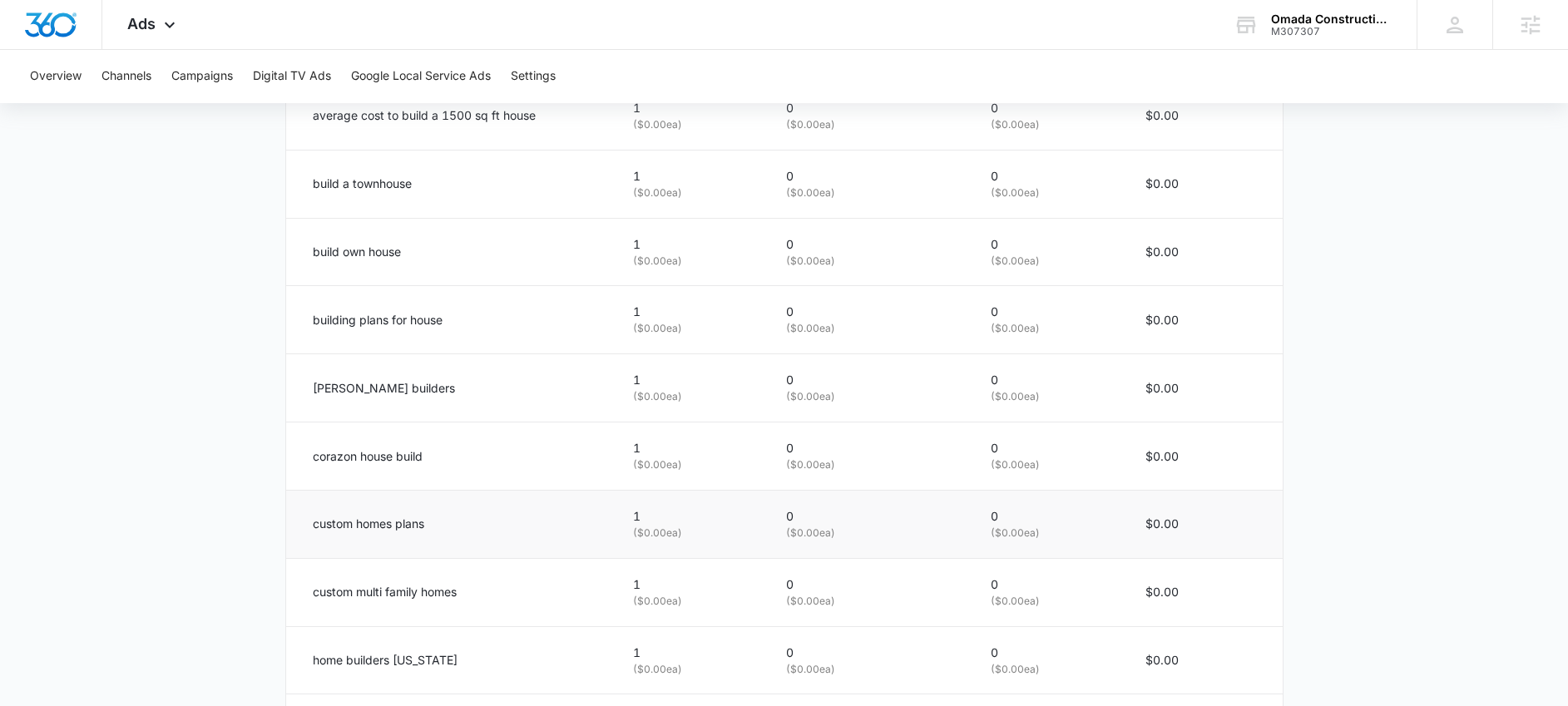
scroll to position [931, 0]
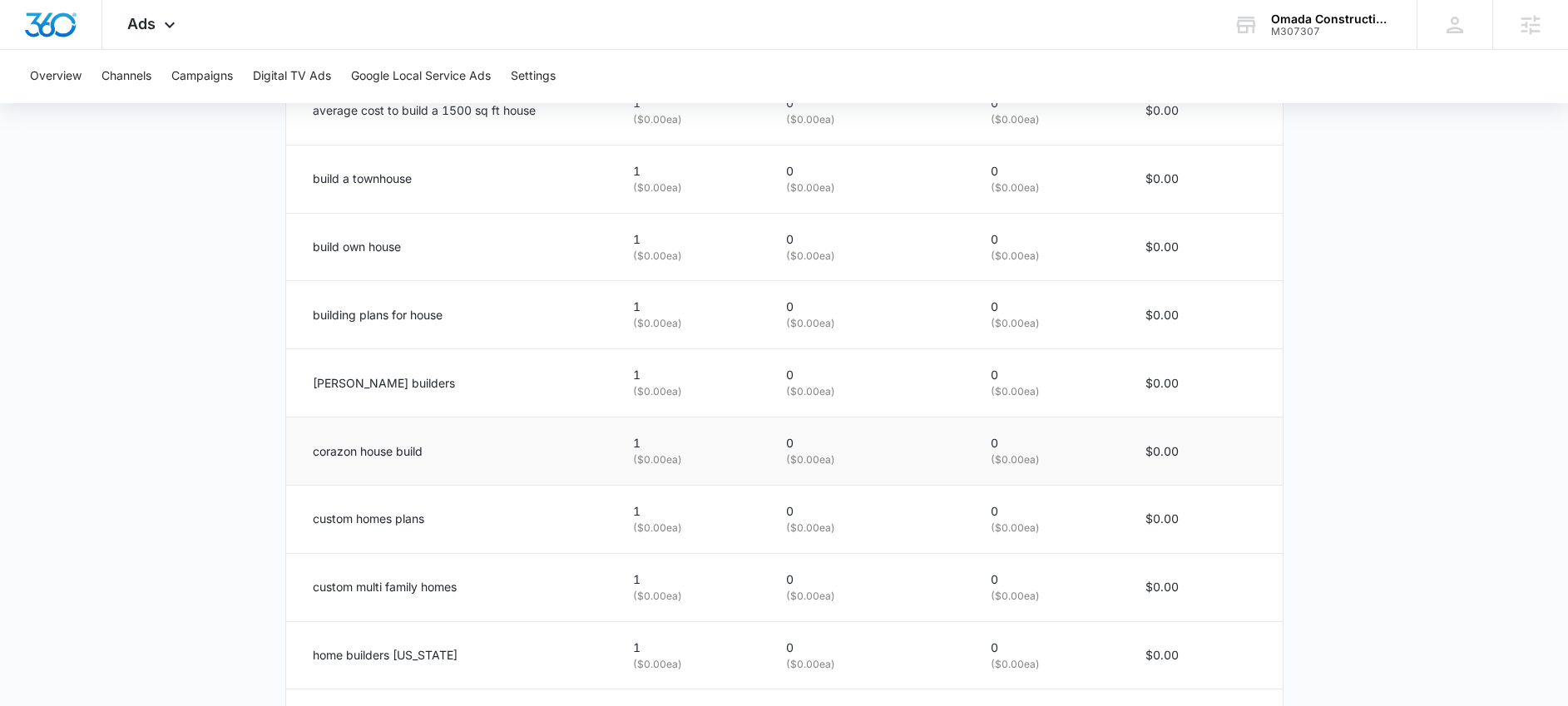
click at [324, 454] on p "corazon house build" at bounding box center [367, 452] width 110 height 19
drag, startPoint x: 457, startPoint y: 472, endPoint x: 310, endPoint y: 446, distance: 149.3
click at [310, 446] on td "corazon house build" at bounding box center [449, 451] width 327 height 68
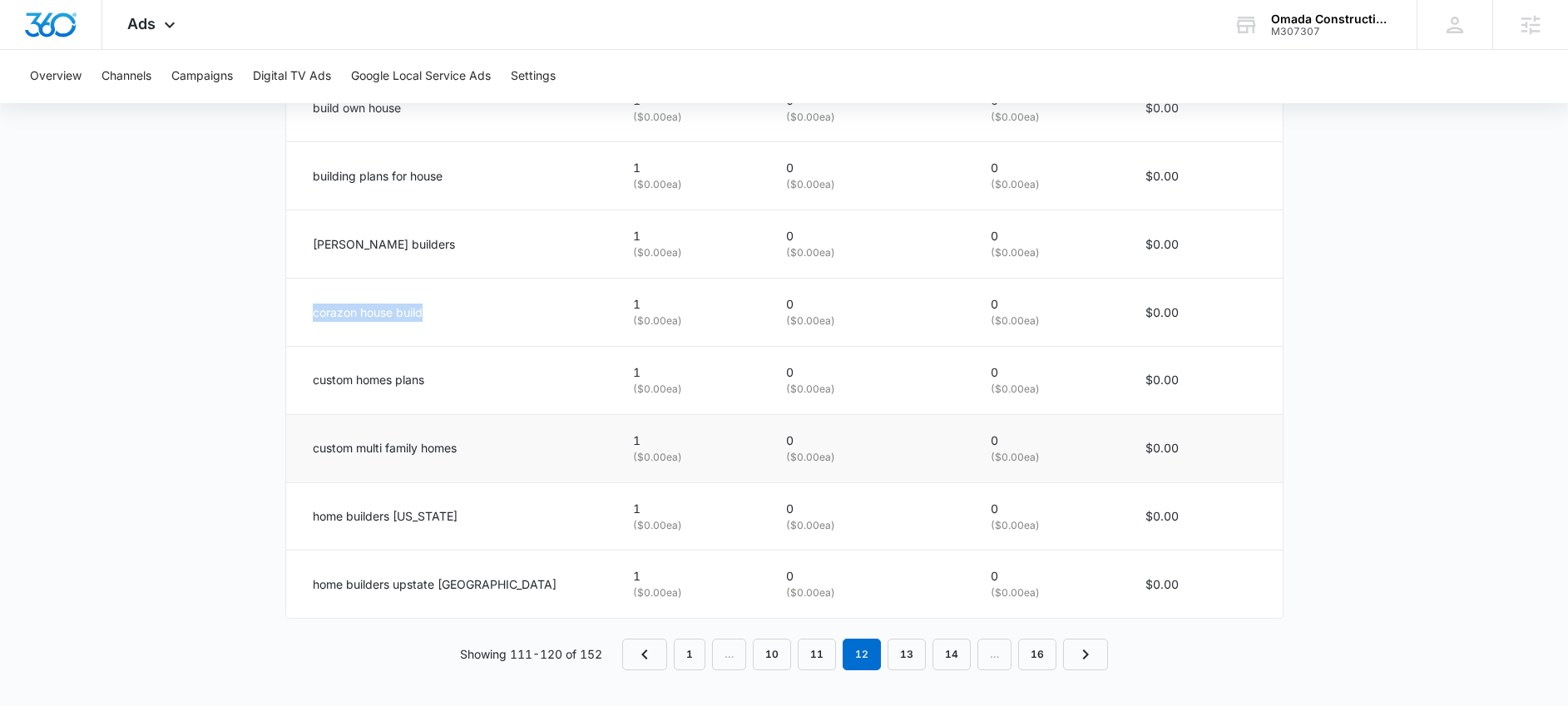
scroll to position [1075, 0]
click at [911, 641] on link "13" at bounding box center [907, 651] width 39 height 32
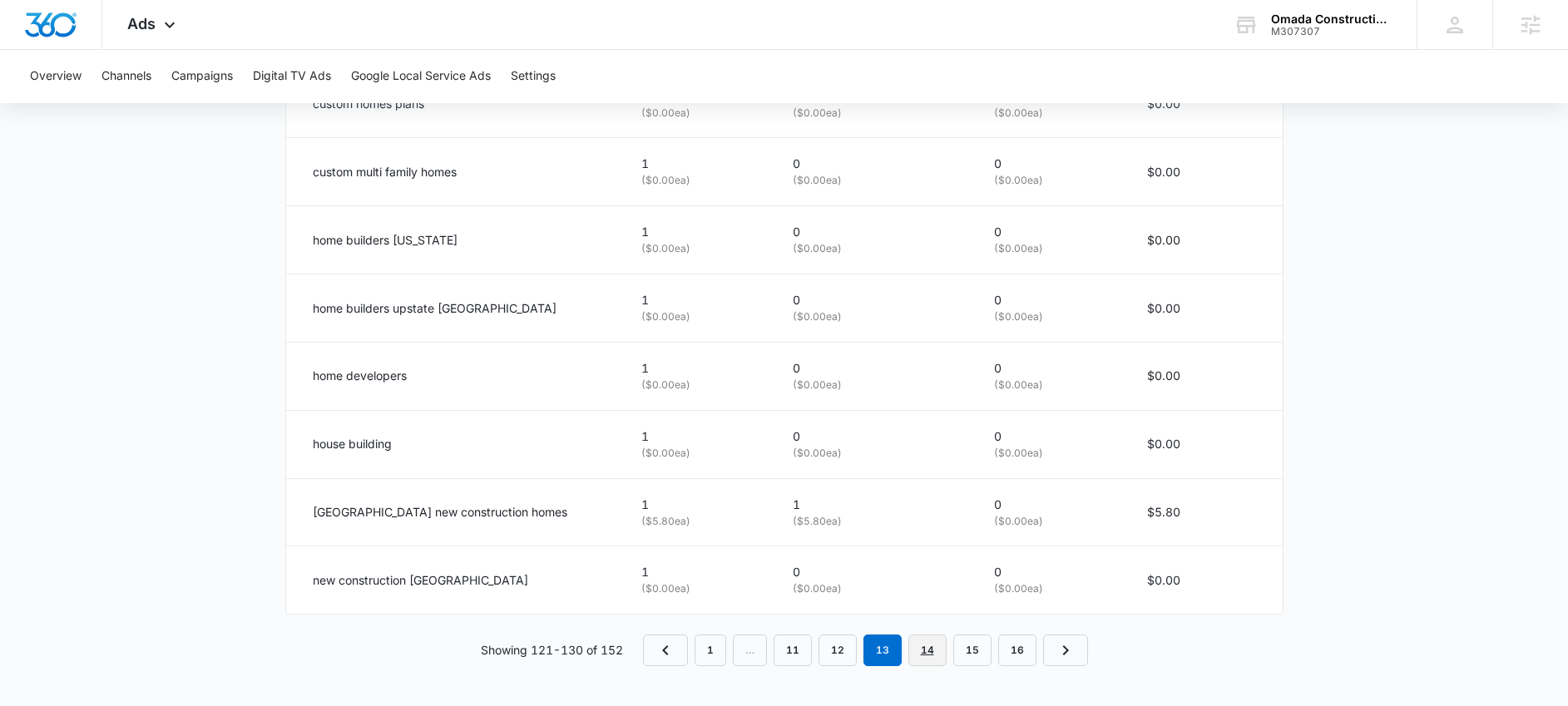
click at [931, 646] on link "14" at bounding box center [927, 651] width 39 height 32
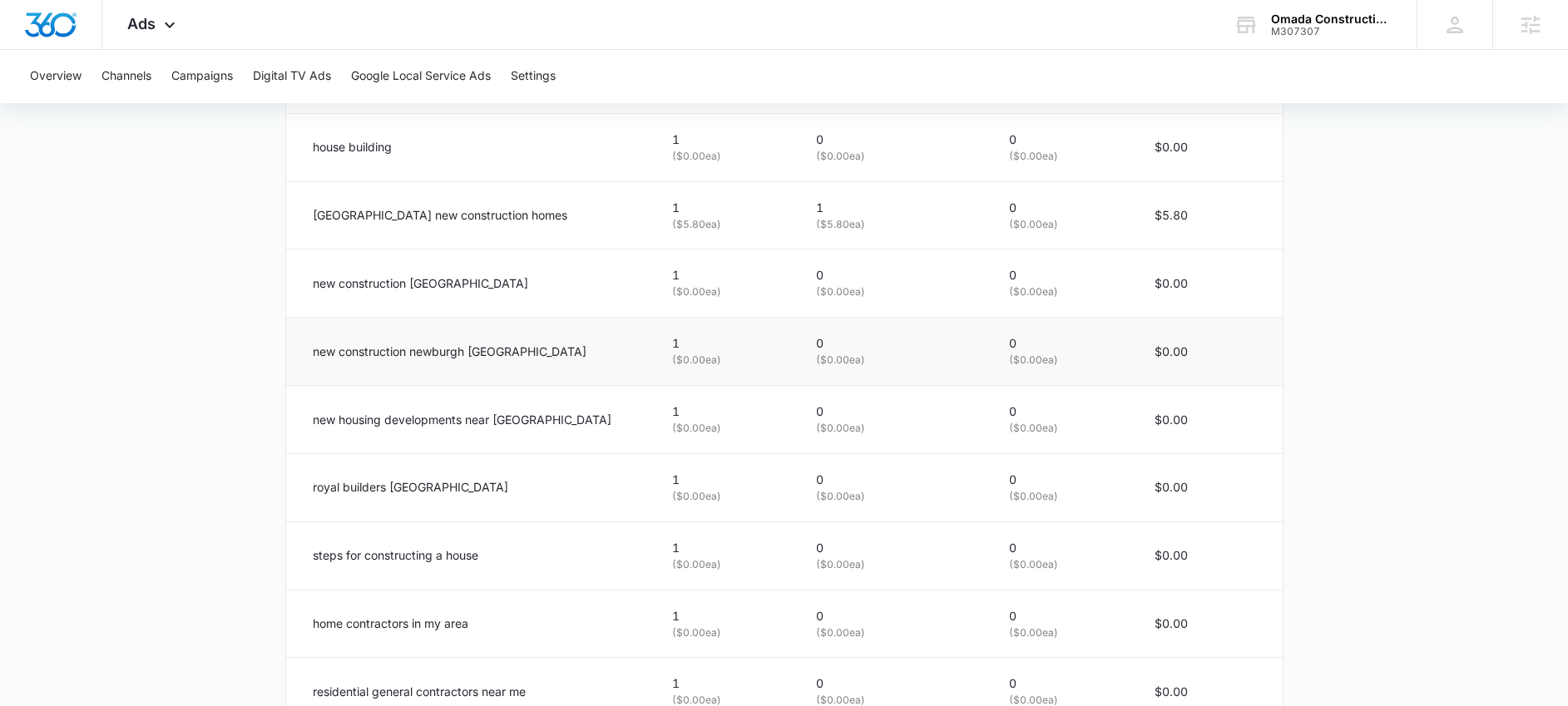
scroll to position [993, 0]
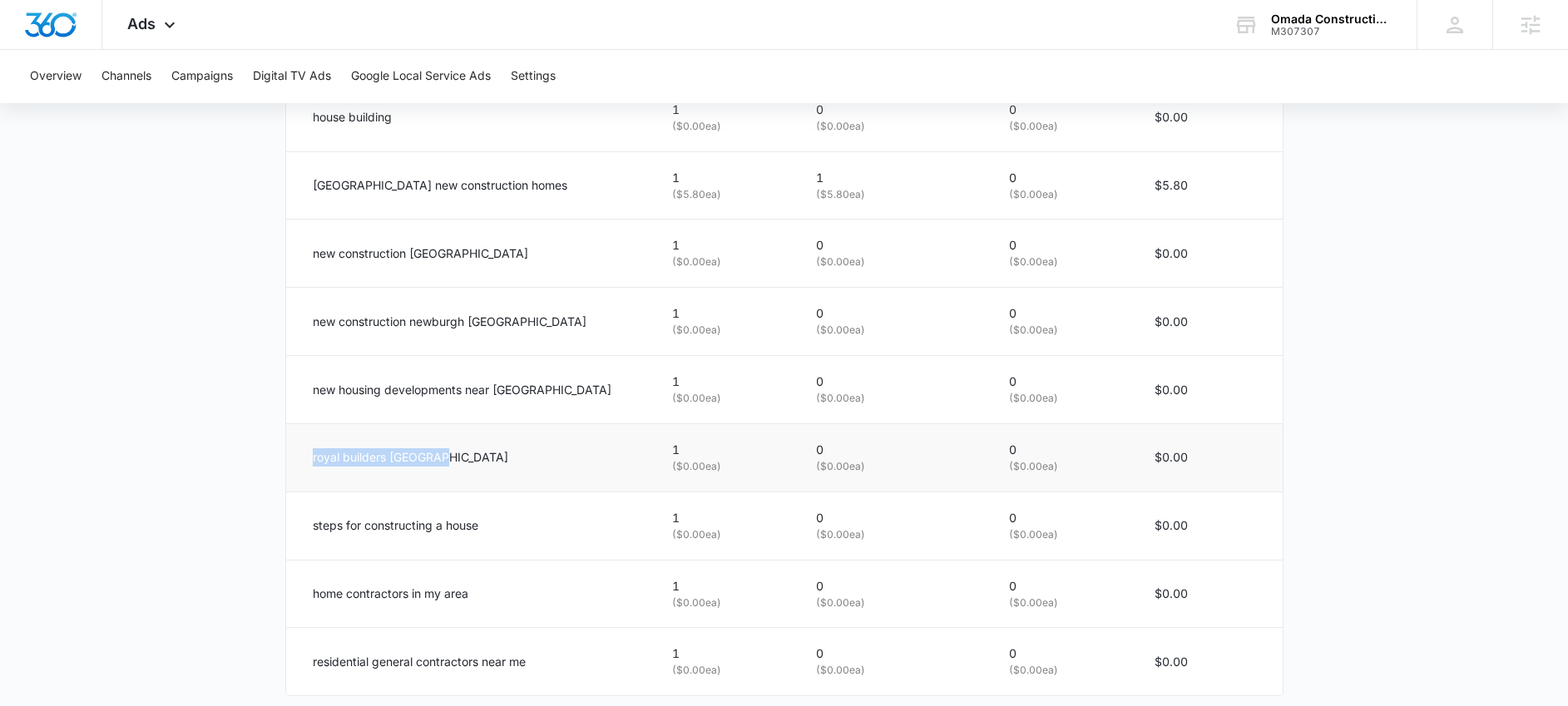
drag, startPoint x: 415, startPoint y: 472, endPoint x: 289, endPoint y: 461, distance: 126.5
click at [289, 461] on td "royal builders brooklyn" at bounding box center [469, 457] width 367 height 68
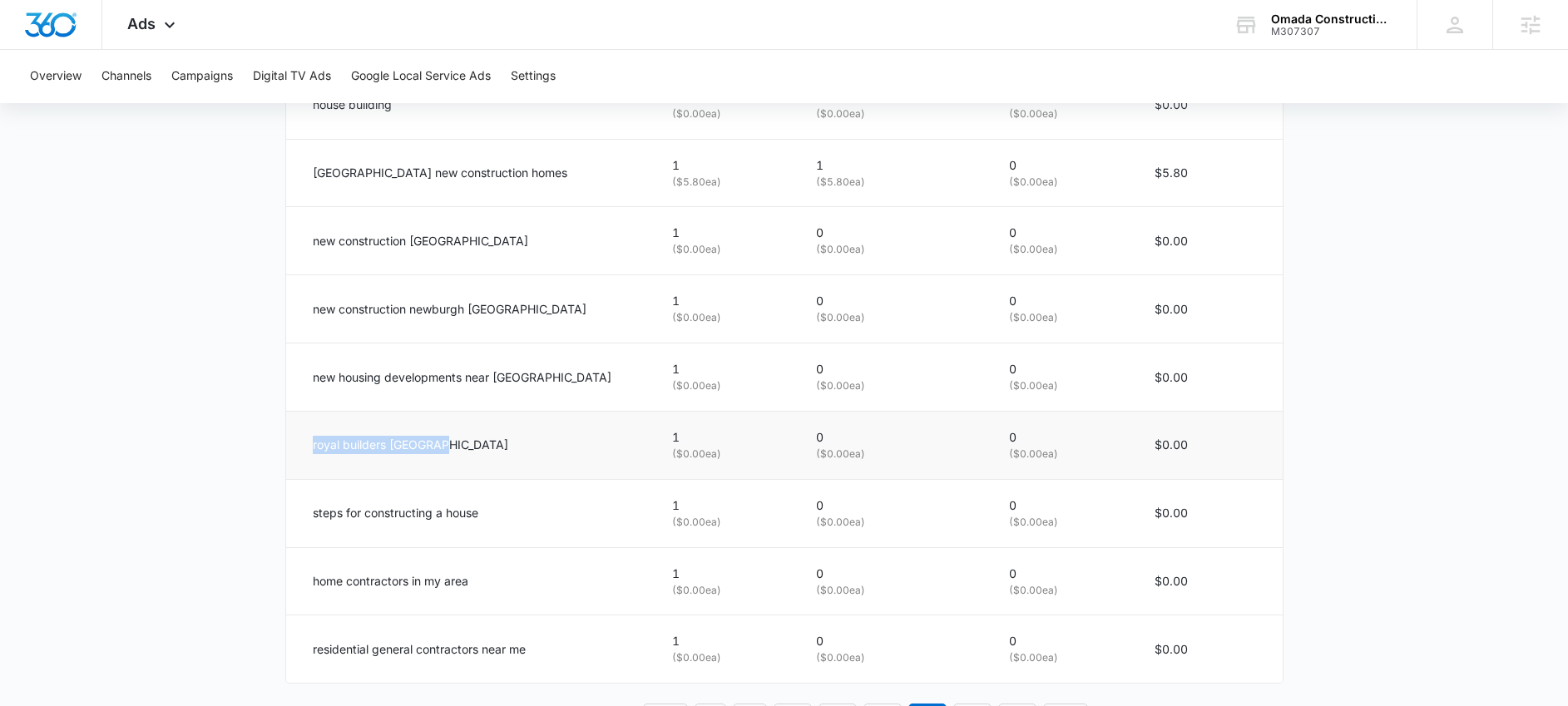
scroll to position [1075, 0]
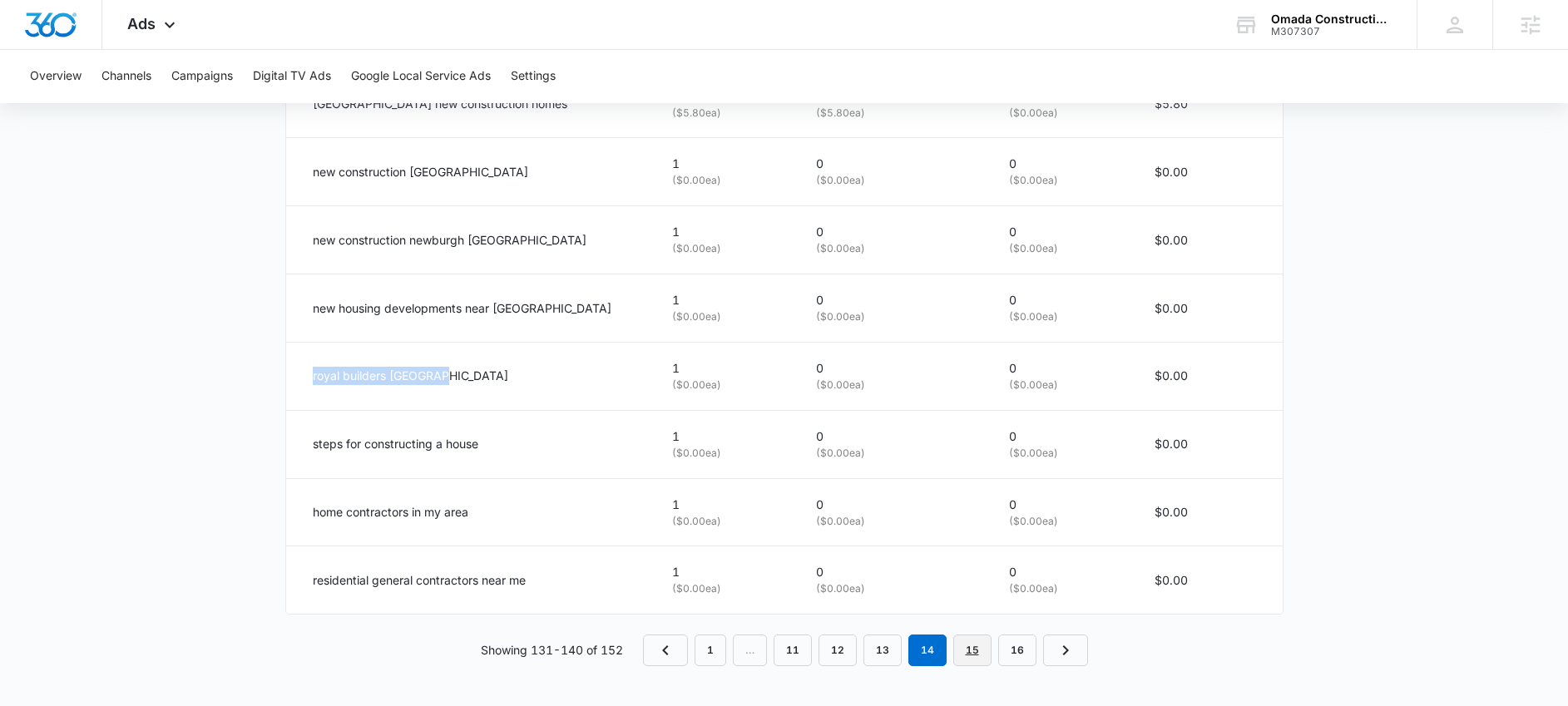
click at [959, 656] on link "15" at bounding box center [972, 651] width 39 height 32
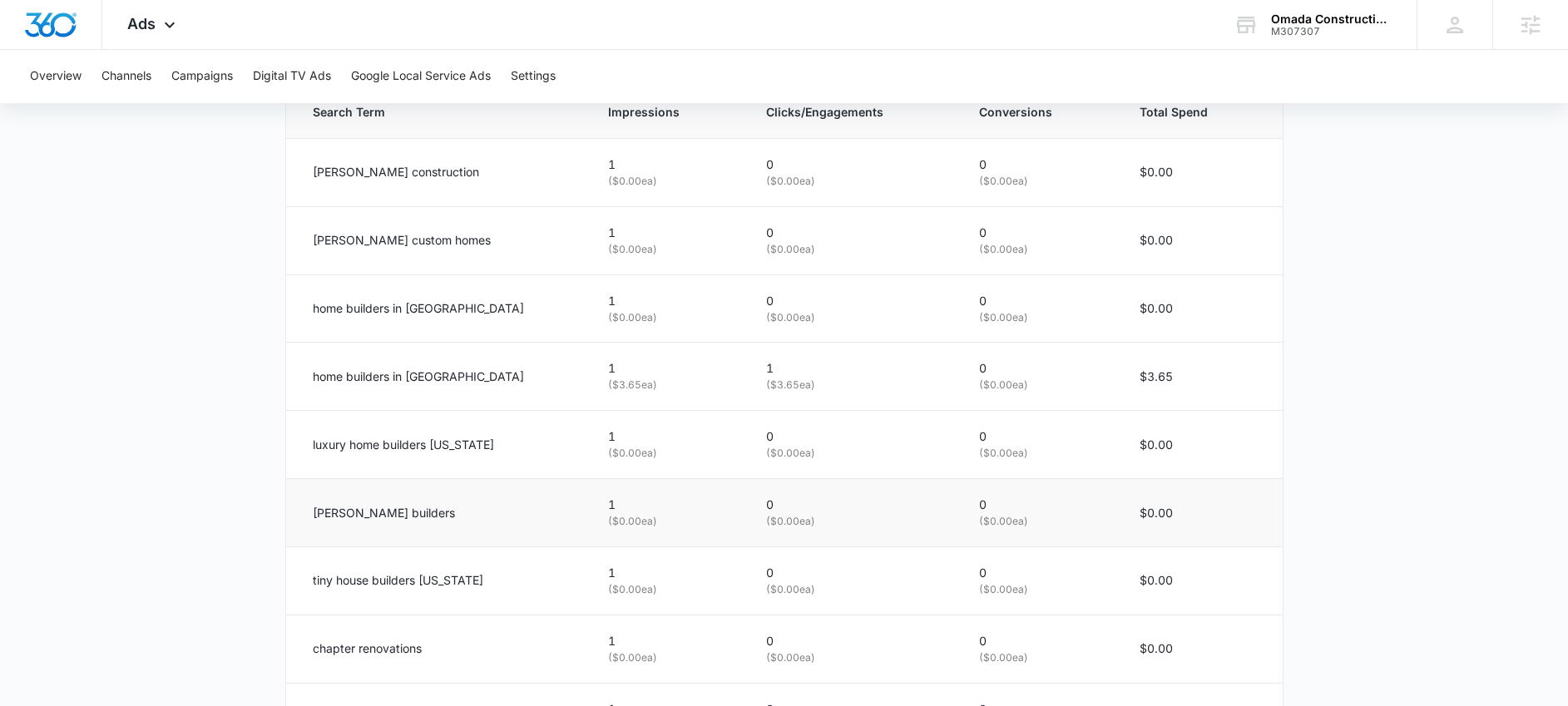
scroll to position [739, 0]
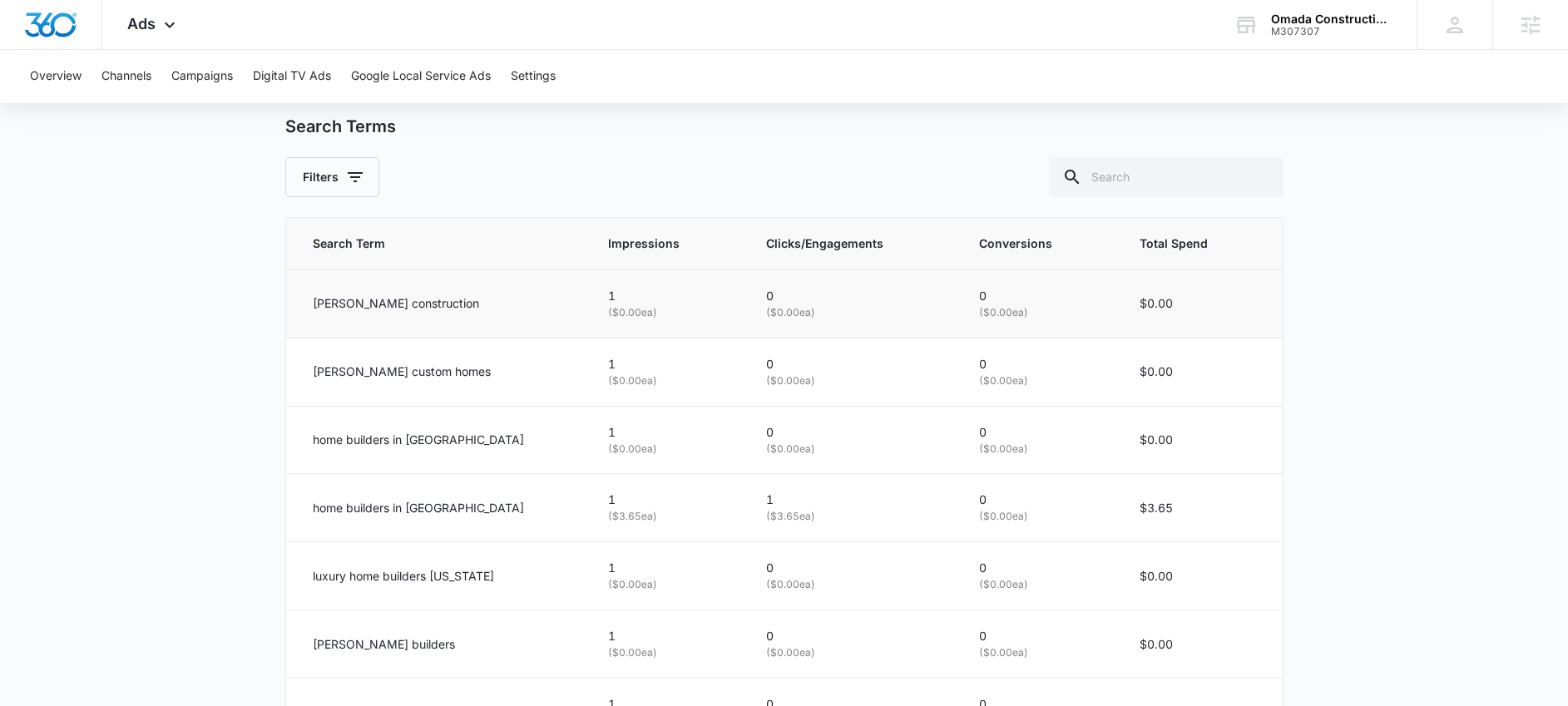
drag, startPoint x: 480, startPoint y: 307, endPoint x: 286, endPoint y: 300, distance: 194.1
click at [286, 300] on td "joe mazzaferro construction" at bounding box center [436, 304] width 302 height 68
click at [355, 368] on p "calvosa custom homes" at bounding box center [401, 372] width 178 height 19
drag, startPoint x: 473, startPoint y: 377, endPoint x: 311, endPoint y: 364, distance: 162.5
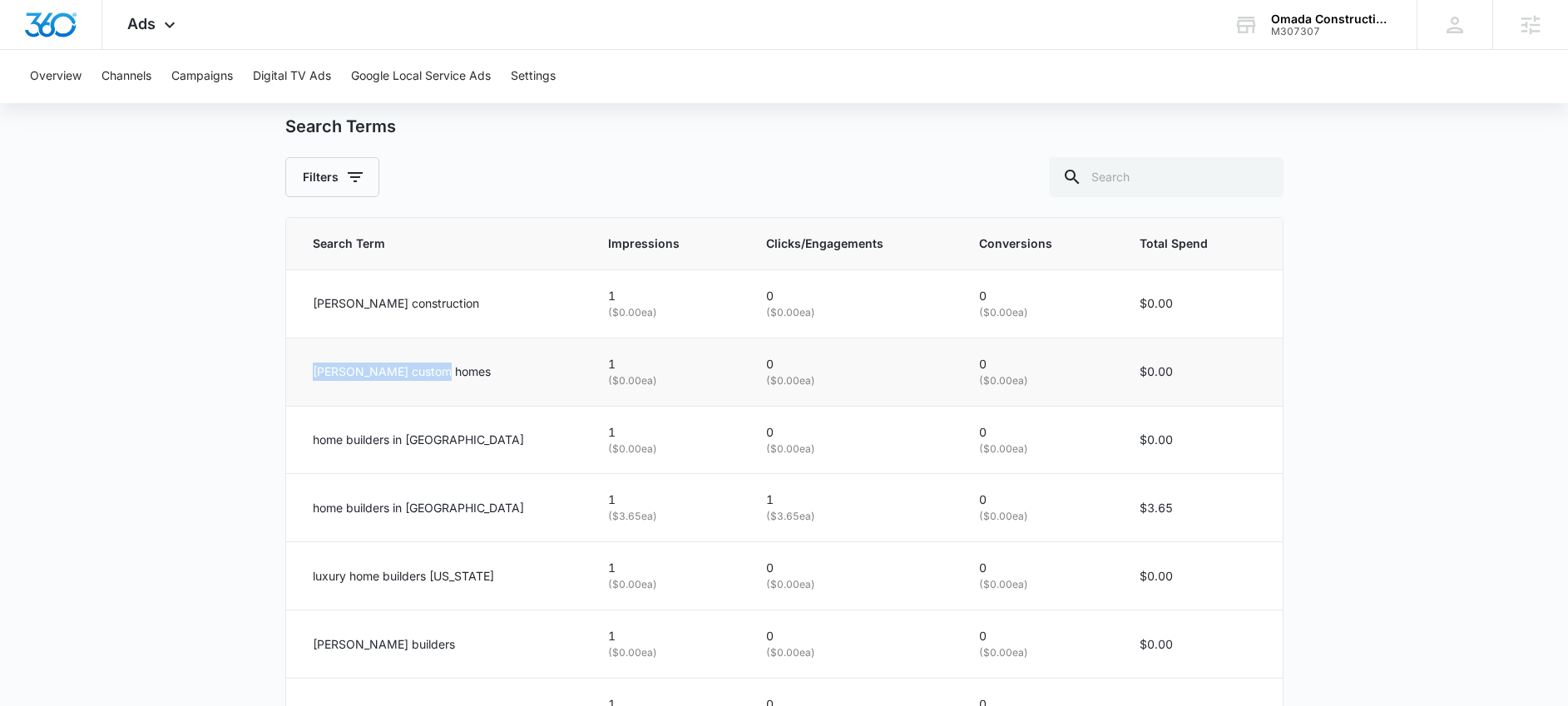
click at [312, 364] on div "calvosa custom homes" at bounding box center [440, 372] width 255 height 19
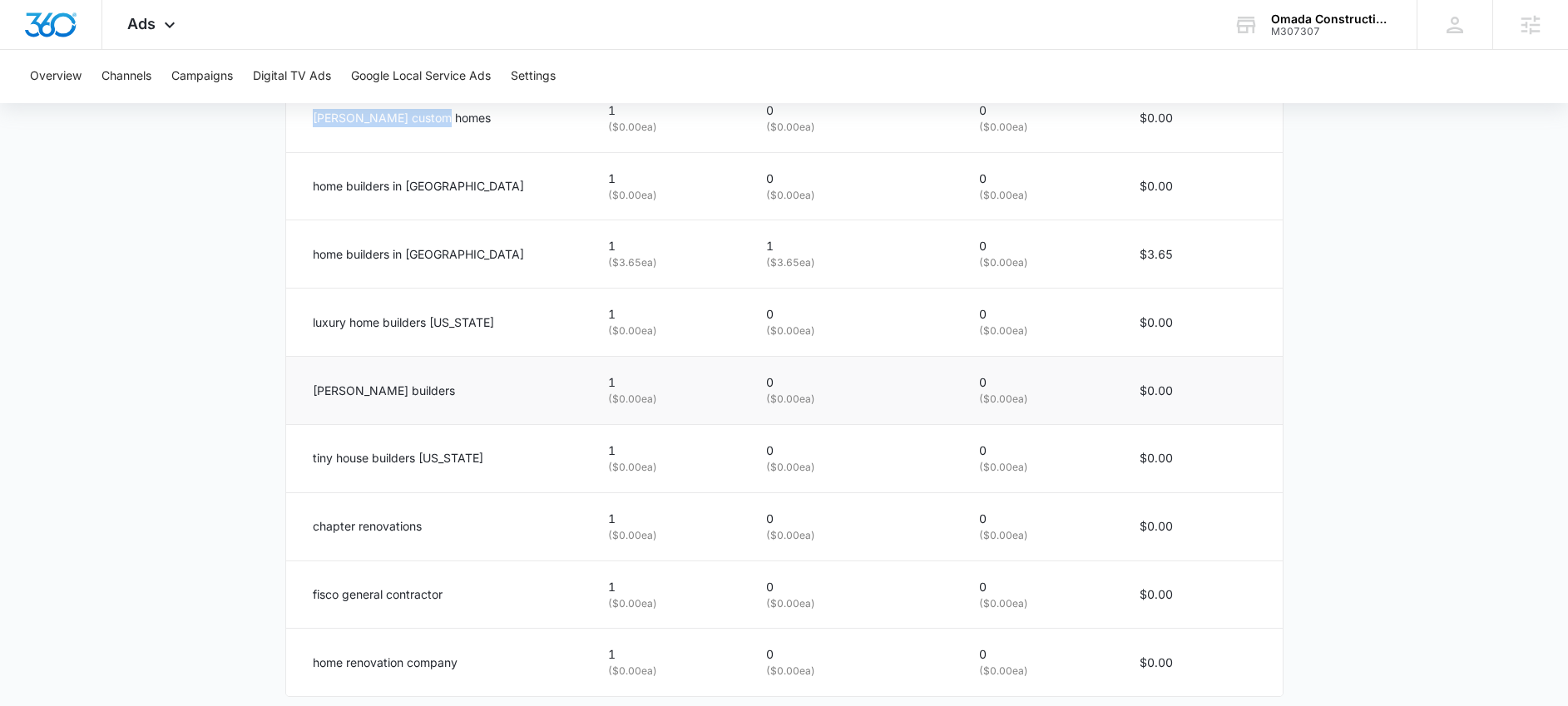
scroll to position [992, 0]
drag, startPoint x: 427, startPoint y: 399, endPoint x: 296, endPoint y: 399, distance: 131.0
click at [296, 399] on td "rodak builders" at bounding box center [436, 392] width 302 height 68
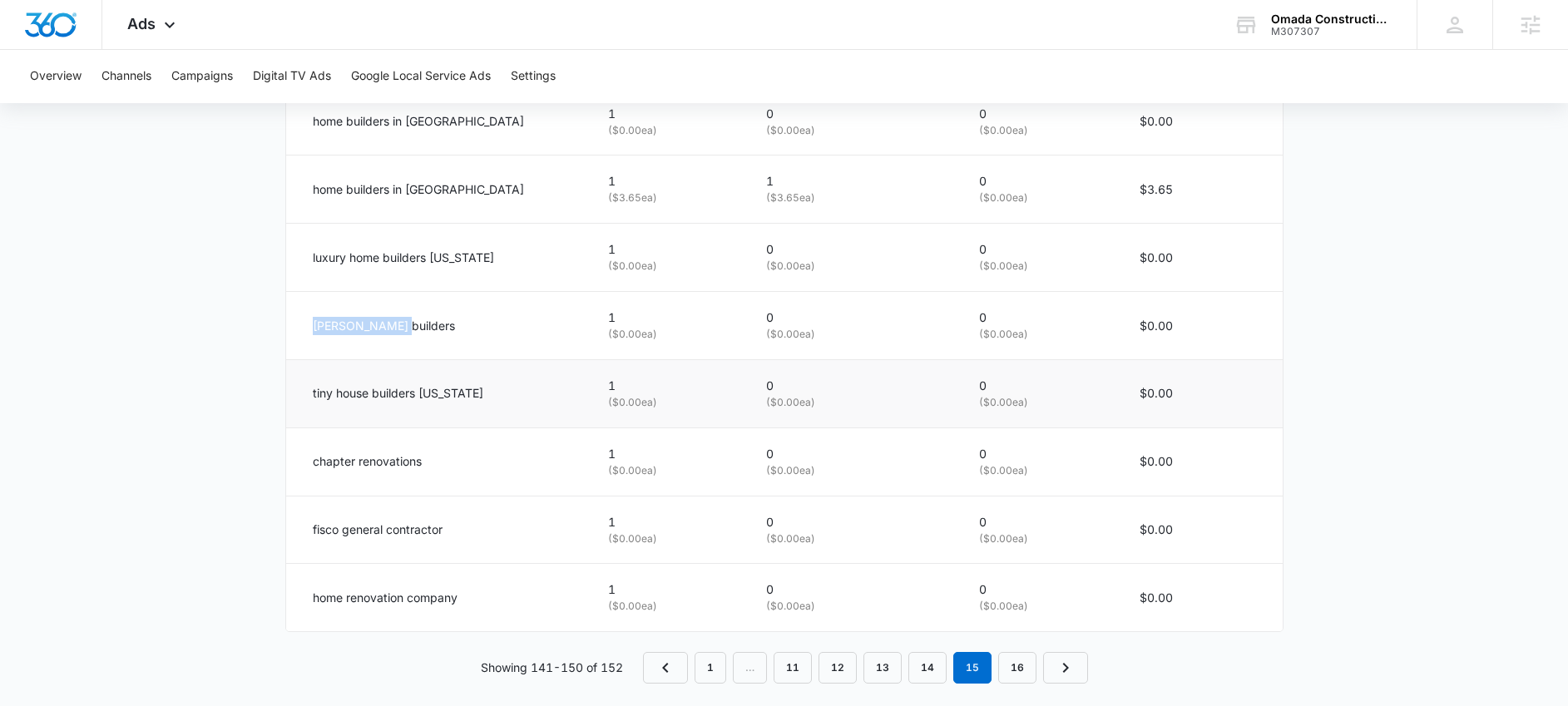
scroll to position [1075, 0]
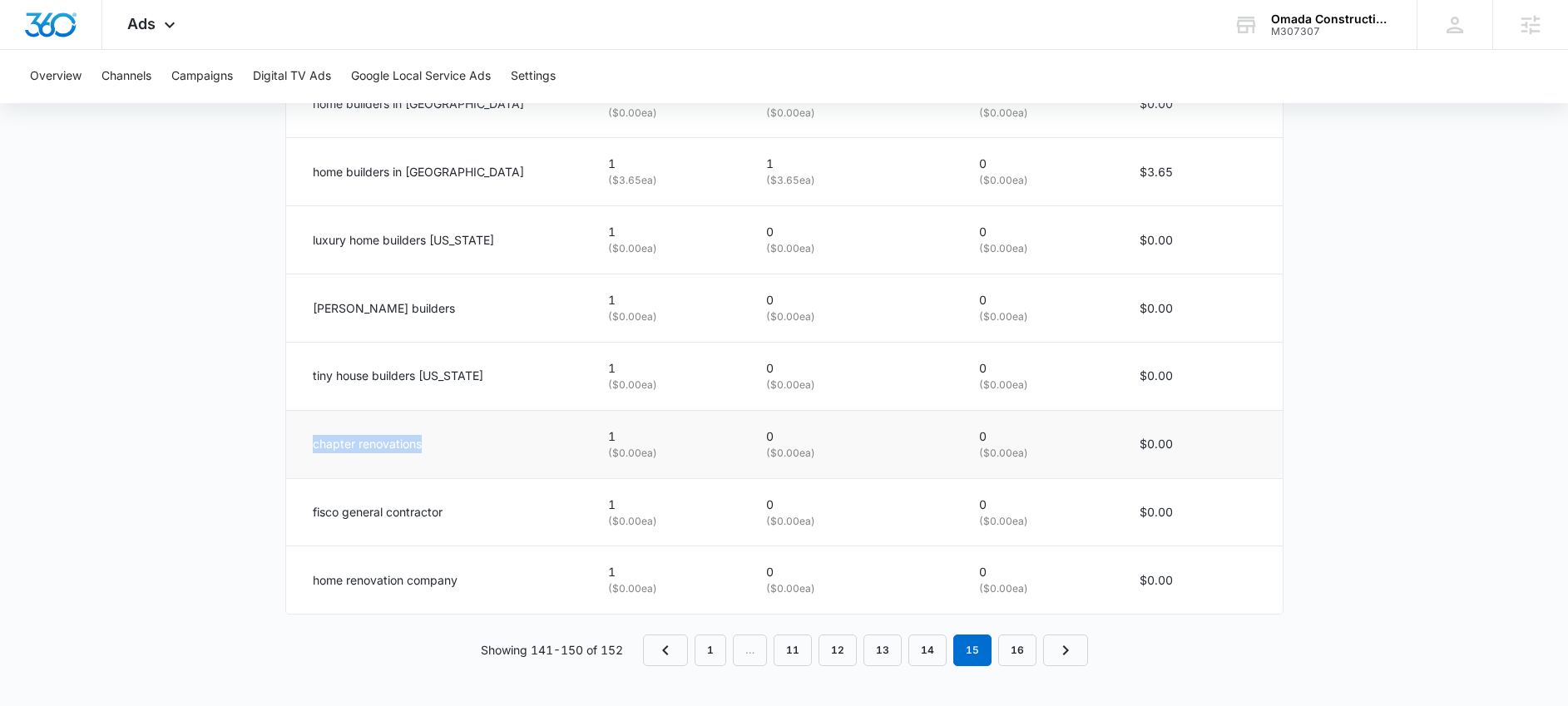
drag, startPoint x: 496, startPoint y: 448, endPoint x: 314, endPoint y: 450, distance: 182.0
click at [314, 450] on div "chapter renovations" at bounding box center [440, 444] width 255 height 19
drag, startPoint x: 466, startPoint y: 517, endPoint x: 305, endPoint y: 510, distance: 161.2
click at [305, 510] on td "fisco general contractor" at bounding box center [436, 512] width 302 height 68
click at [998, 652] on link "16" at bounding box center [1016, 651] width 39 height 32
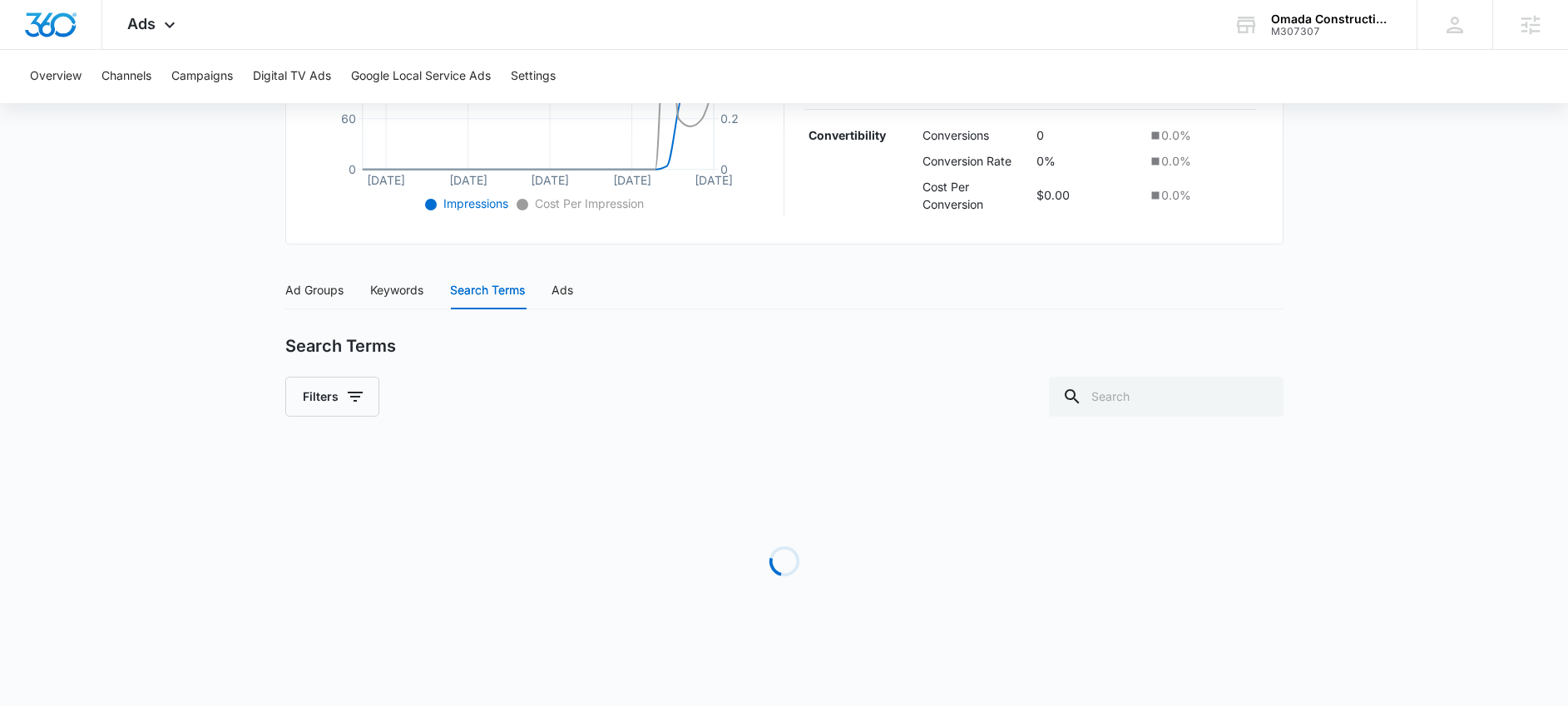
scroll to position [531, 0]
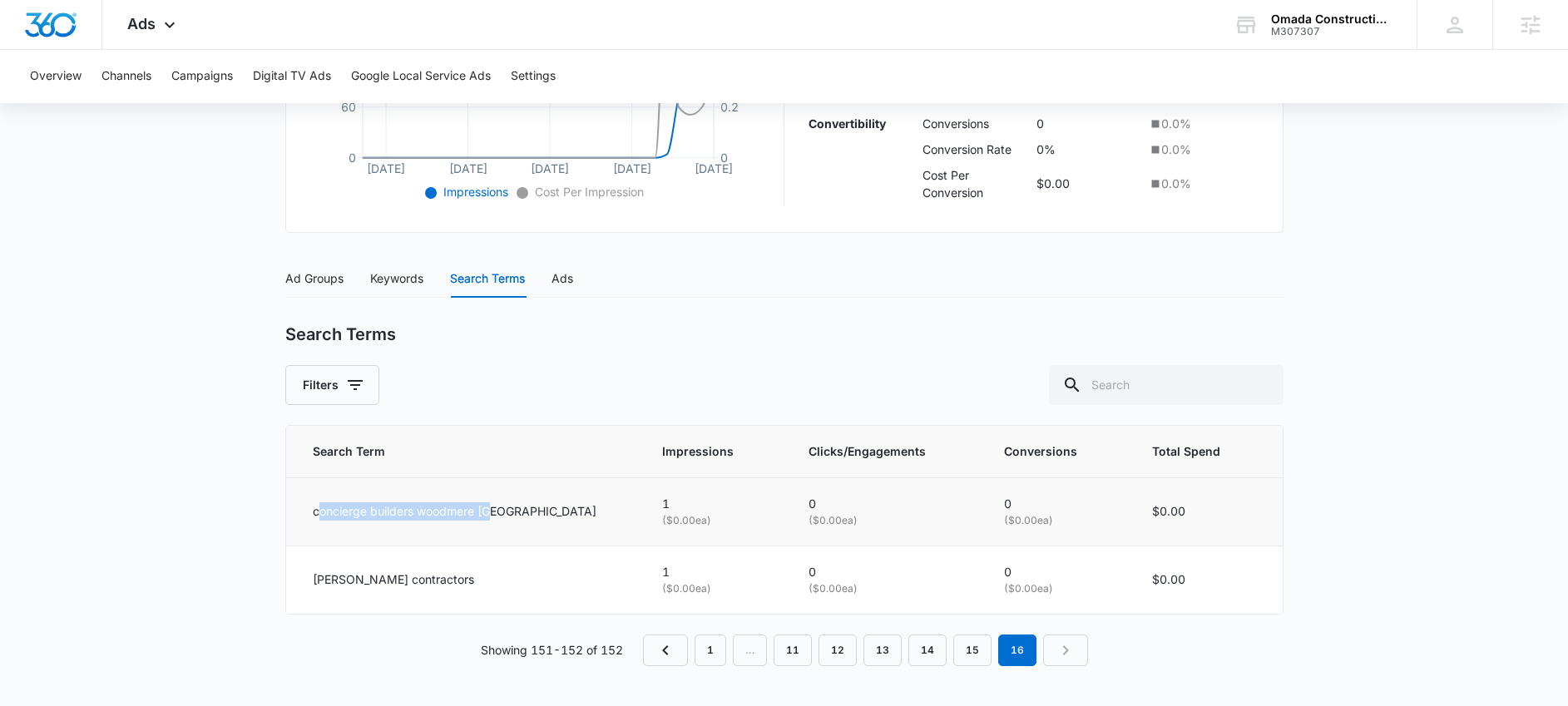
drag, startPoint x: 504, startPoint y: 509, endPoint x: 316, endPoint y: 508, distance: 188.0
click at [316, 508] on div "concierge builders woodmere ny" at bounding box center [467, 511] width 309 height 19
drag, startPoint x: 485, startPoint y: 489, endPoint x: 516, endPoint y: 509, distance: 36.9
click at [486, 489] on td "concierge builders woodmere ny" at bounding box center [464, 511] width 356 height 68
drag, startPoint x: 510, startPoint y: 510, endPoint x: 302, endPoint y: 507, distance: 208.0
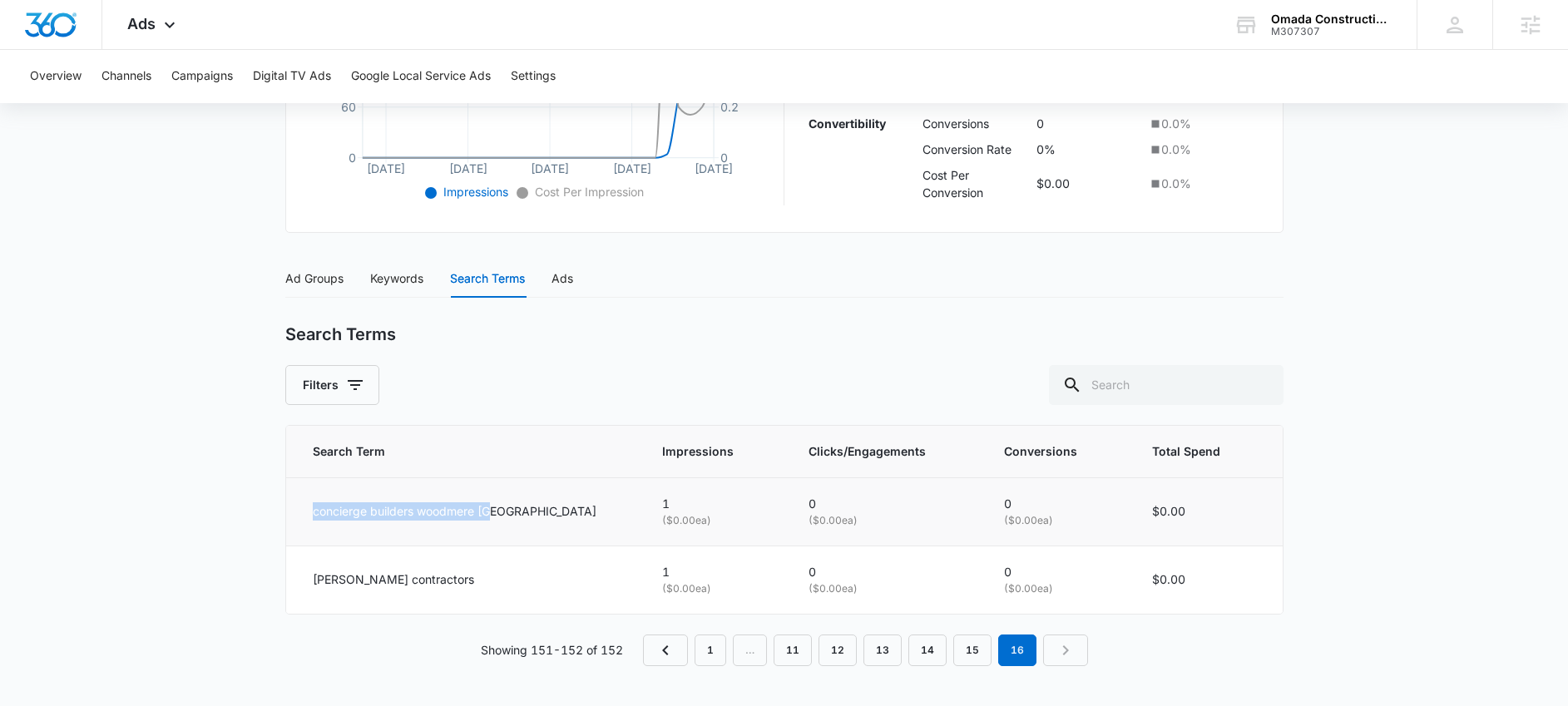
click at [302, 507] on td "concierge builders woodmere ny" at bounding box center [464, 511] width 356 height 68
drag, startPoint x: 458, startPoint y: 564, endPoint x: 441, endPoint y: 579, distance: 22.7
click at [444, 576] on td "ramos contractors" at bounding box center [464, 579] width 356 height 67
click at [437, 582] on div "ramos contractors" at bounding box center [467, 579] width 309 height 19
drag, startPoint x: 437, startPoint y: 582, endPoint x: 299, endPoint y: 559, distance: 139.9
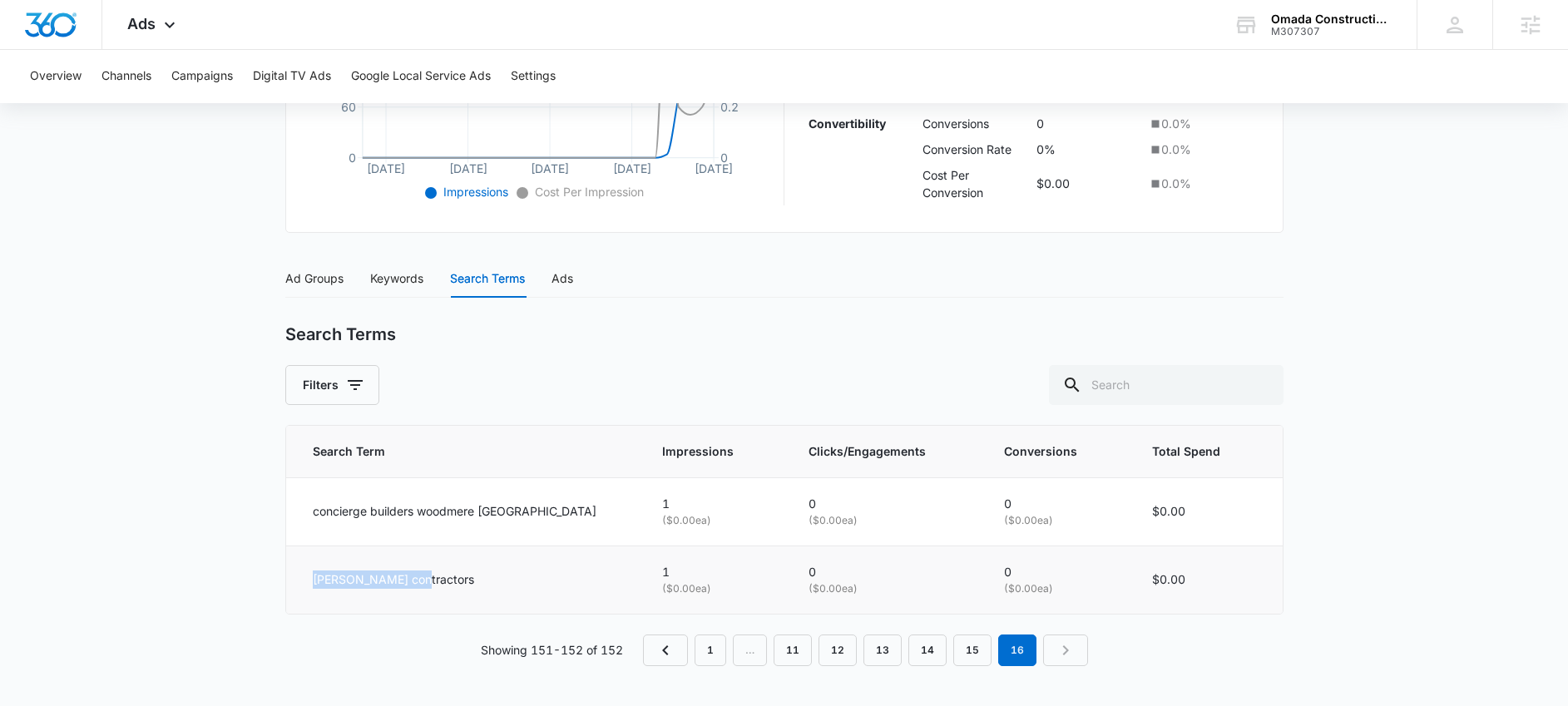
click at [299, 559] on td "ramos contractors" at bounding box center [464, 579] width 356 height 67
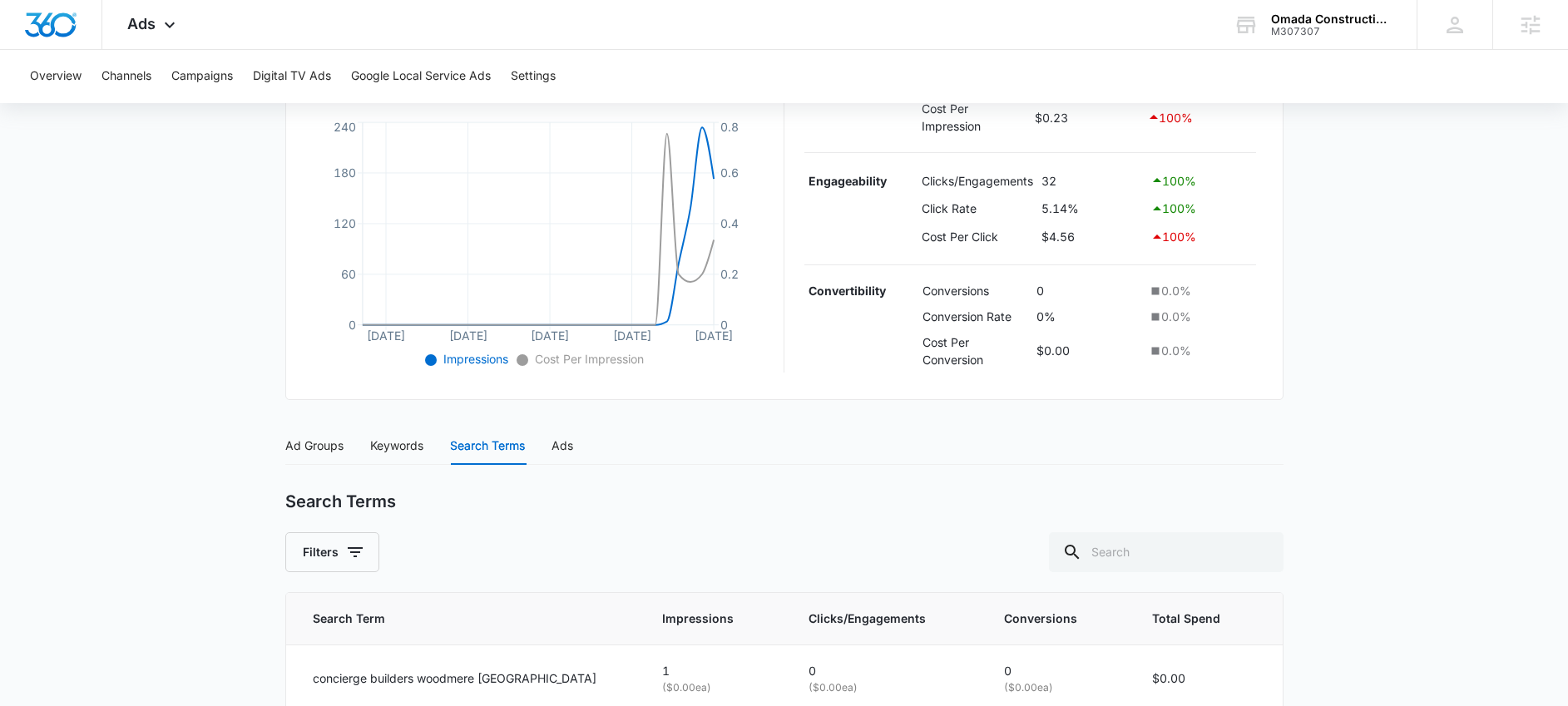
scroll to position [343, 0]
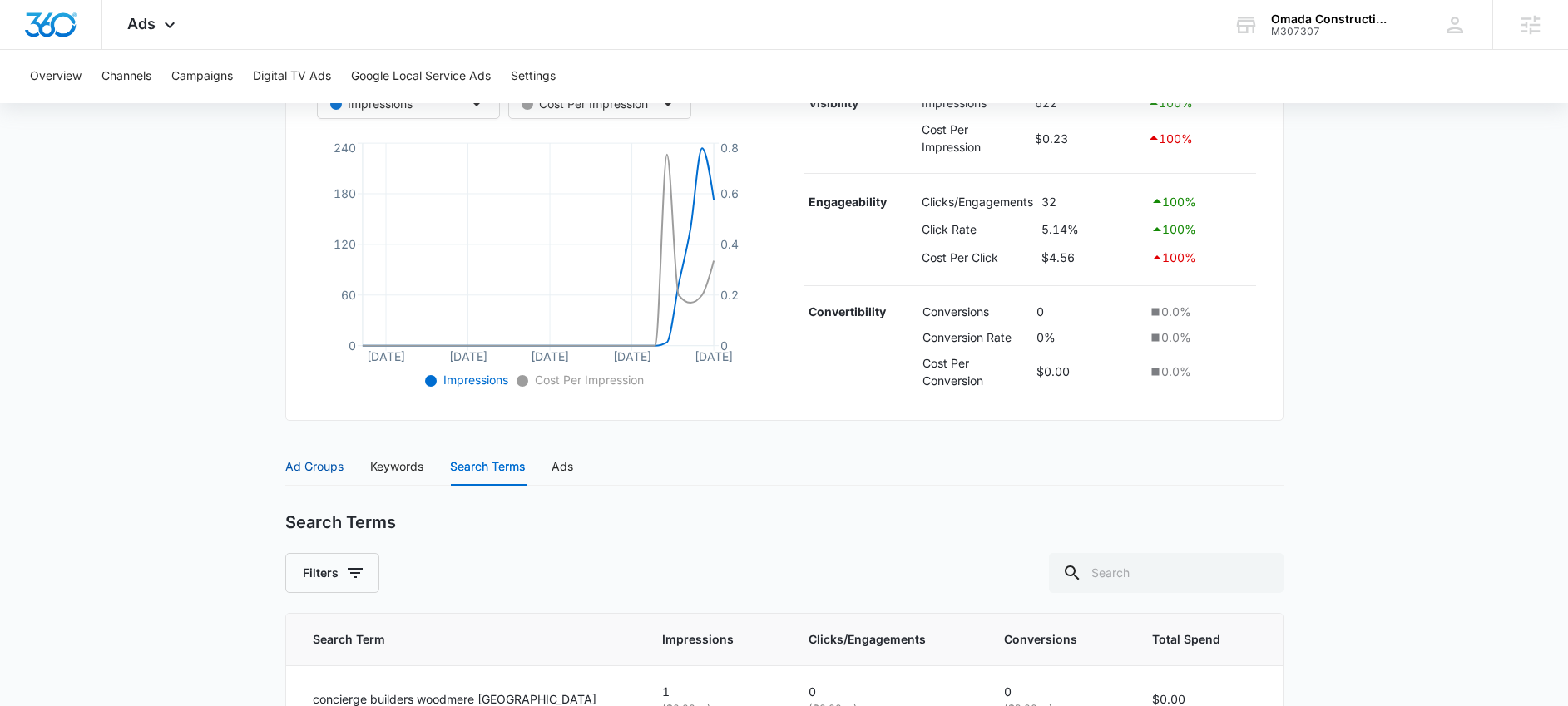
click at [301, 459] on div "Ad Groups" at bounding box center [314, 467] width 58 height 19
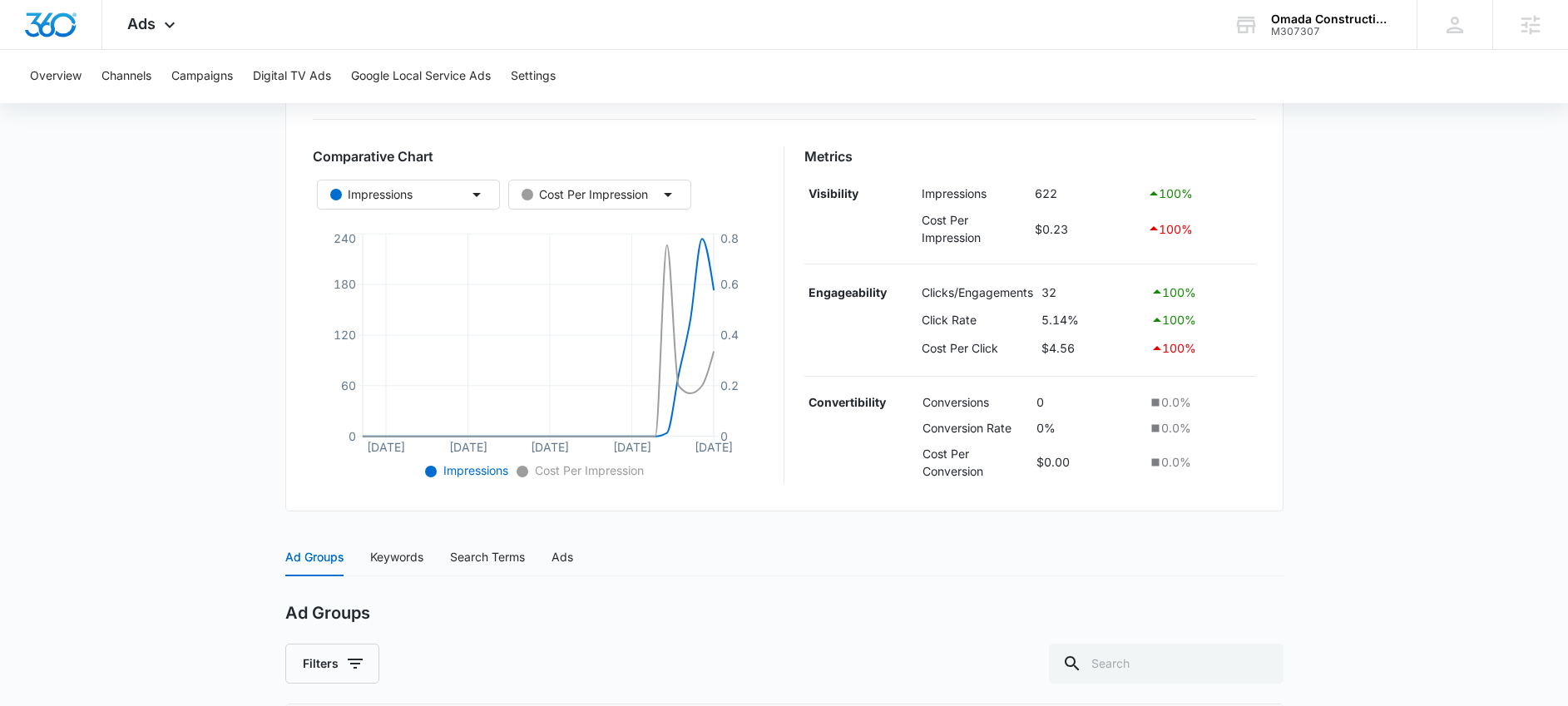
scroll to position [233, 0]
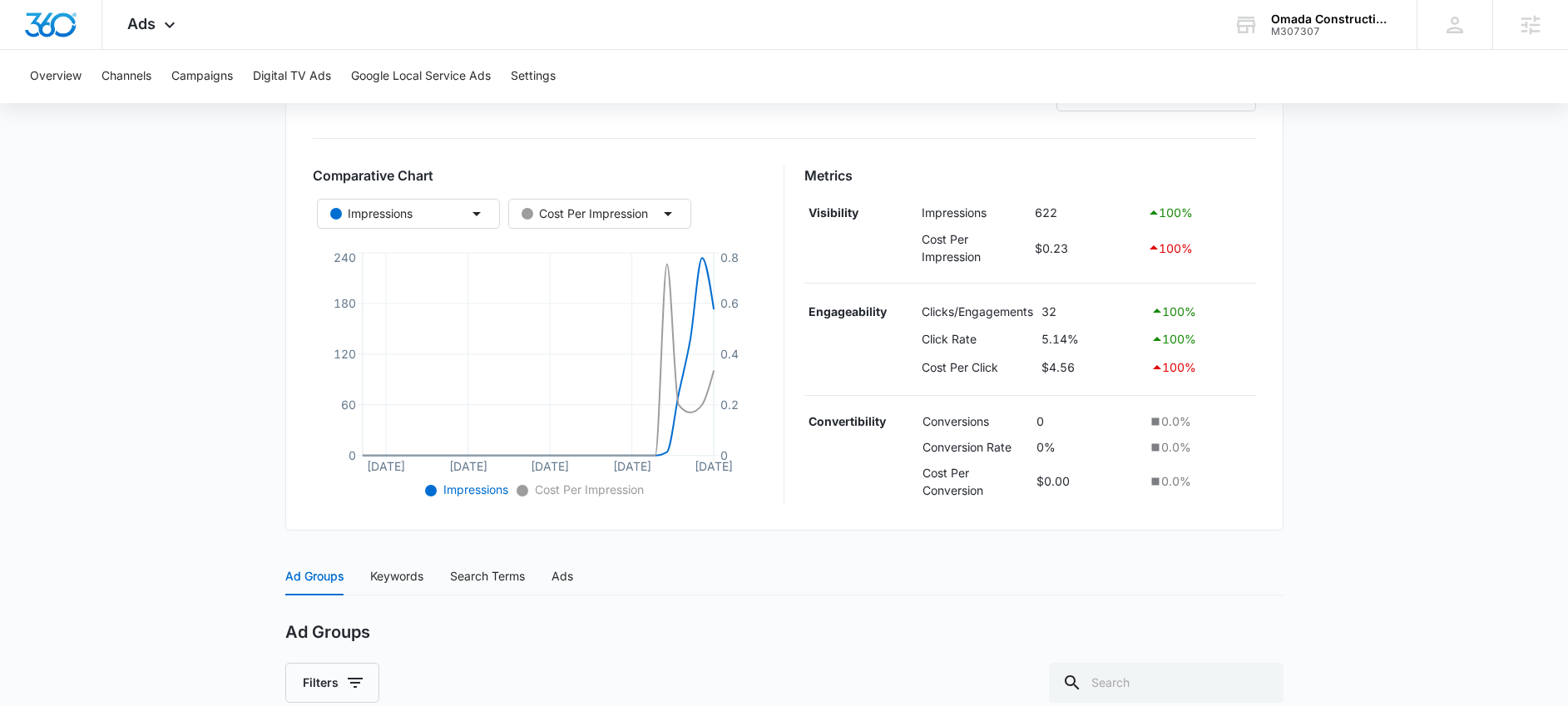
click at [549, 577] on div "Ad Groups Keywords Search Terms Ads" at bounding box center [429, 576] width 288 height 39
click at [569, 574] on div "Ads" at bounding box center [563, 576] width 22 height 19
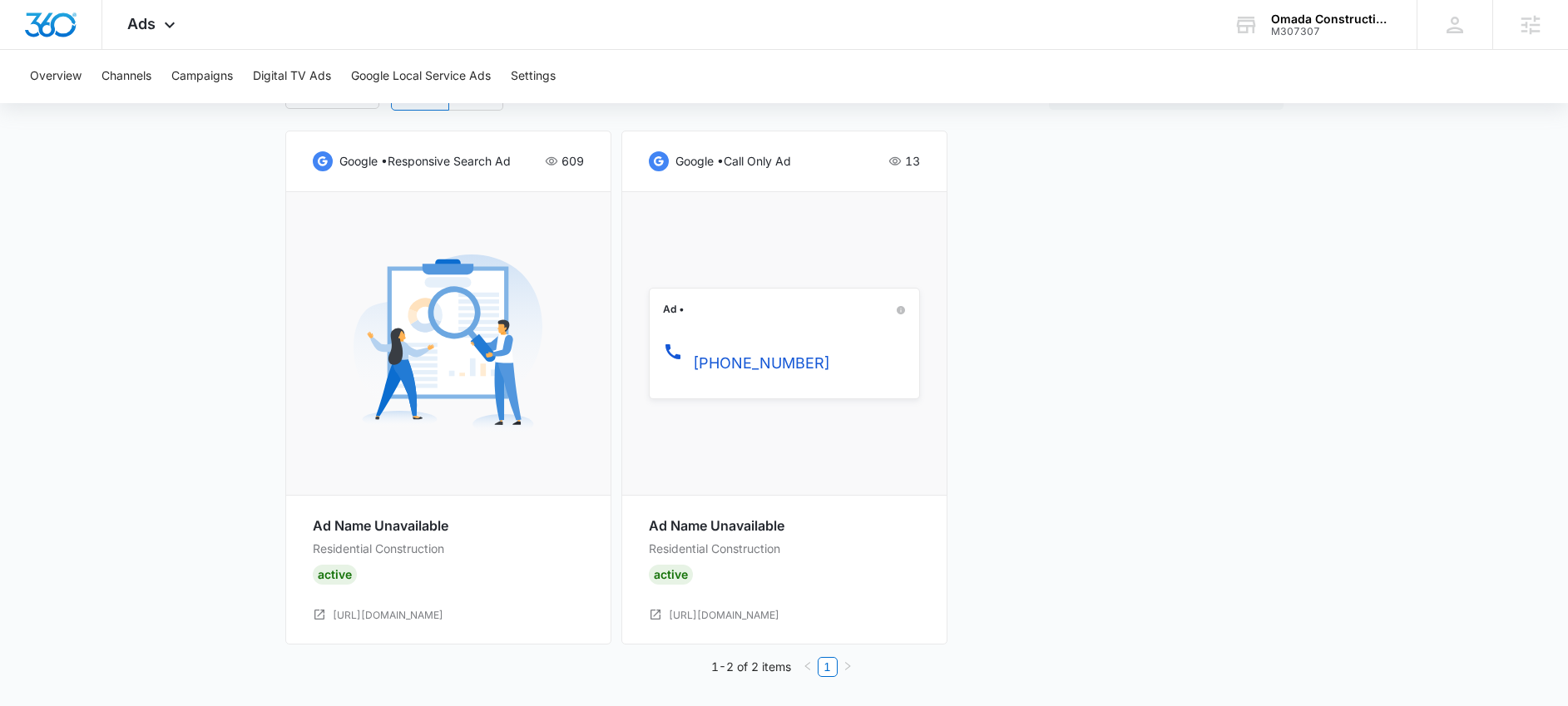
scroll to position [884, 0]
click at [443, 613] on link "https://omadaconstructioncorp.com/expert-construction-services-in-new-york/resi…" at bounding box center [388, 613] width 111 height 16
click at [779, 610] on link "https://omadaconstructioncorp.com/expert-construction-services-in-new-york/resi…" at bounding box center [724, 613] width 111 height 16
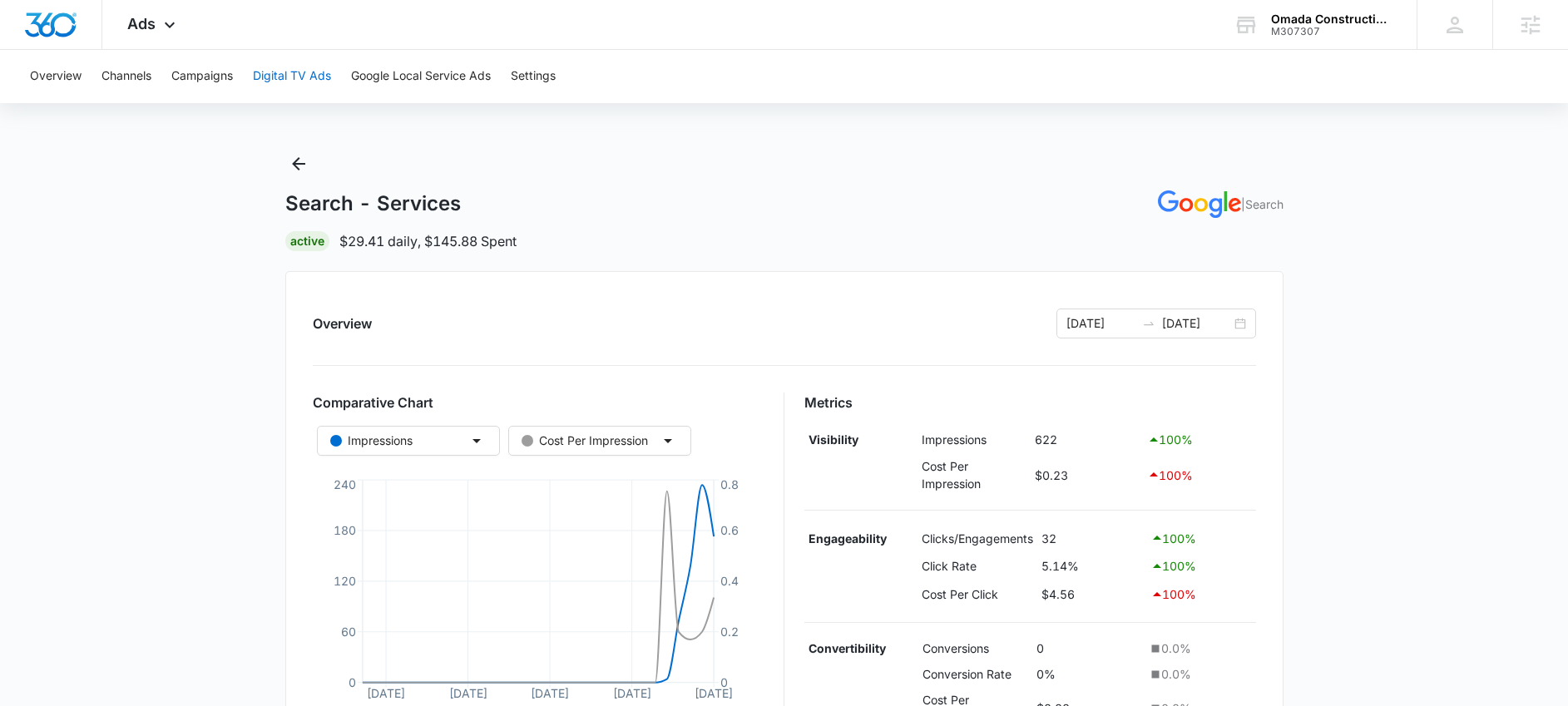
scroll to position [0, 0]
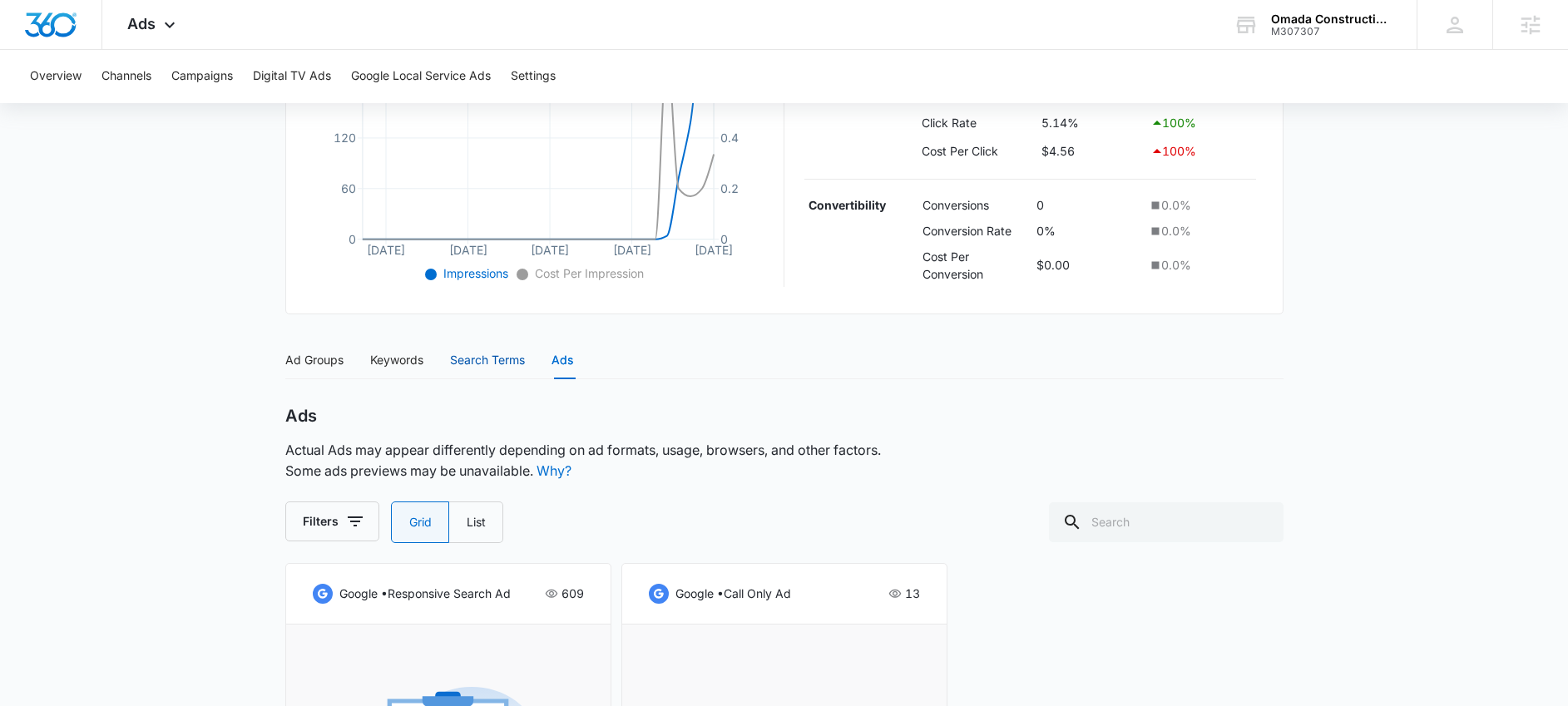
click at [481, 353] on div "Search Terms" at bounding box center [487, 360] width 75 height 19
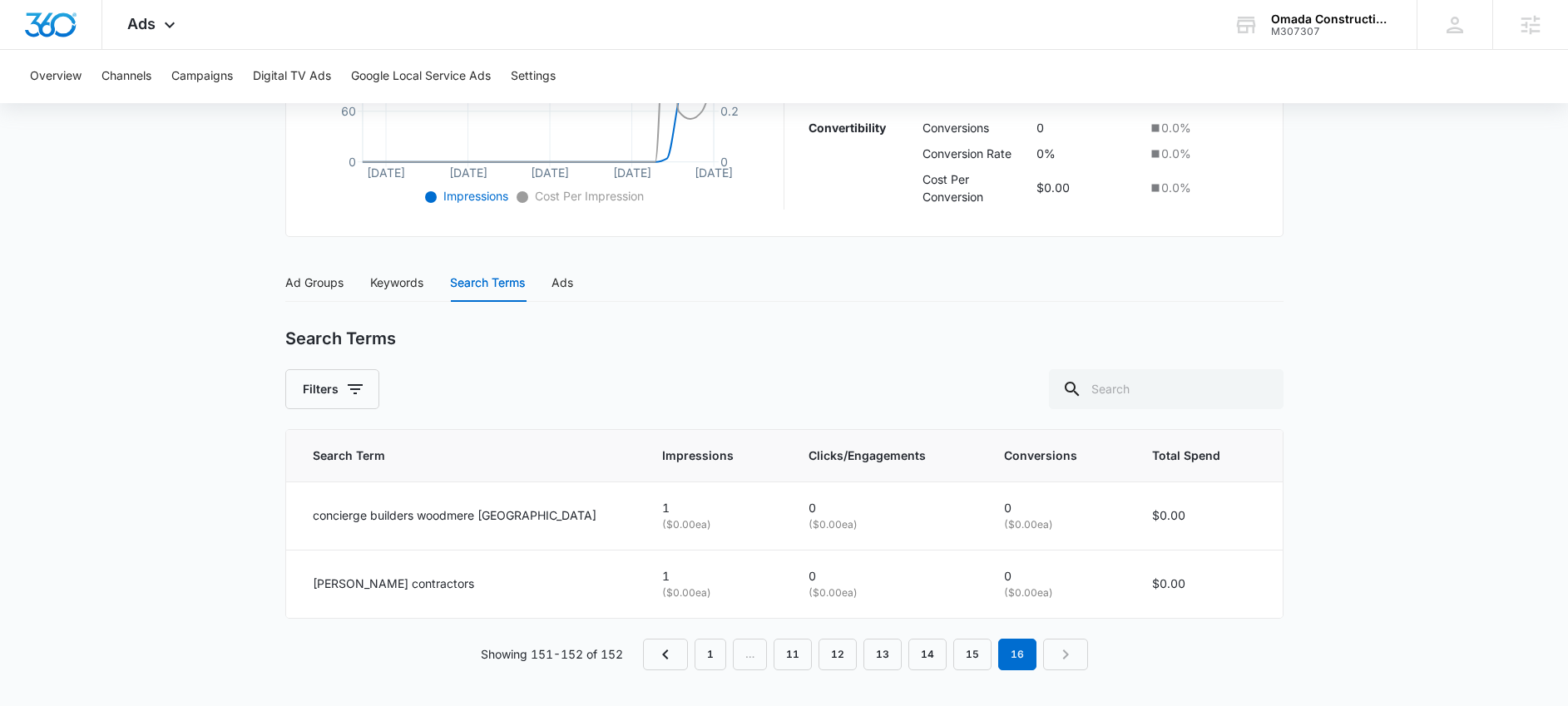
scroll to position [531, 0]
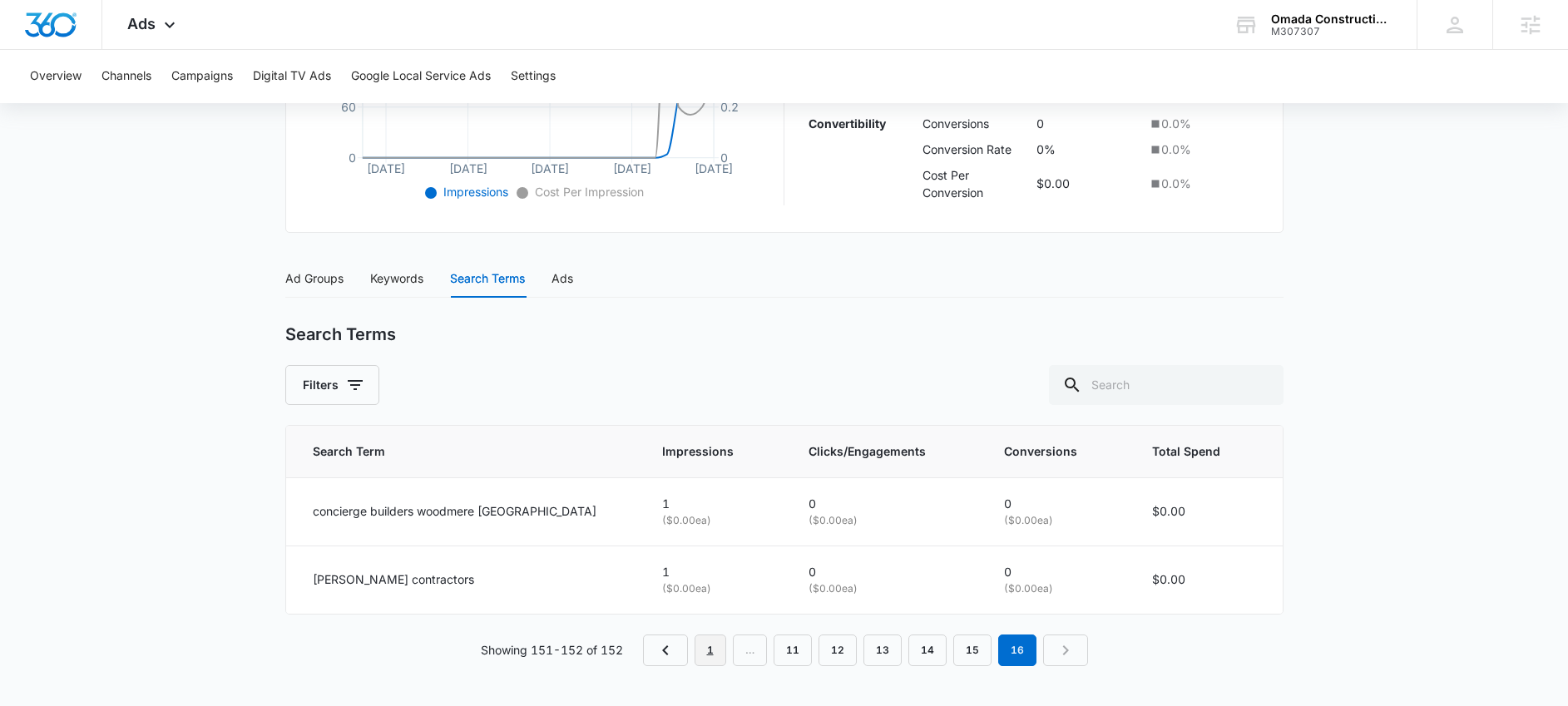
click at [708, 657] on link "1" at bounding box center [710, 651] width 32 height 32
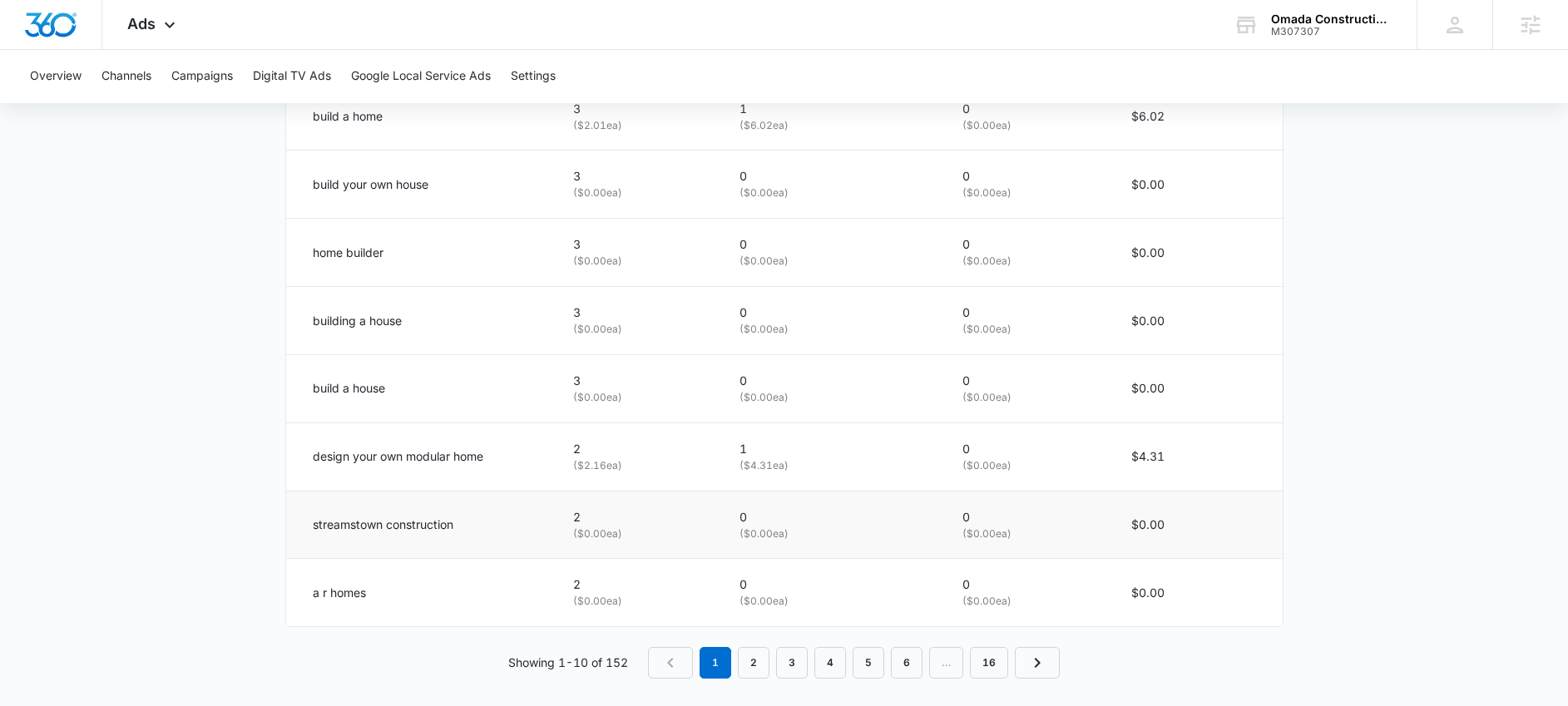
scroll to position [1075, 0]
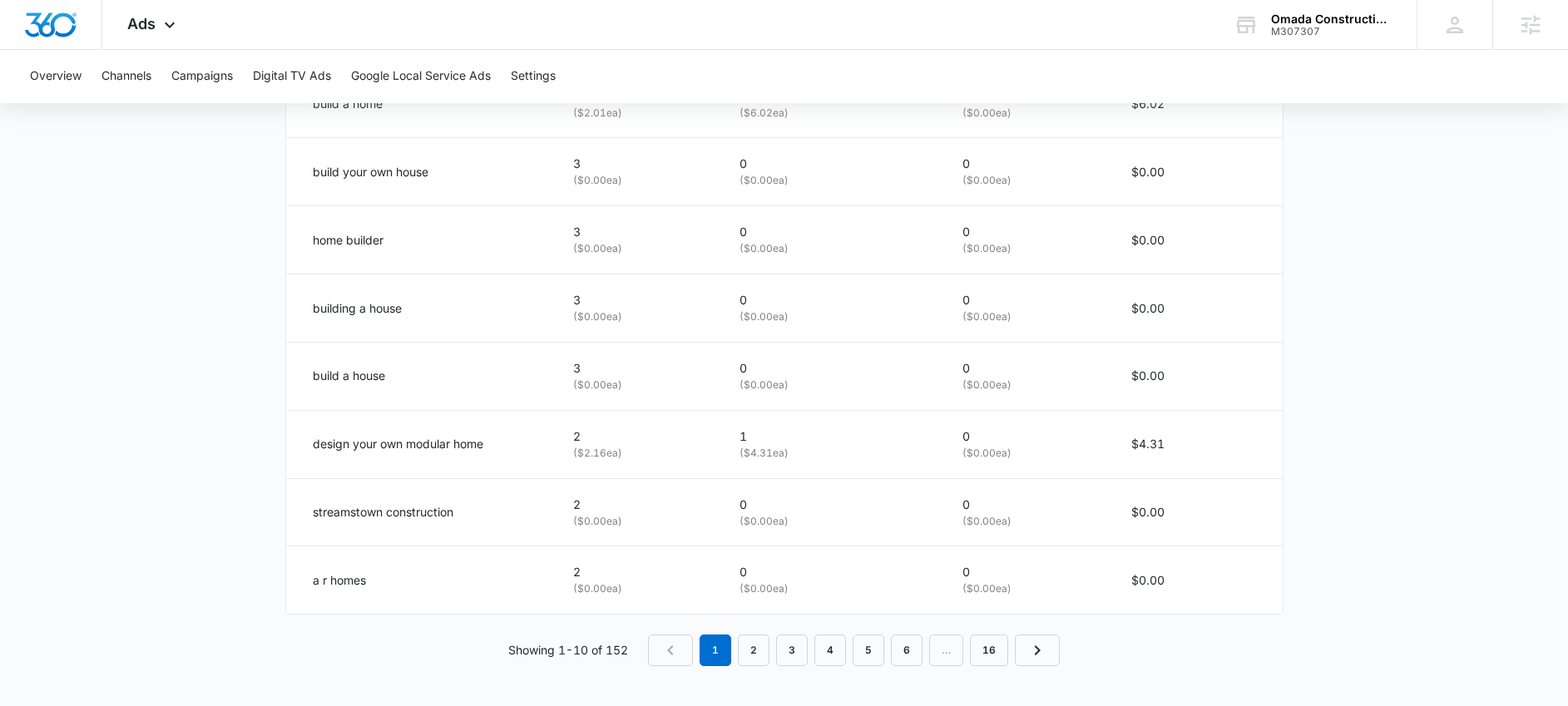
click at [772, 644] on nav "1 2 3 4 5 6 … 16" at bounding box center [853, 651] width 411 height 32
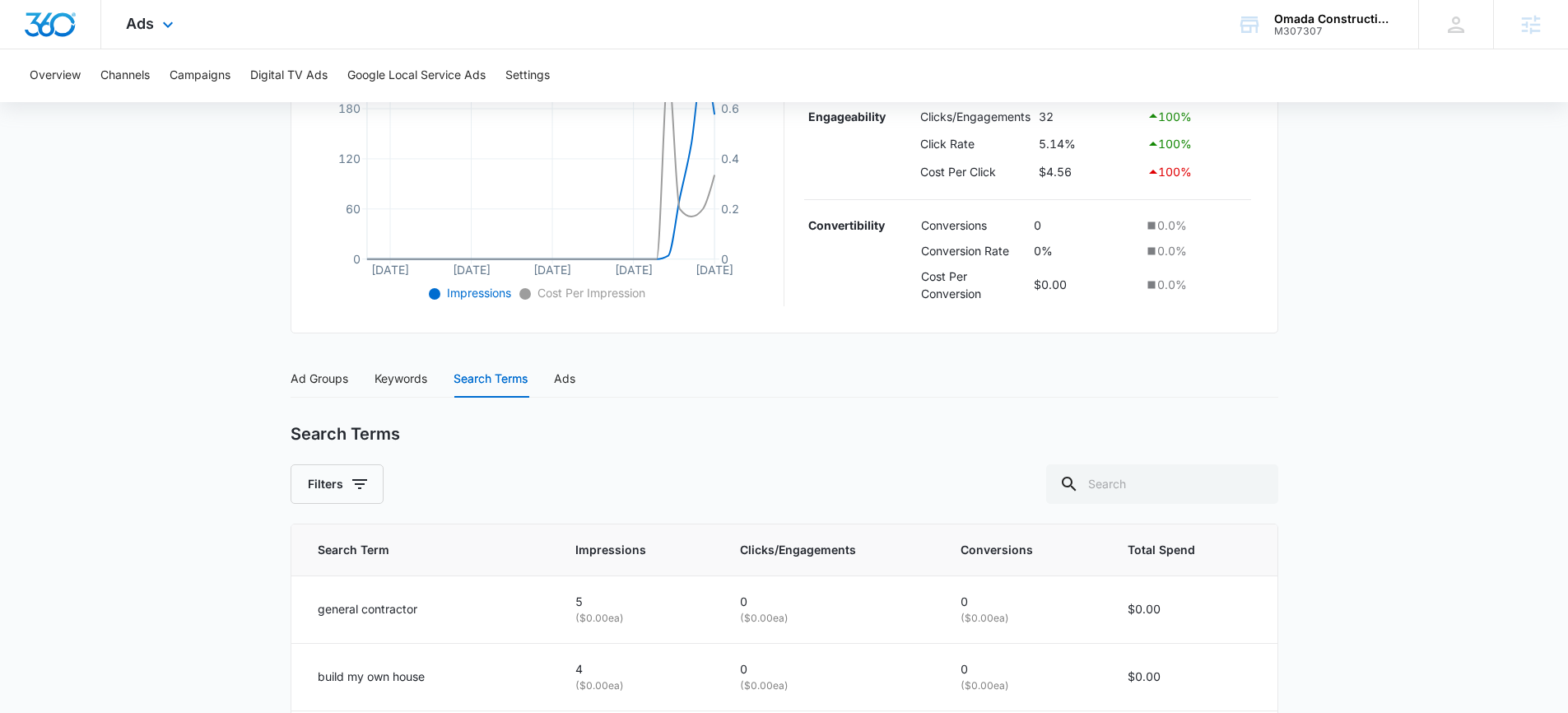
scroll to position [427, 0]
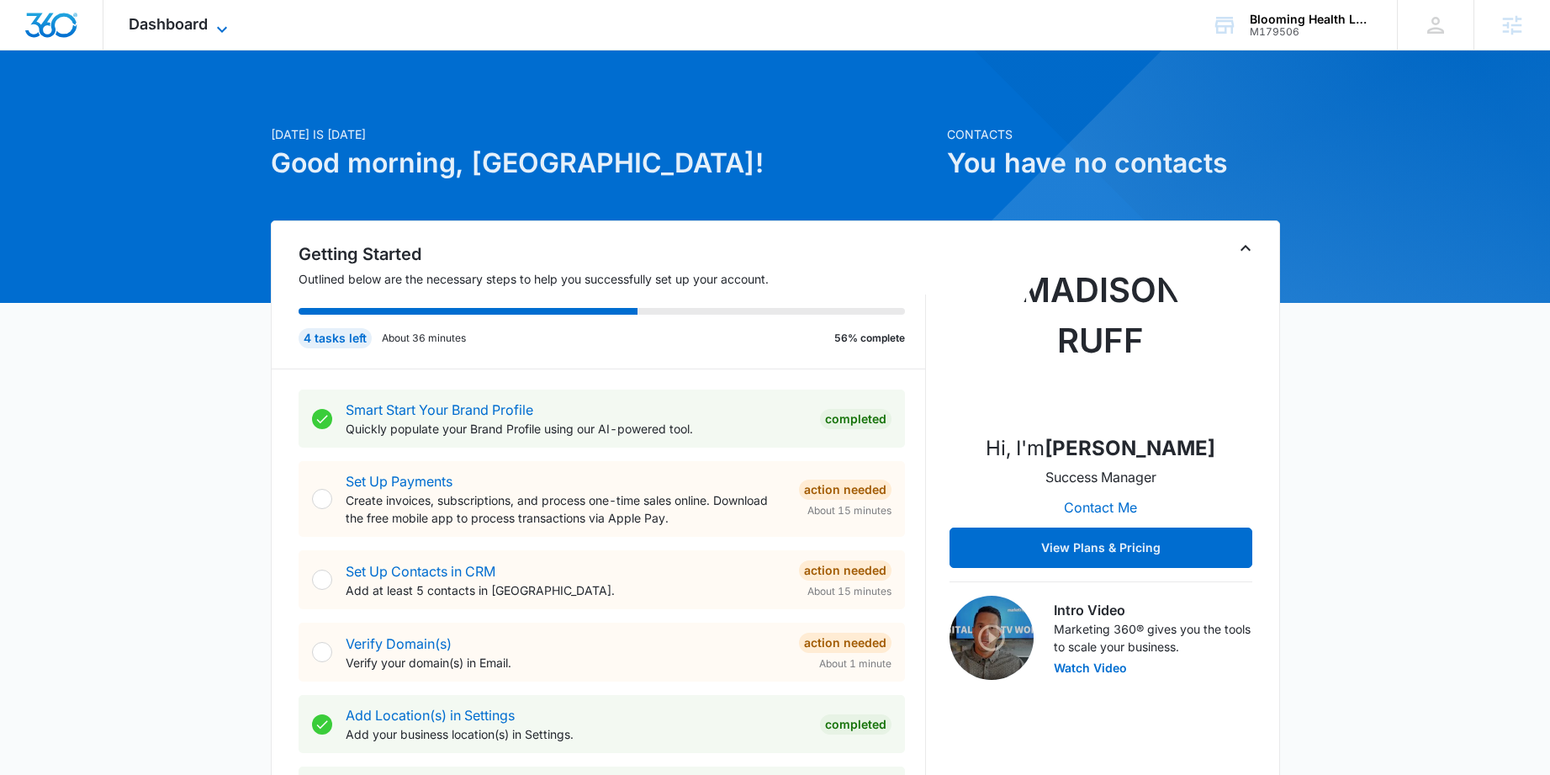
click at [216, 26] on icon at bounding box center [222, 29] width 20 height 20
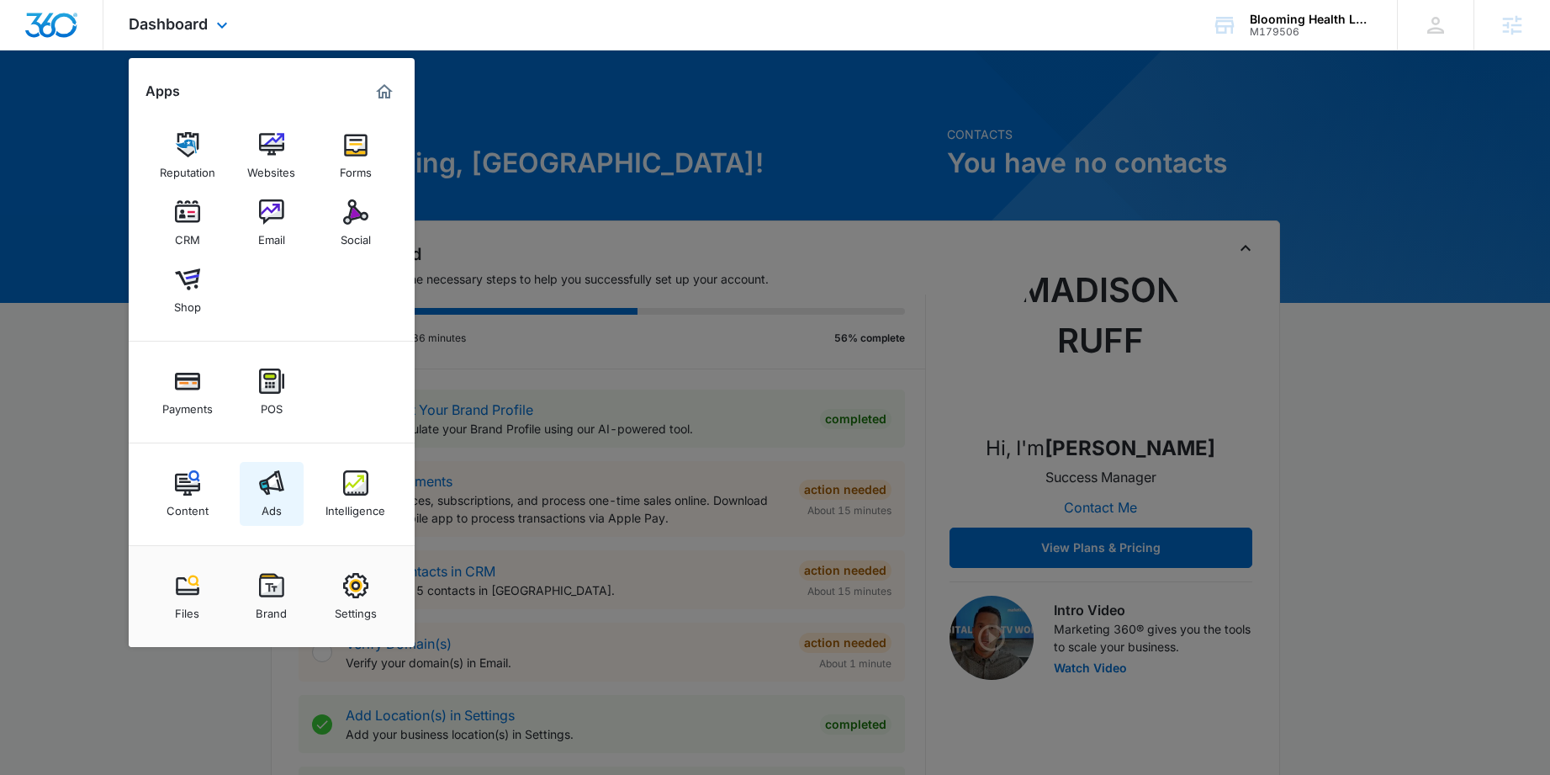
click at [272, 495] on div "Ads" at bounding box center [272, 506] width 20 height 22
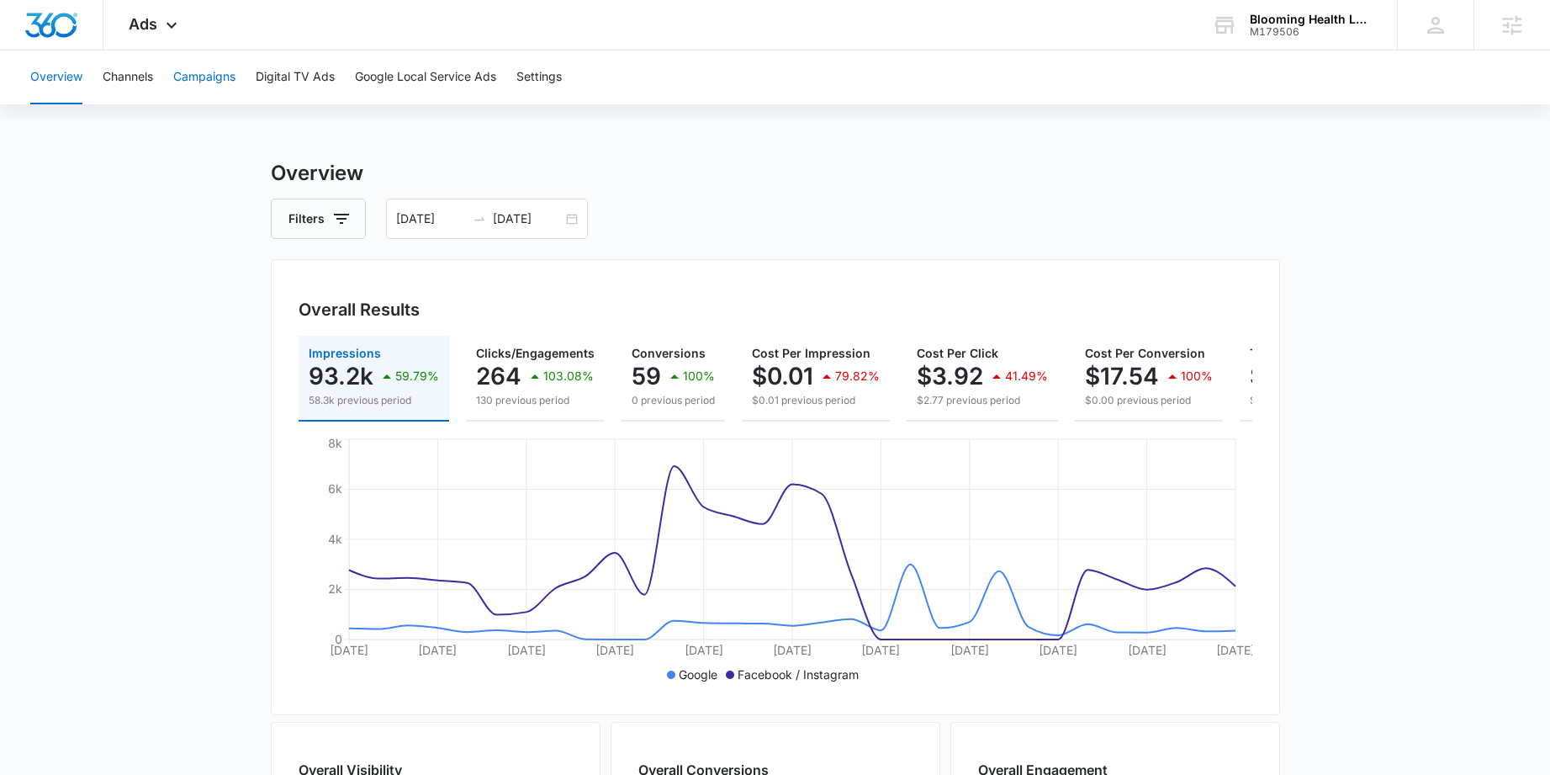
click at [220, 96] on button "Campaigns" at bounding box center [204, 77] width 62 height 54
click at [70, 83] on button "Overview" at bounding box center [56, 77] width 52 height 54
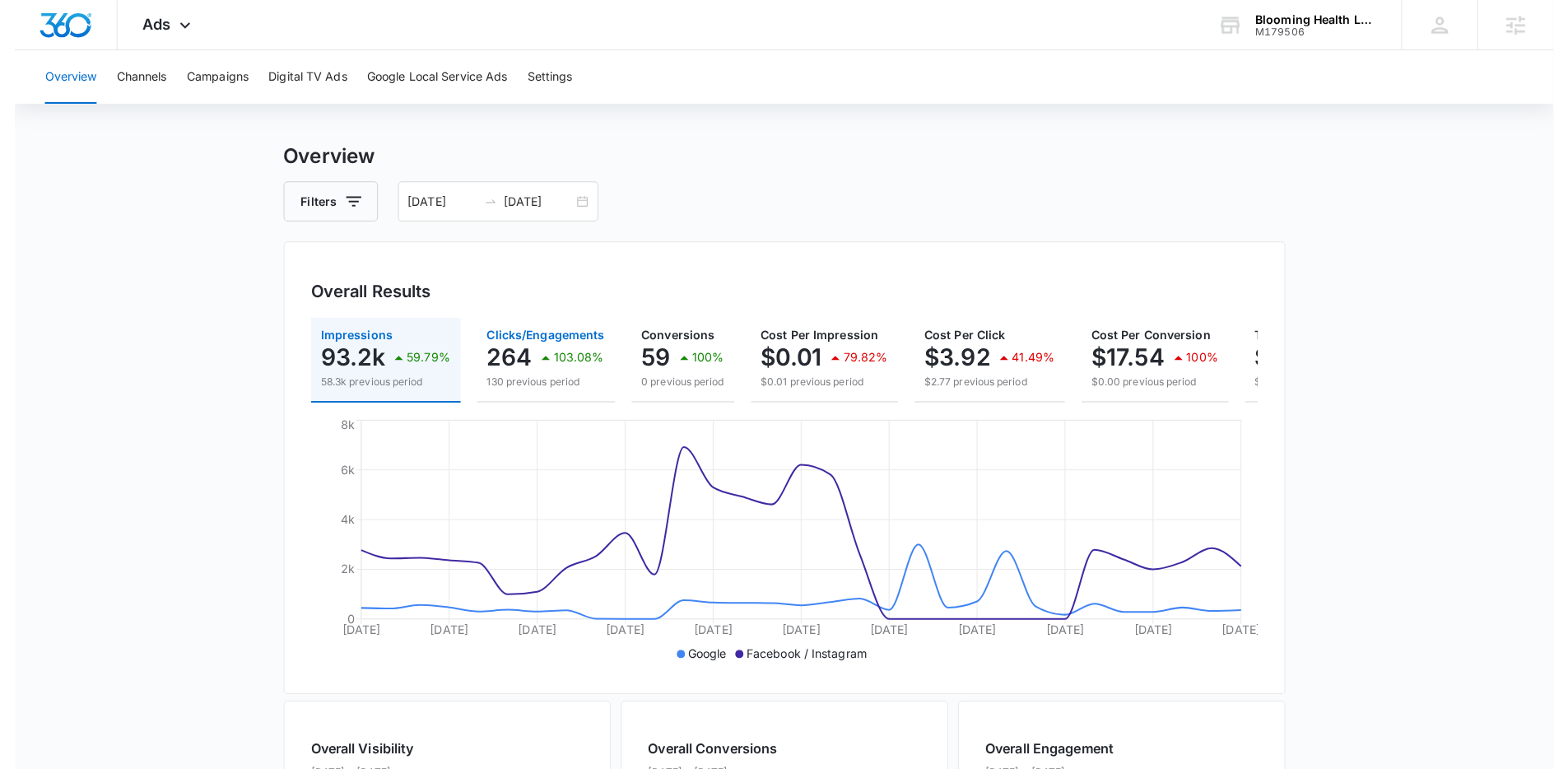
scroll to position [25, 0]
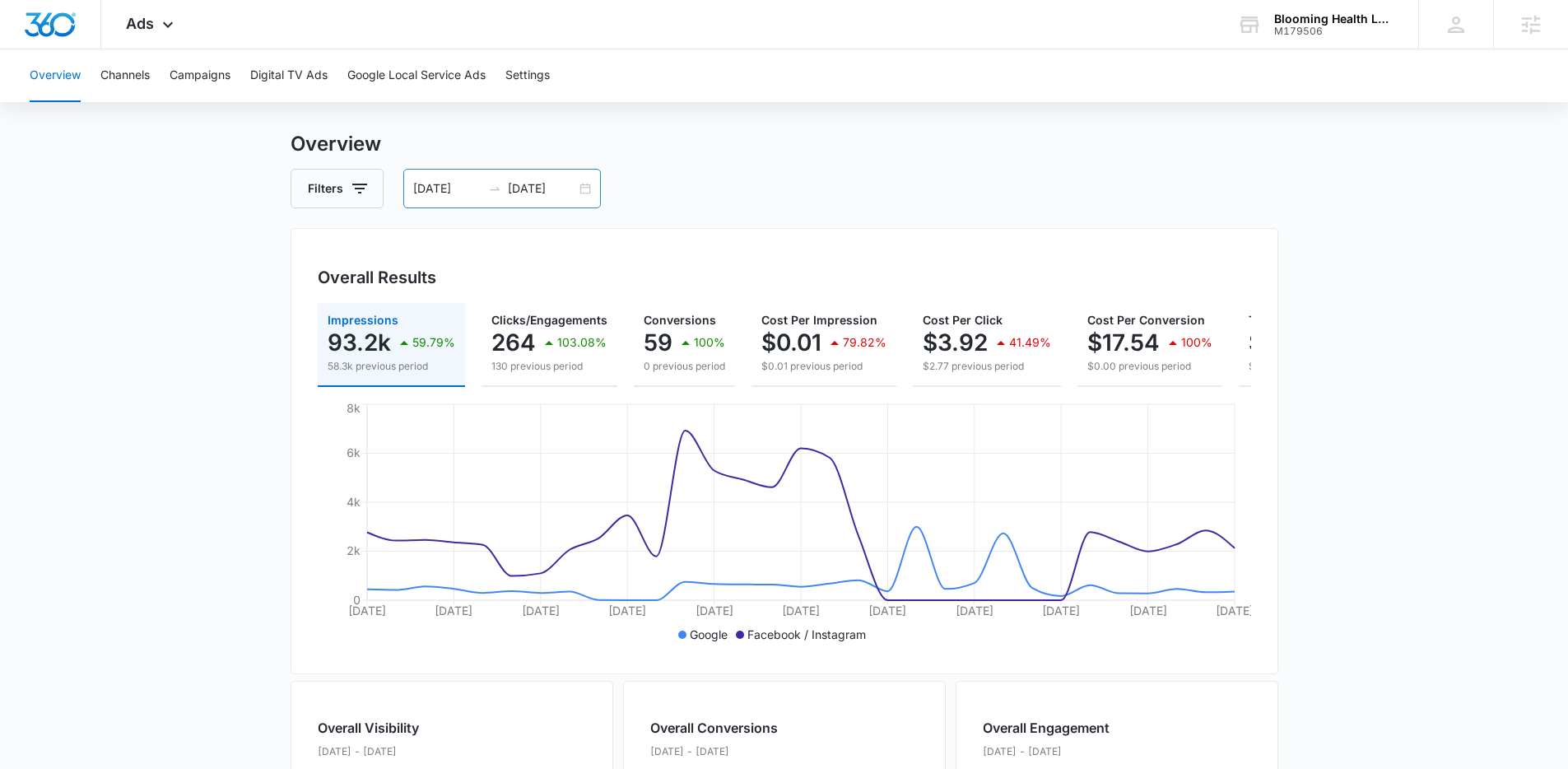
click at [586, 189] on div "08/09/2025 09/08/2025" at bounding box center [502, 188] width 198 height 39
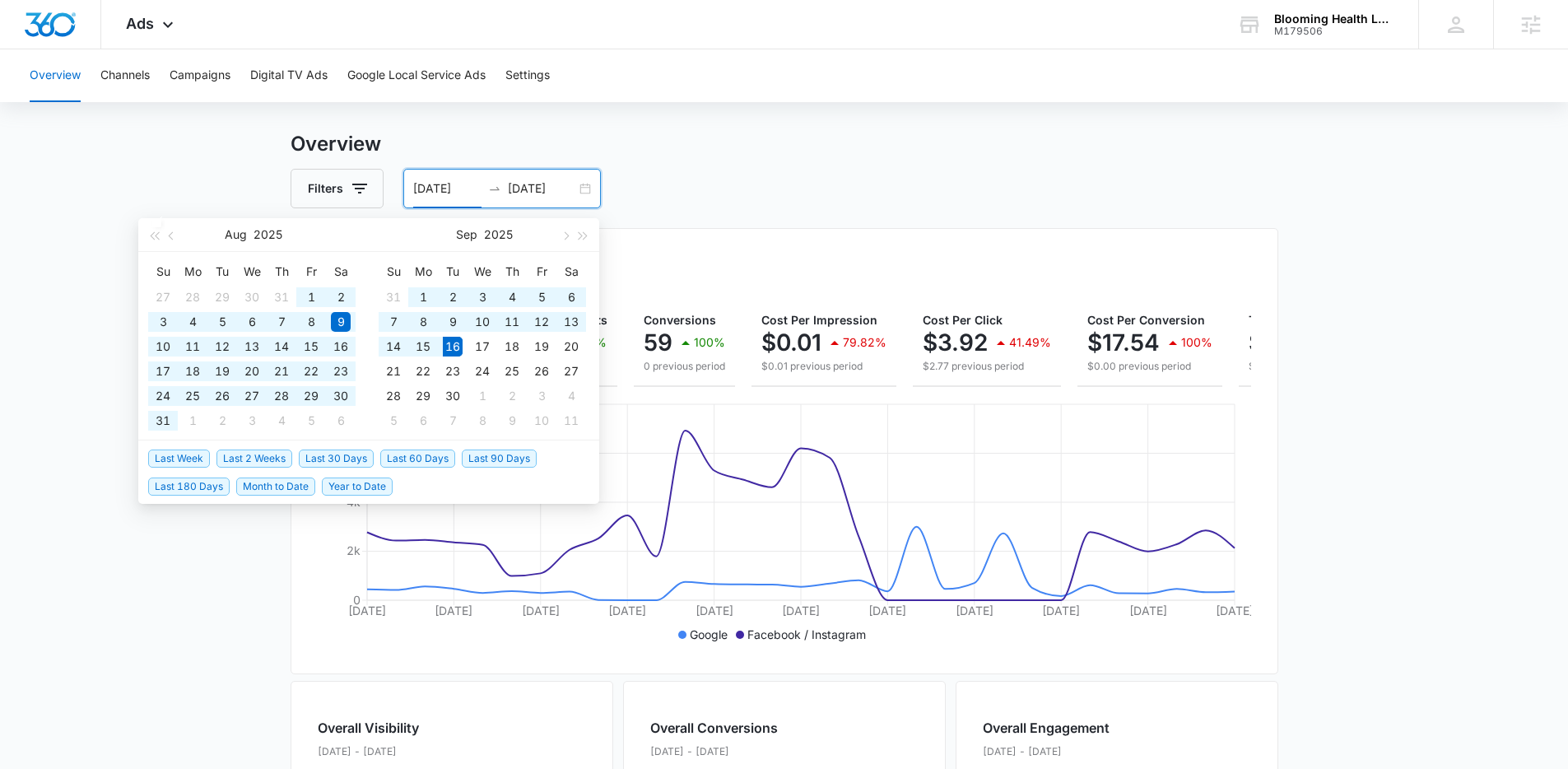
click at [393, 463] on span "Last 60 Days" at bounding box center [418, 458] width 75 height 19
type input "07/18/2025"
type input "09/16/2025"
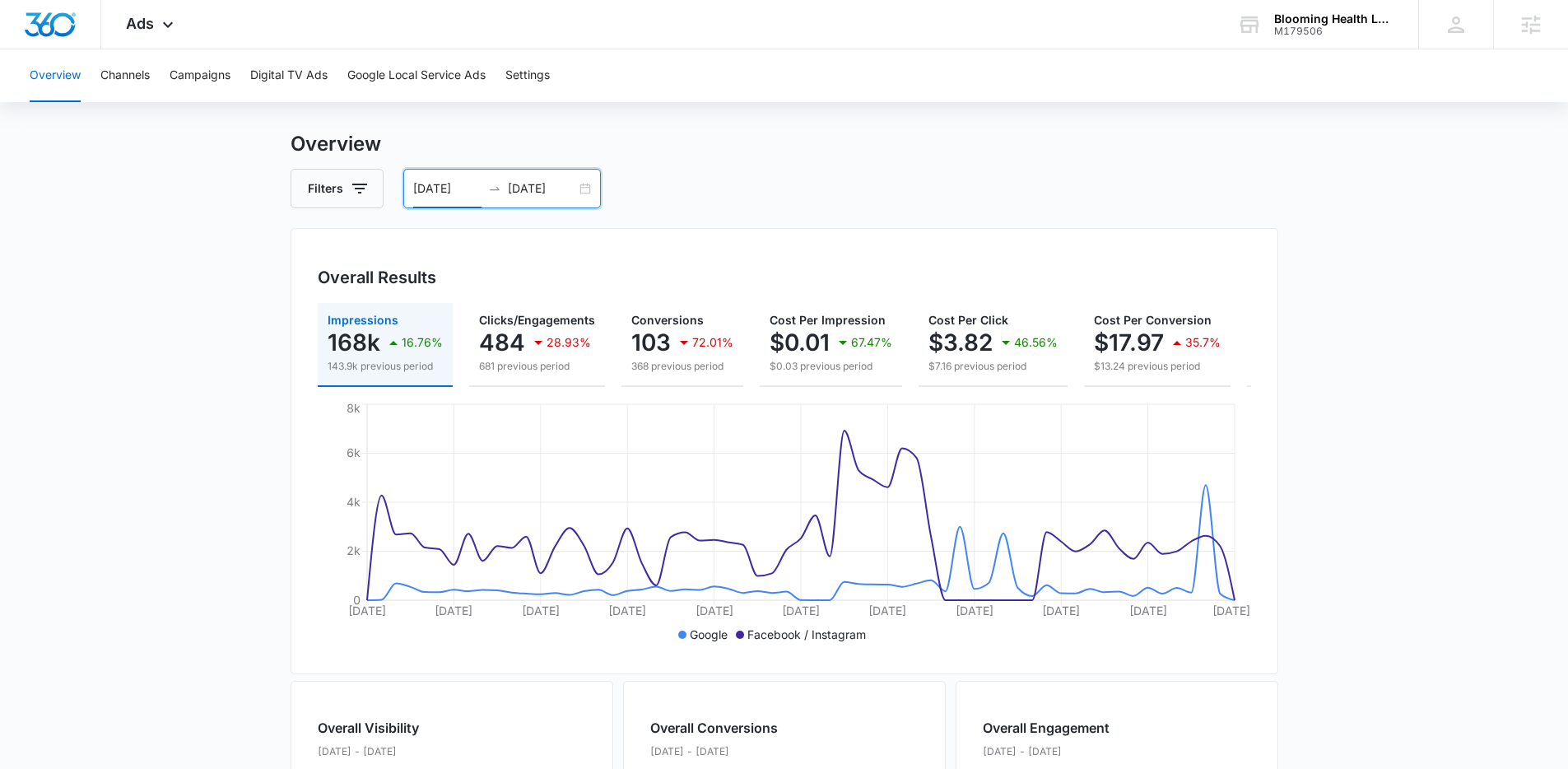
click at [586, 189] on div "07/18/2025 09/16/2025" at bounding box center [502, 188] width 198 height 39
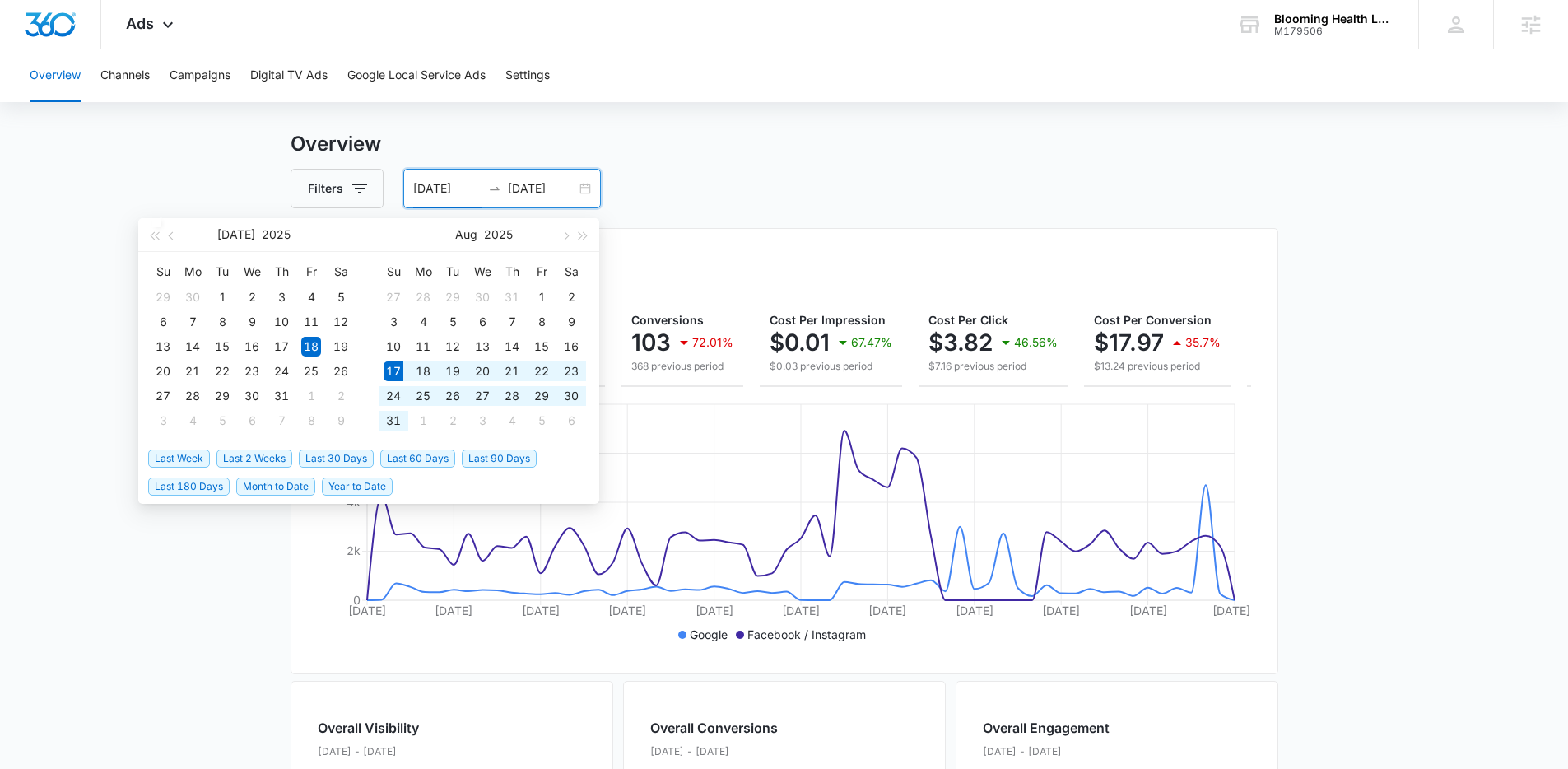
click at [311, 454] on span "Last 30 Days" at bounding box center [336, 458] width 75 height 19
type input "08/17/2025"
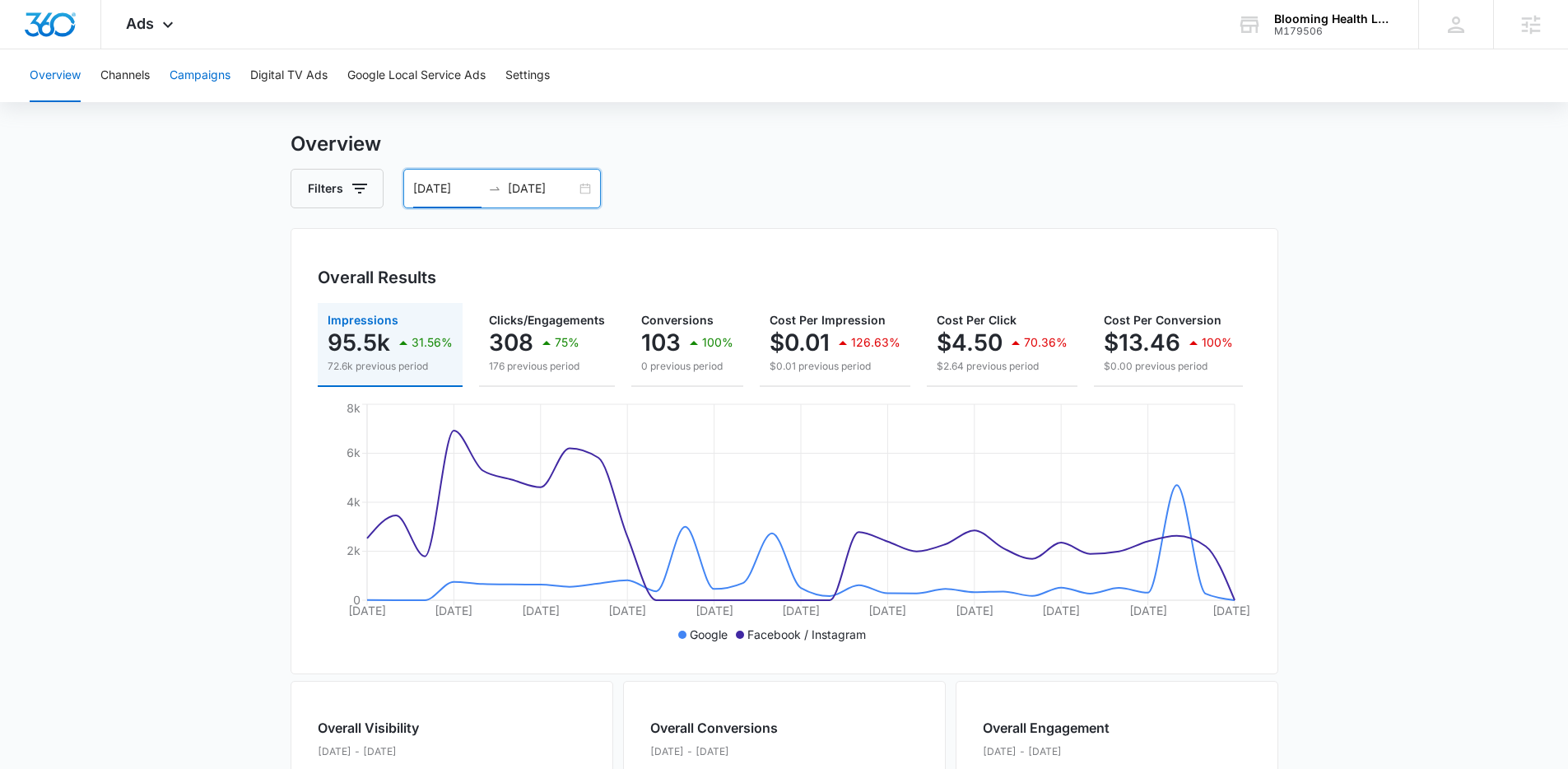
click at [228, 75] on button "Campaigns" at bounding box center [200, 75] width 61 height 53
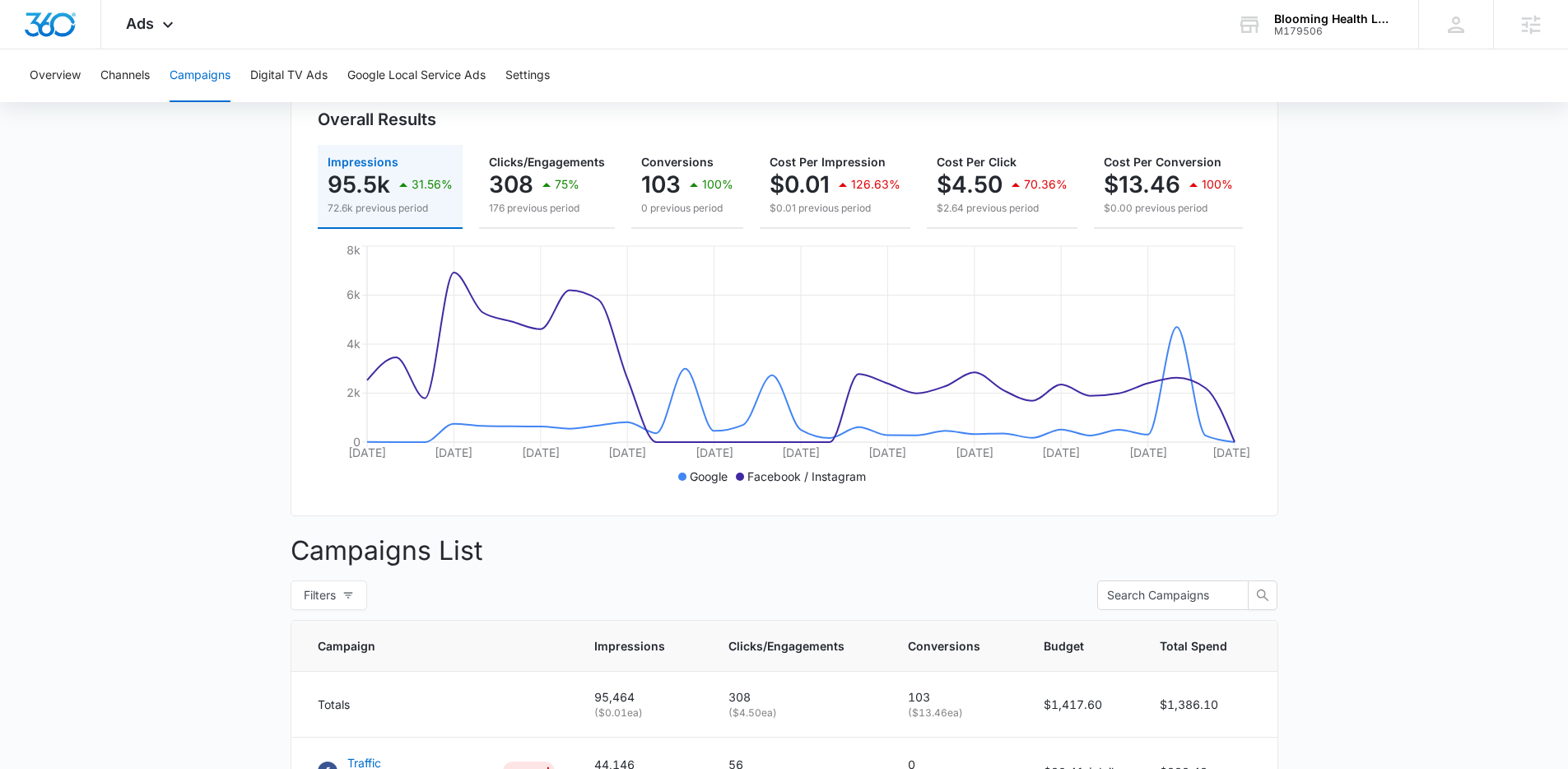
scroll to position [475, 0]
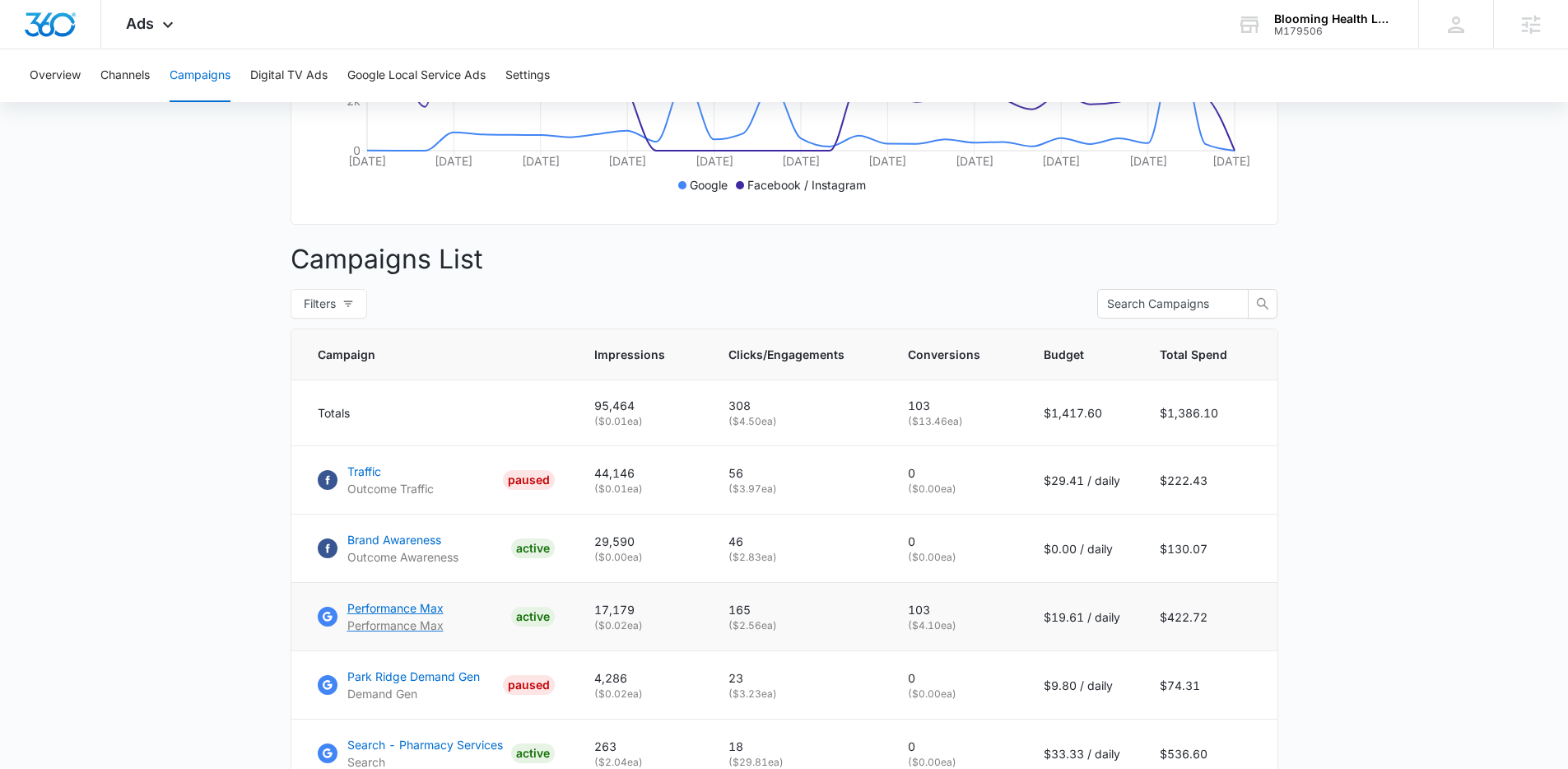
click at [397, 616] on p "Performance Max" at bounding box center [395, 608] width 96 height 18
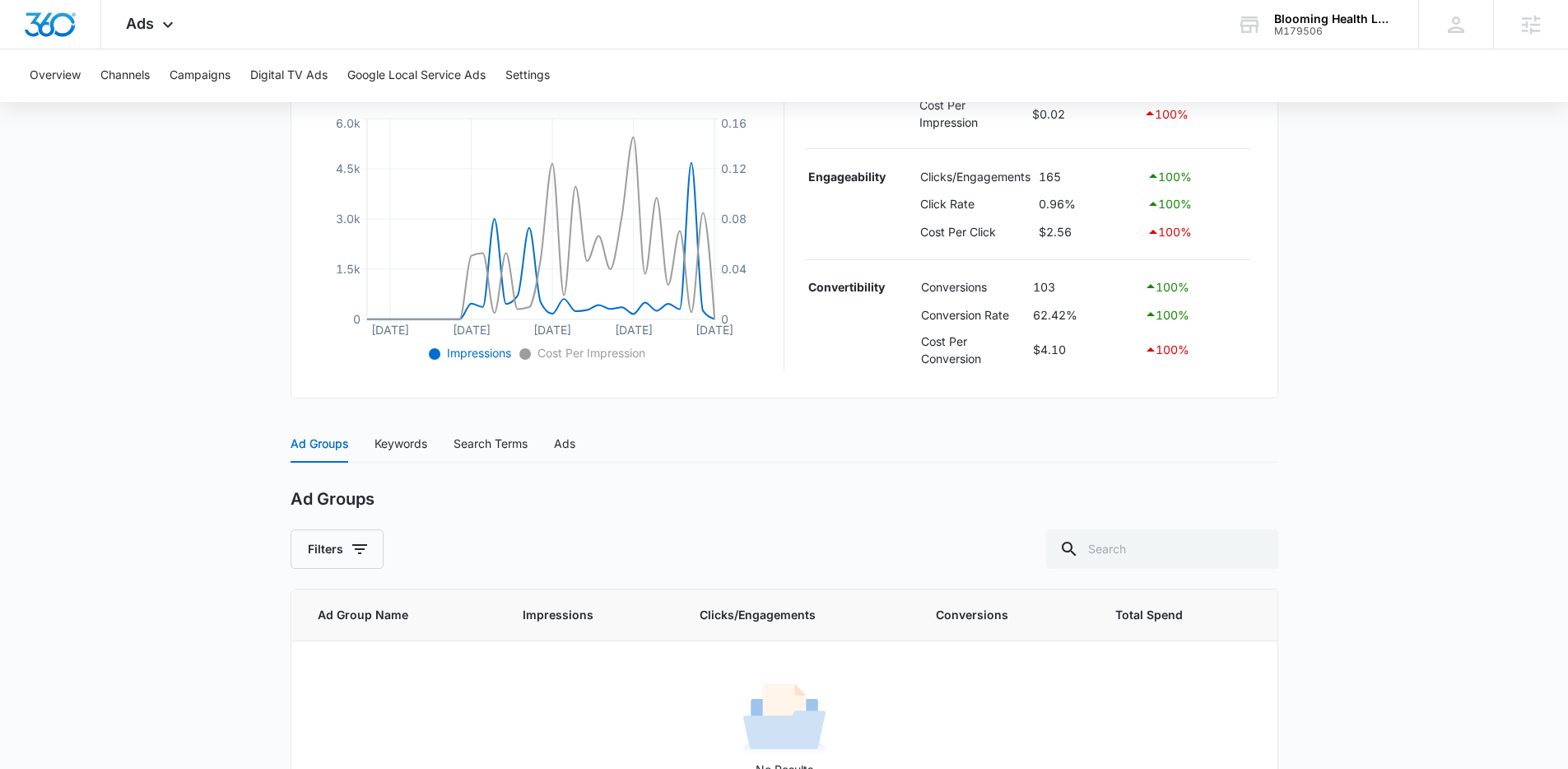
scroll to position [371, 0]
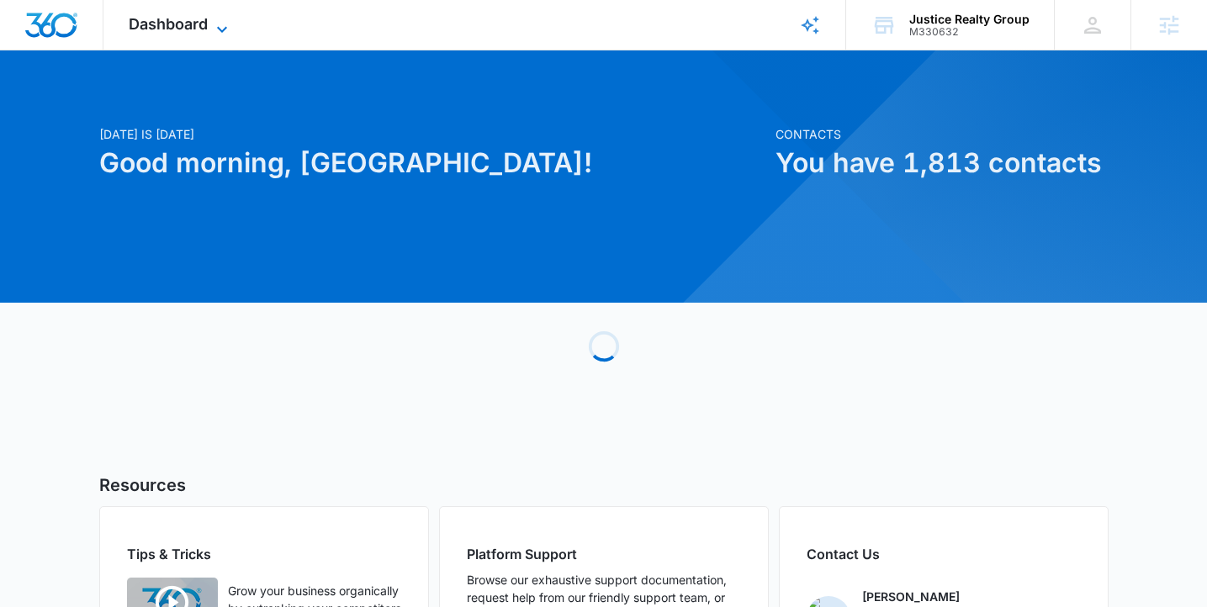
click at [173, 16] on span "Dashboard" at bounding box center [168, 24] width 79 height 18
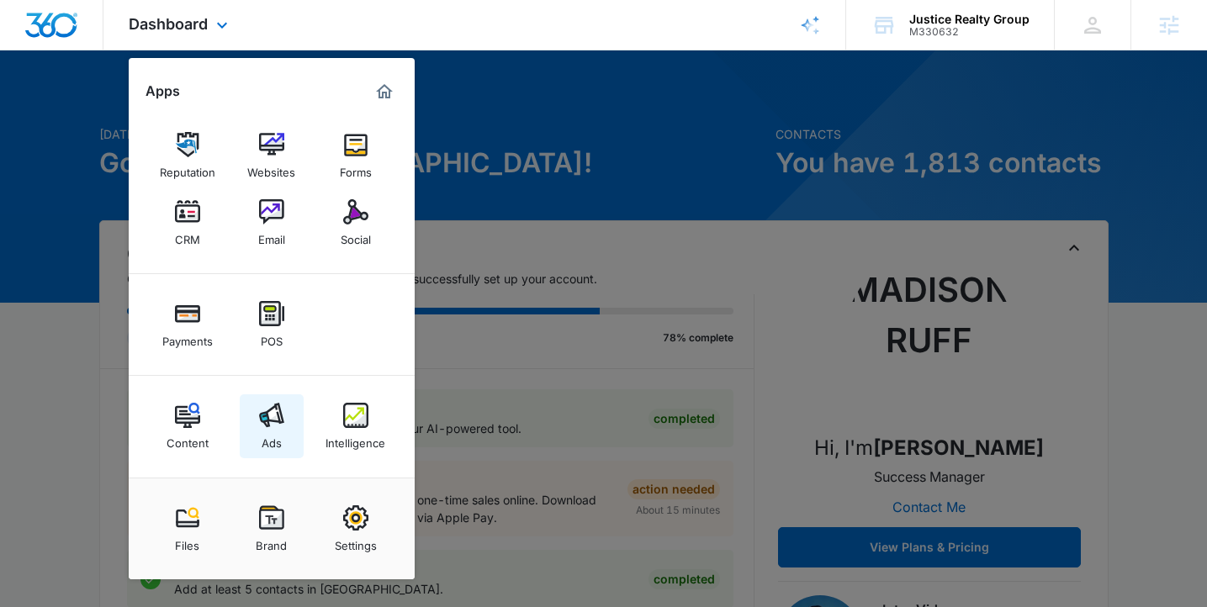
click at [247, 415] on link "Ads" at bounding box center [272, 427] width 64 height 64
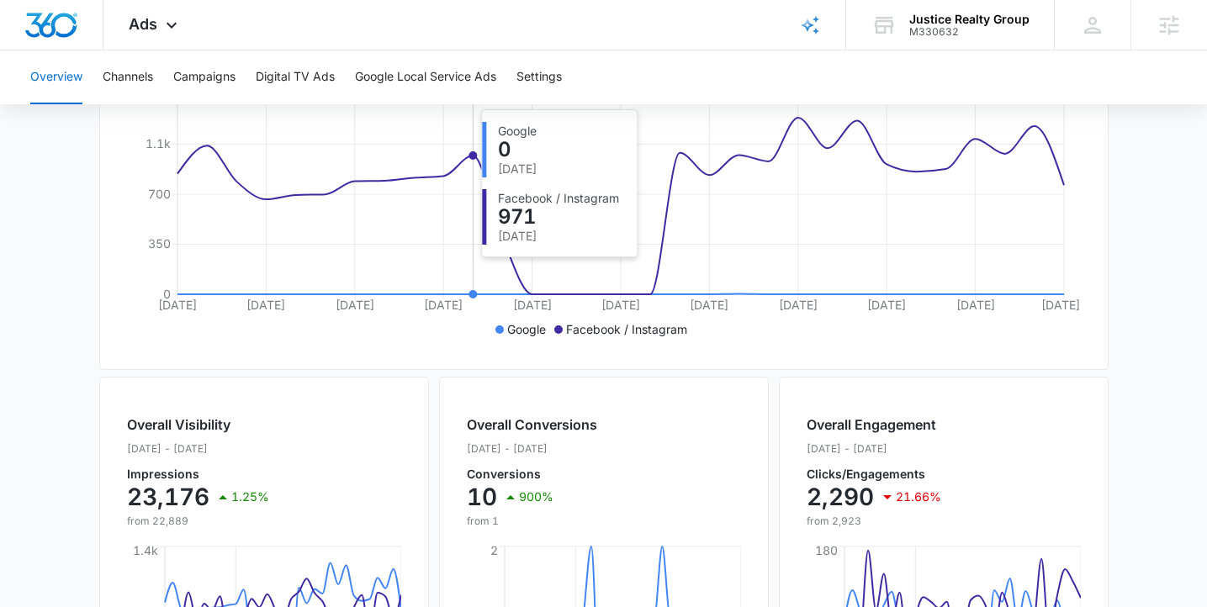
scroll to position [355, 0]
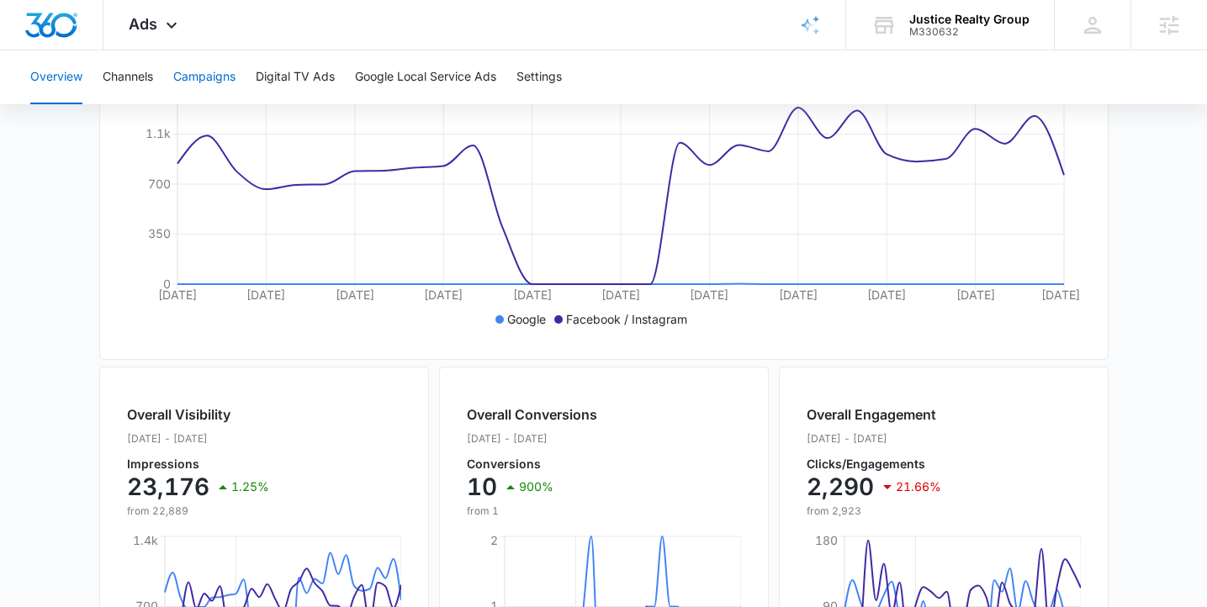
click at [236, 78] on button "Campaigns" at bounding box center [204, 77] width 62 height 54
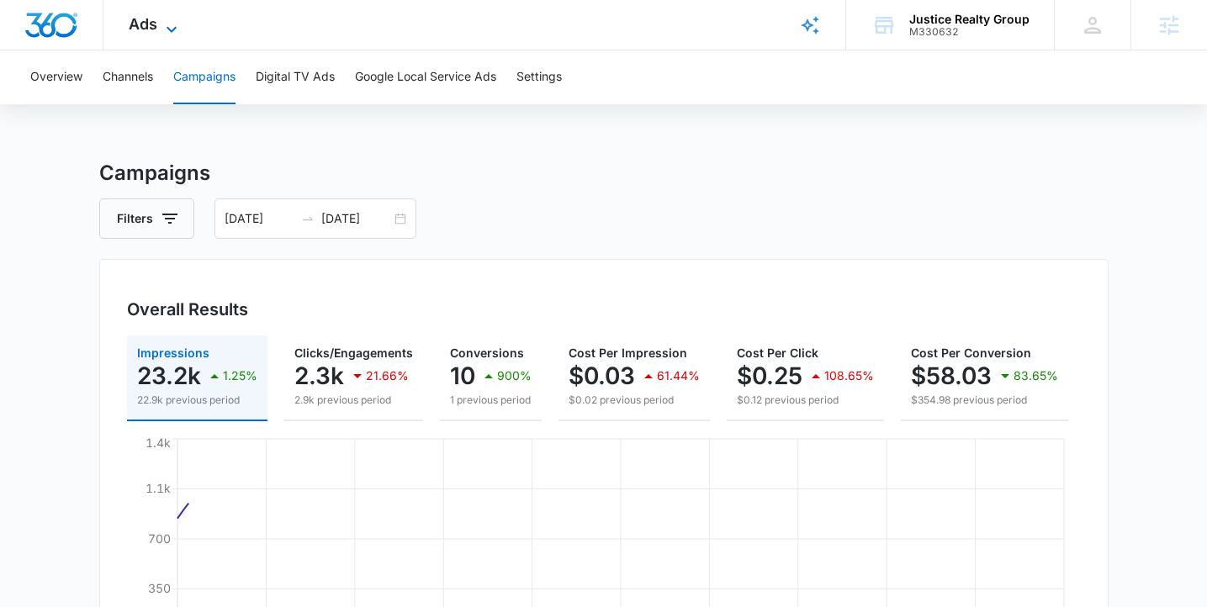
click at [151, 29] on span "Ads" at bounding box center [143, 24] width 29 height 18
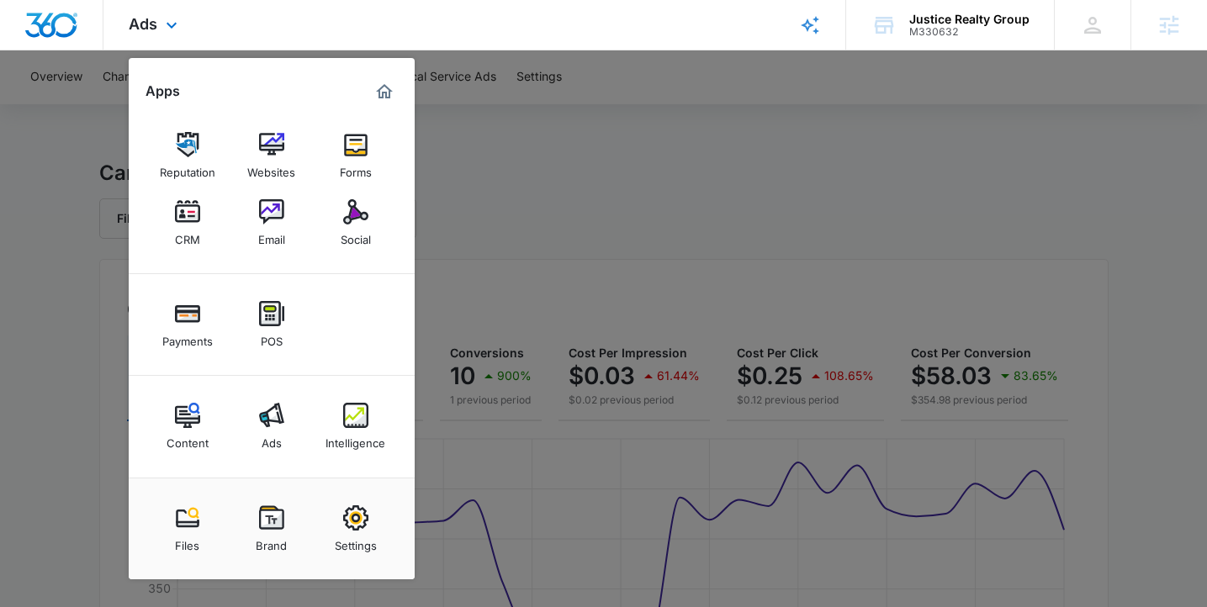
click at [386, 350] on div "Payments POS" at bounding box center [272, 325] width 286 height 102
click at [545, 167] on div at bounding box center [603, 303] width 1207 height 607
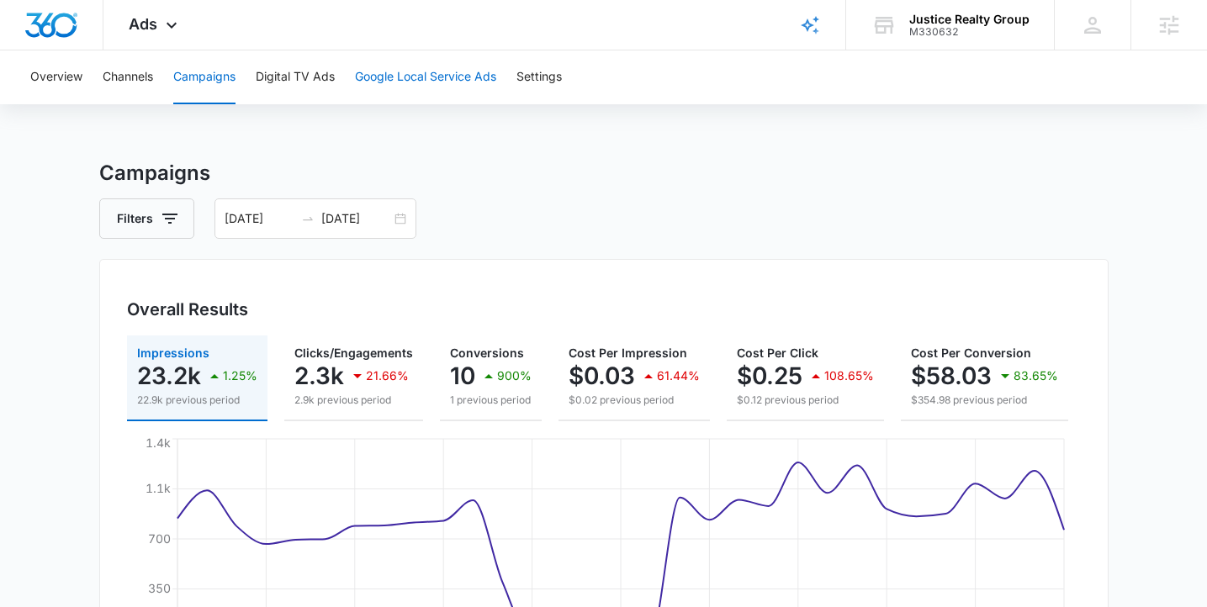
click at [466, 66] on button "Google Local Service Ads" at bounding box center [425, 77] width 141 height 54
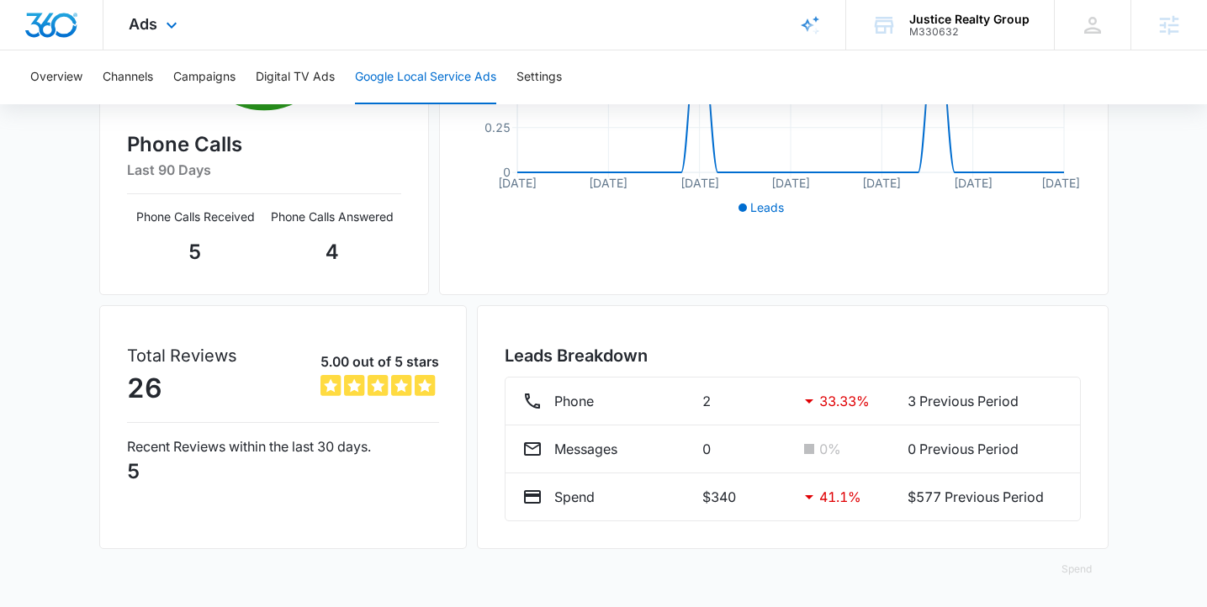
scroll to position [423, 0]
click at [223, 85] on button "Campaigns" at bounding box center [204, 77] width 62 height 54
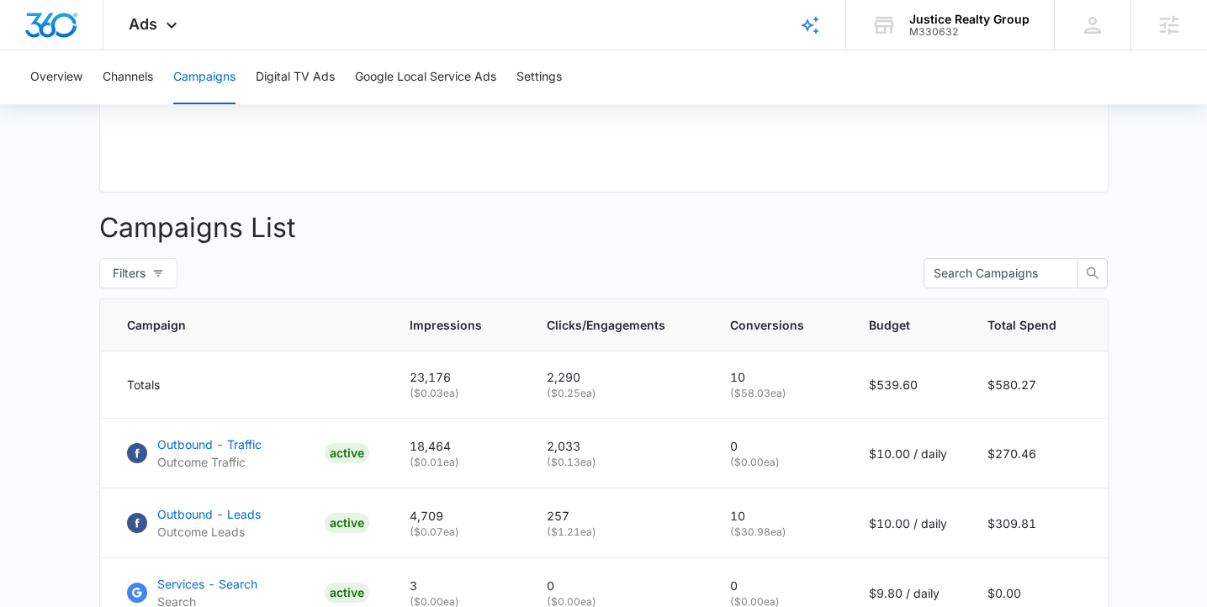
type input "08/16/2025"
type input "09/15/2025"
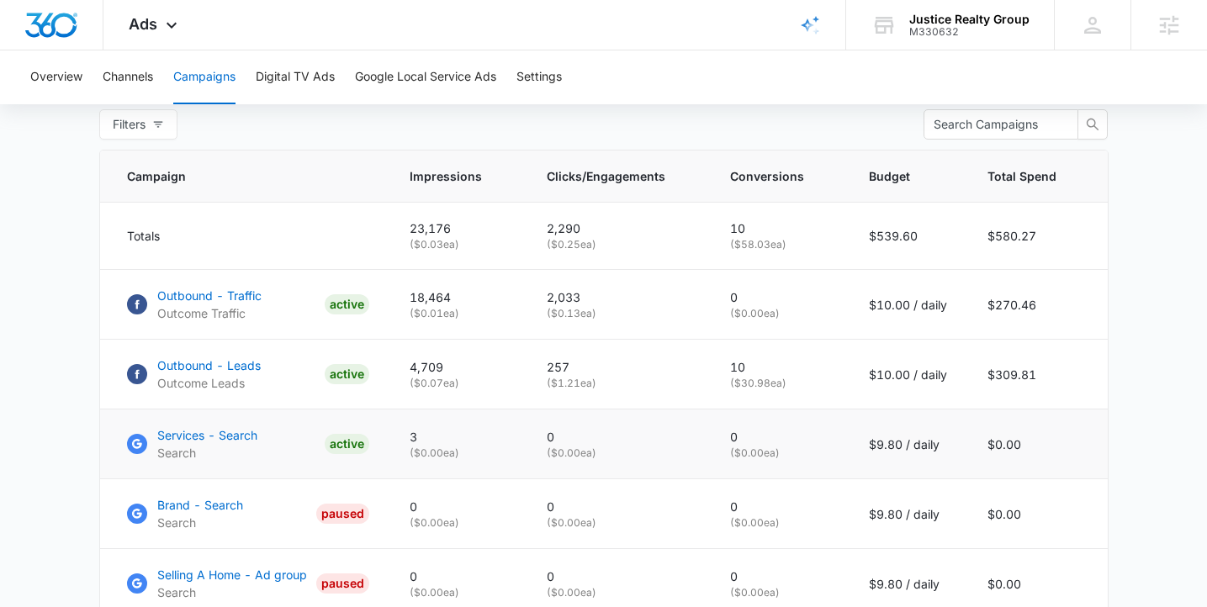
scroll to position [701, 0]
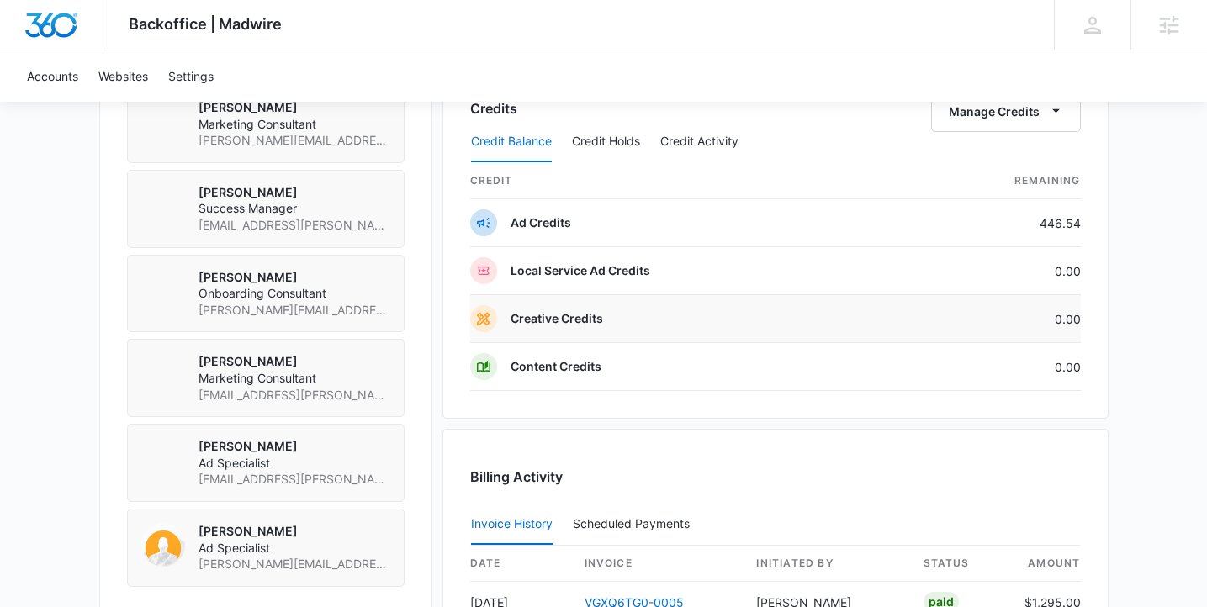
scroll to position [1263, 0]
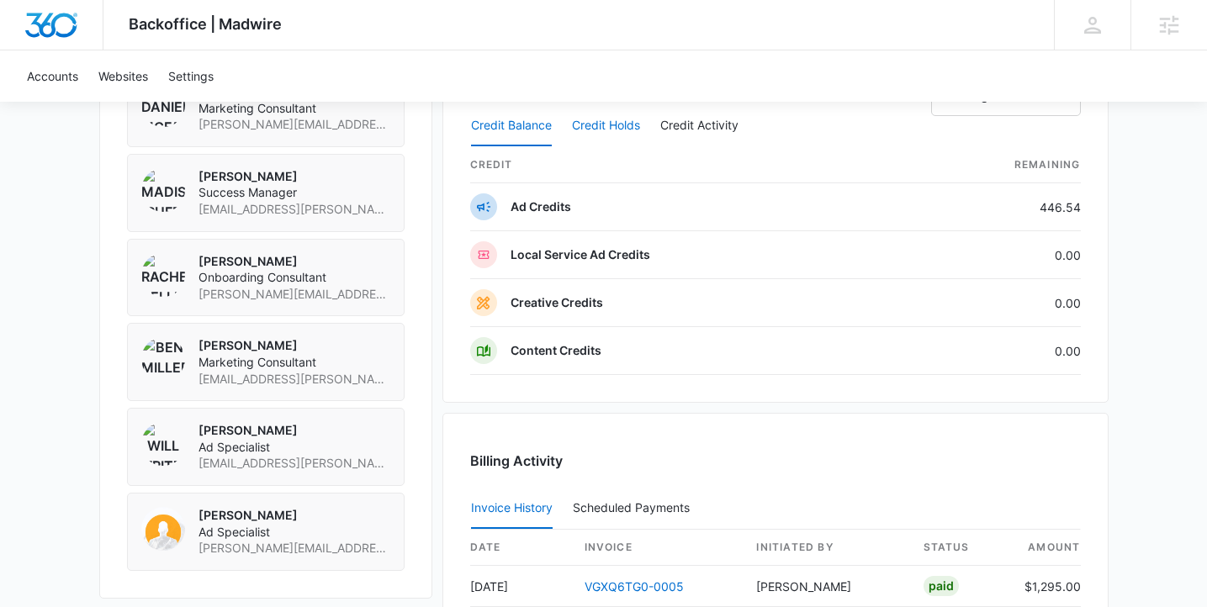
click at [625, 122] on button "Credit Holds" at bounding box center [606, 126] width 68 height 40
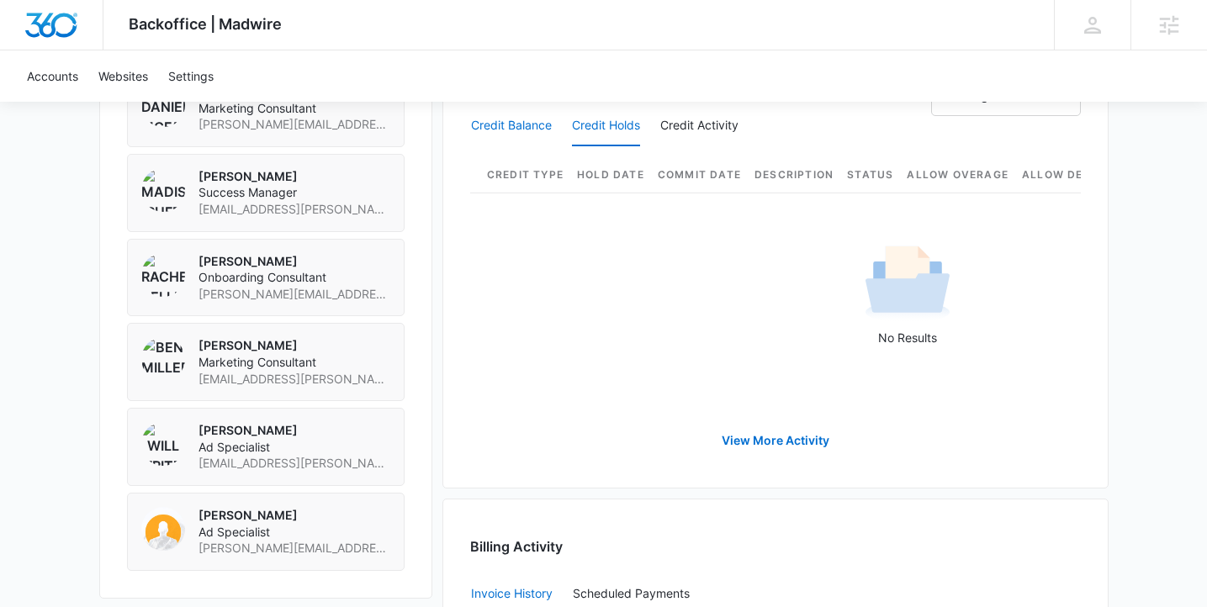
click at [526, 133] on button "Credit Balance" at bounding box center [511, 126] width 81 height 40
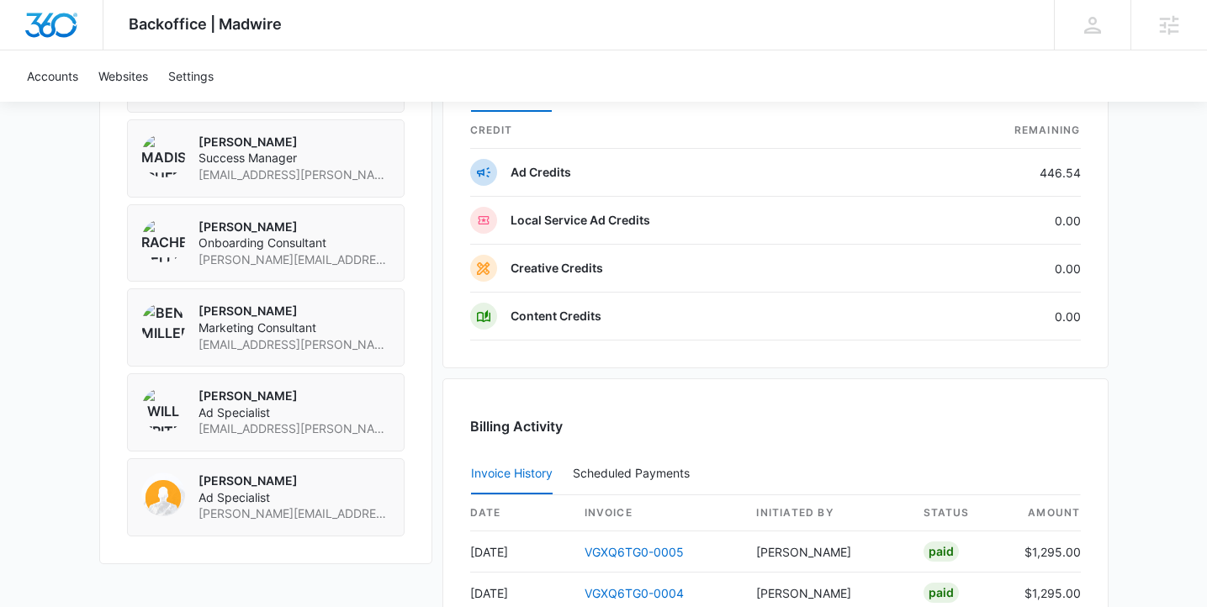
scroll to position [1300, 0]
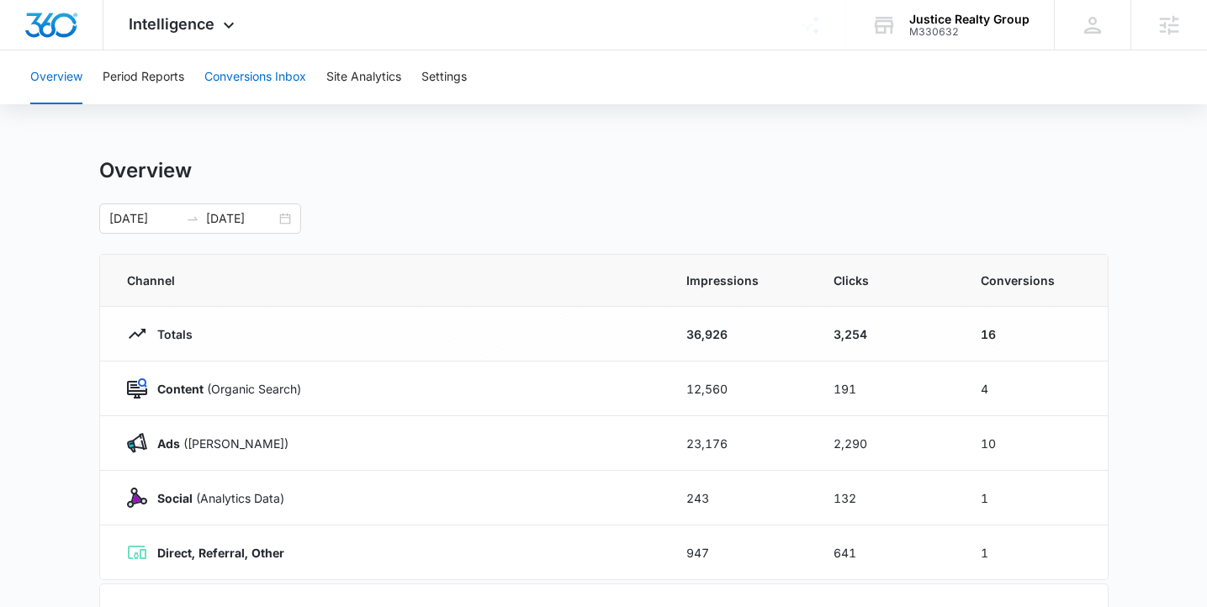
click at [286, 77] on button "Conversions Inbox" at bounding box center [255, 77] width 102 height 54
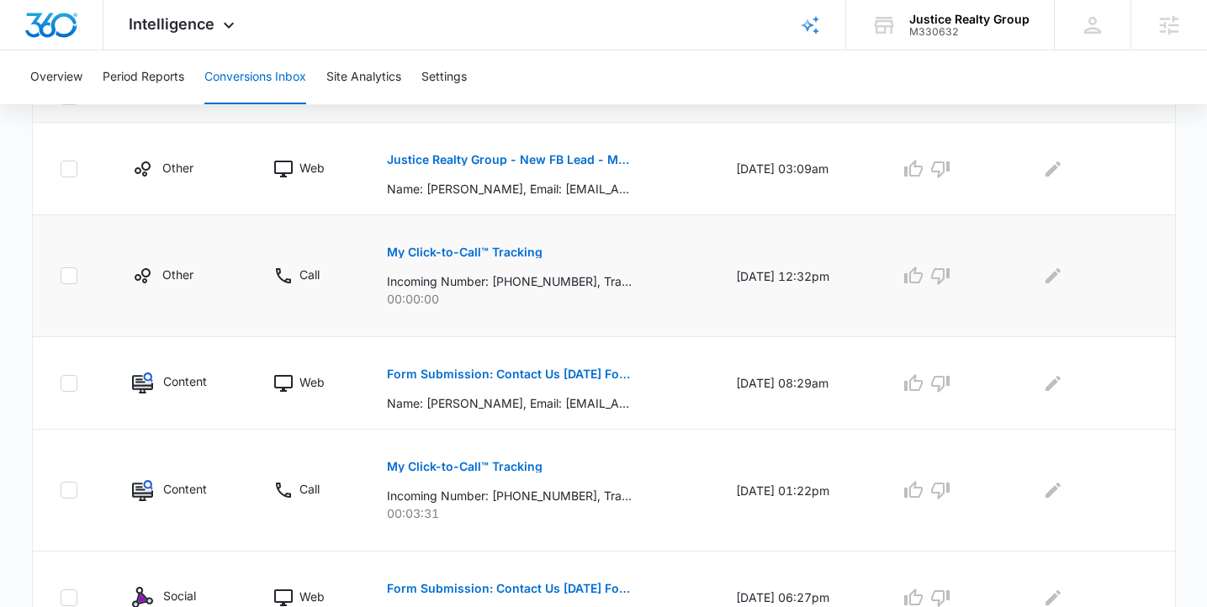
scroll to position [427, 0]
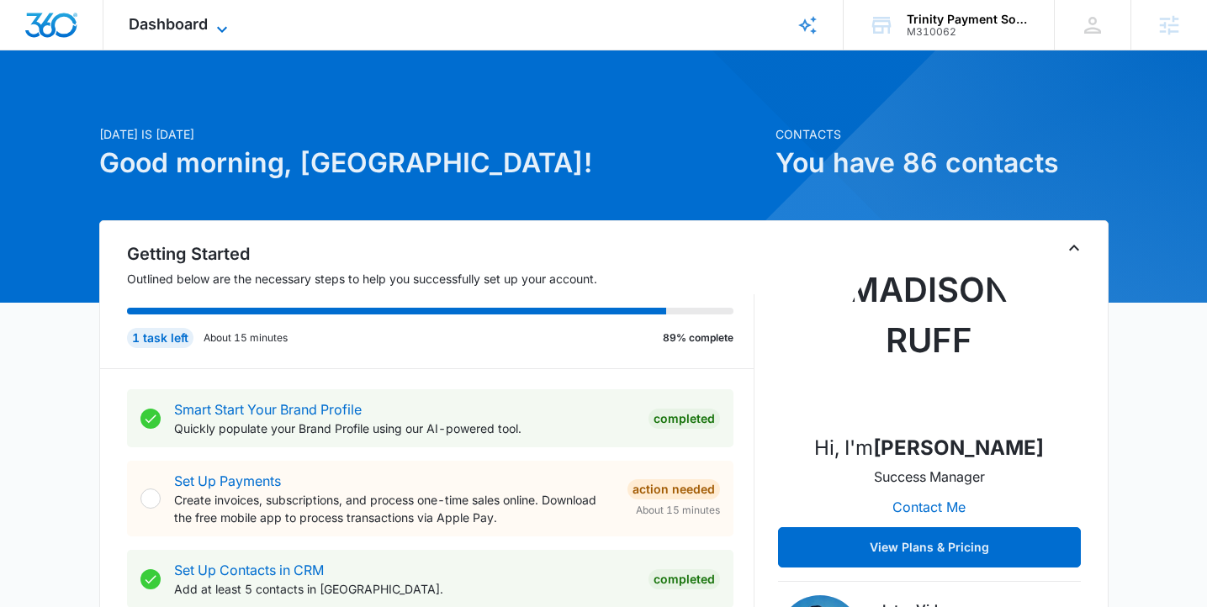
click at [183, 23] on span "Dashboard" at bounding box center [168, 24] width 79 height 18
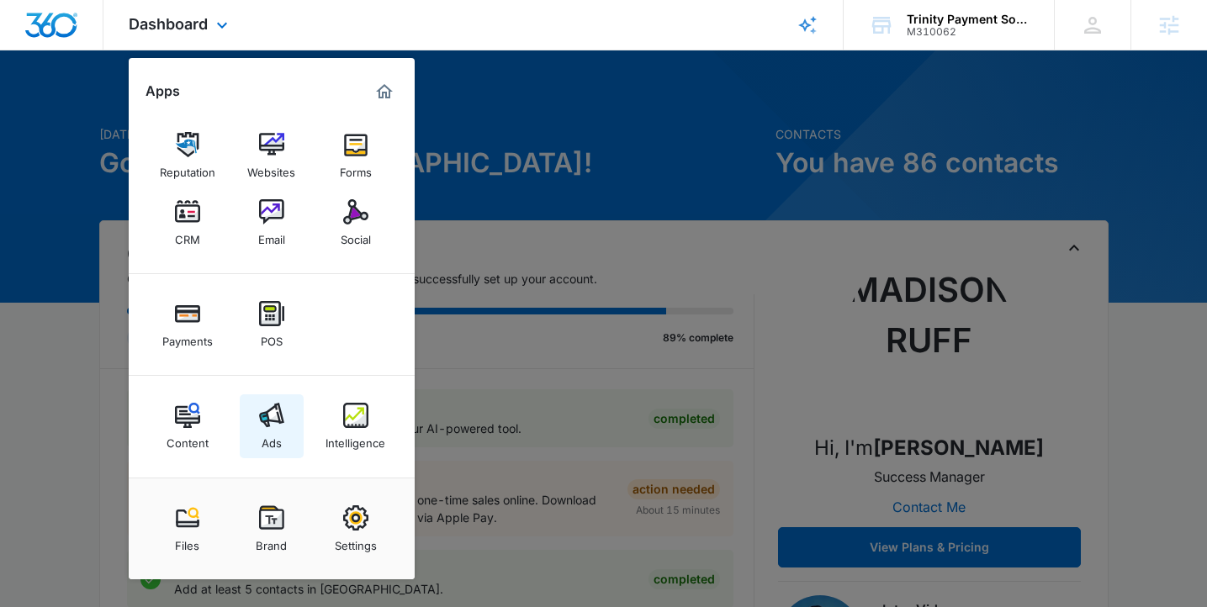
click at [270, 418] on img at bounding box center [271, 415] width 25 height 25
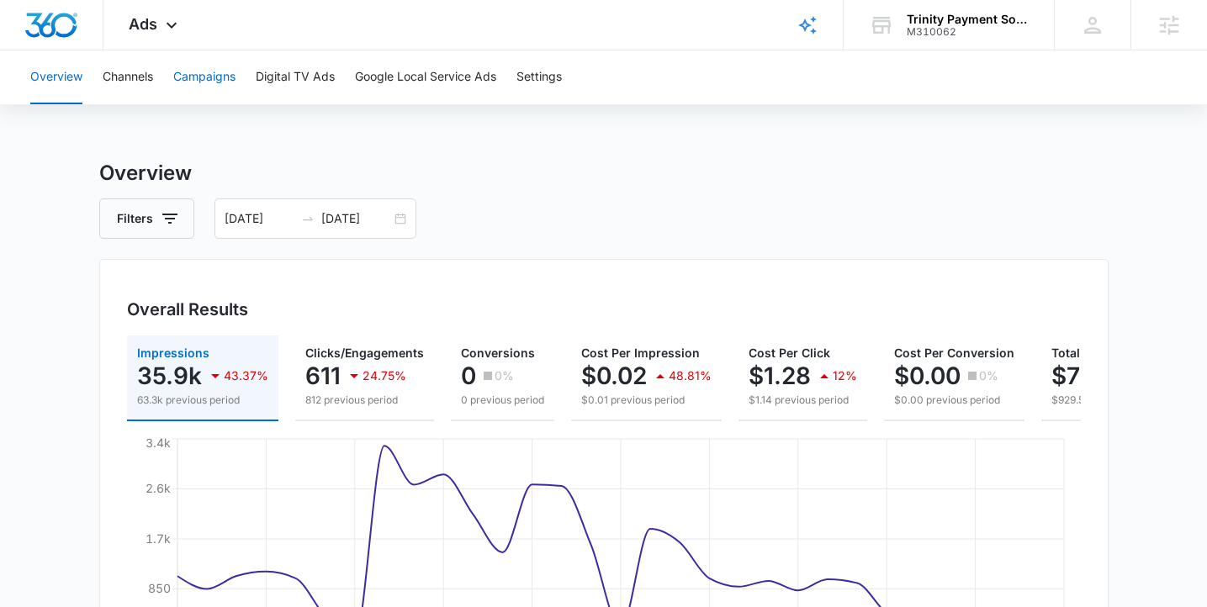
click at [225, 68] on button "Campaigns" at bounding box center [204, 77] width 62 height 54
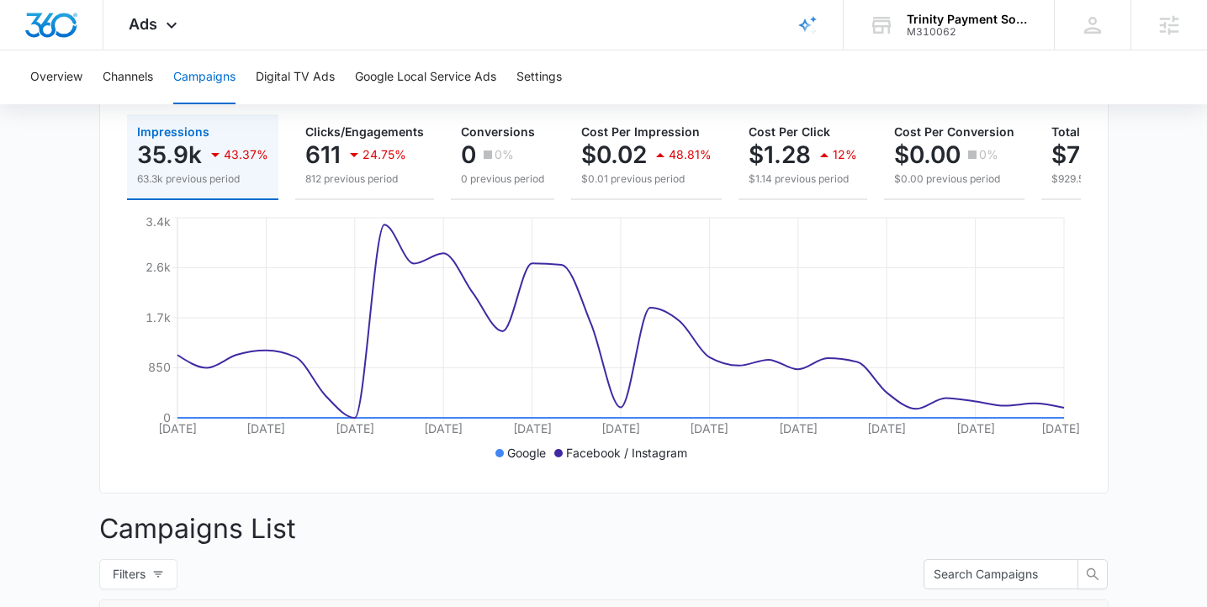
scroll to position [628, 0]
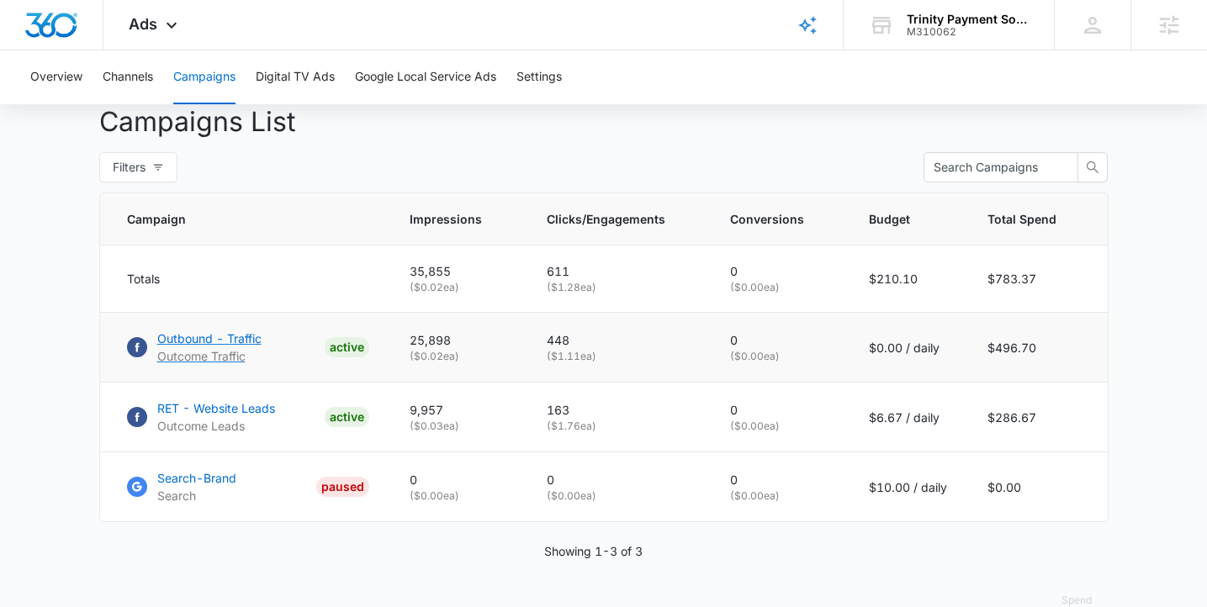
click at [211, 347] on p "Outbound - Traffic" at bounding box center [209, 339] width 104 height 18
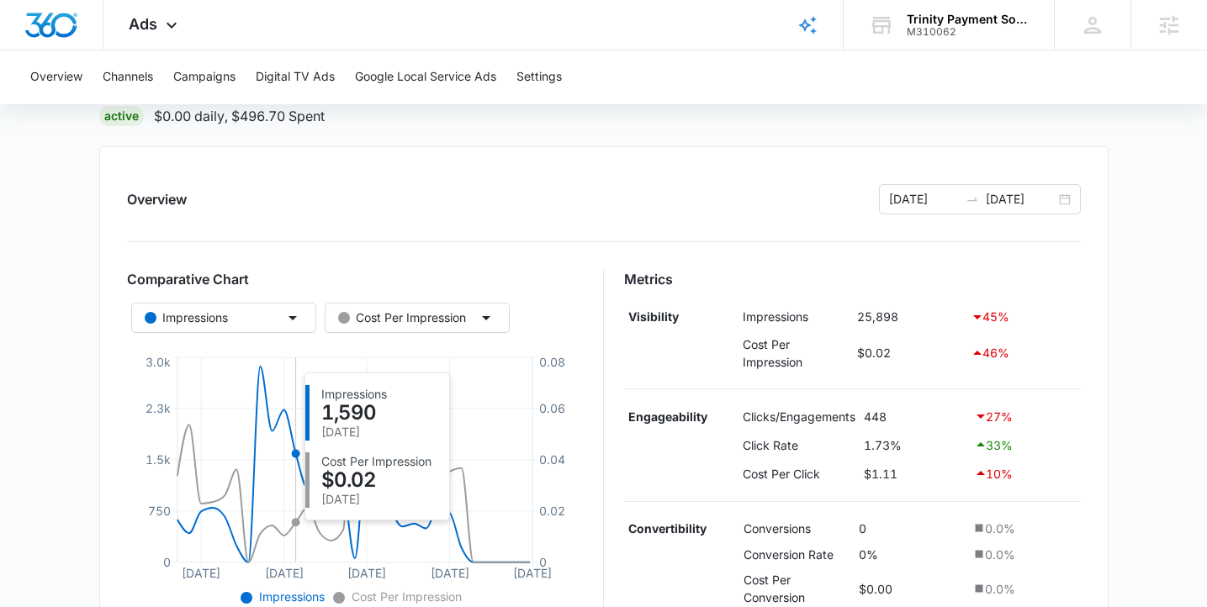
scroll to position [358, 0]
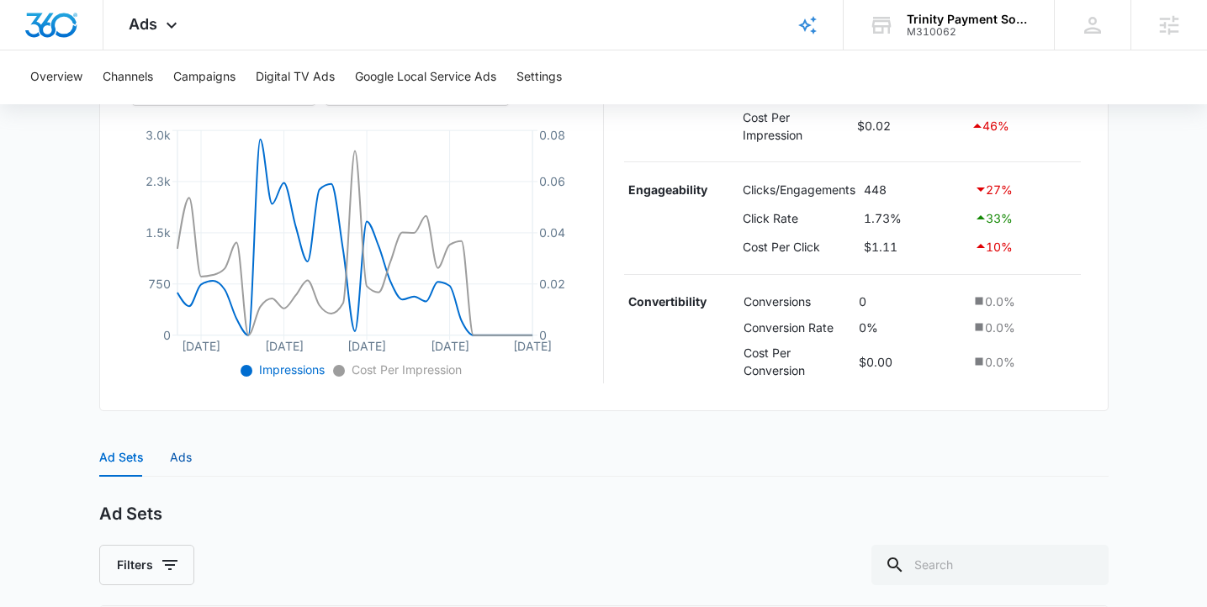
click at [188, 462] on div "Ads" at bounding box center [181, 457] width 22 height 19
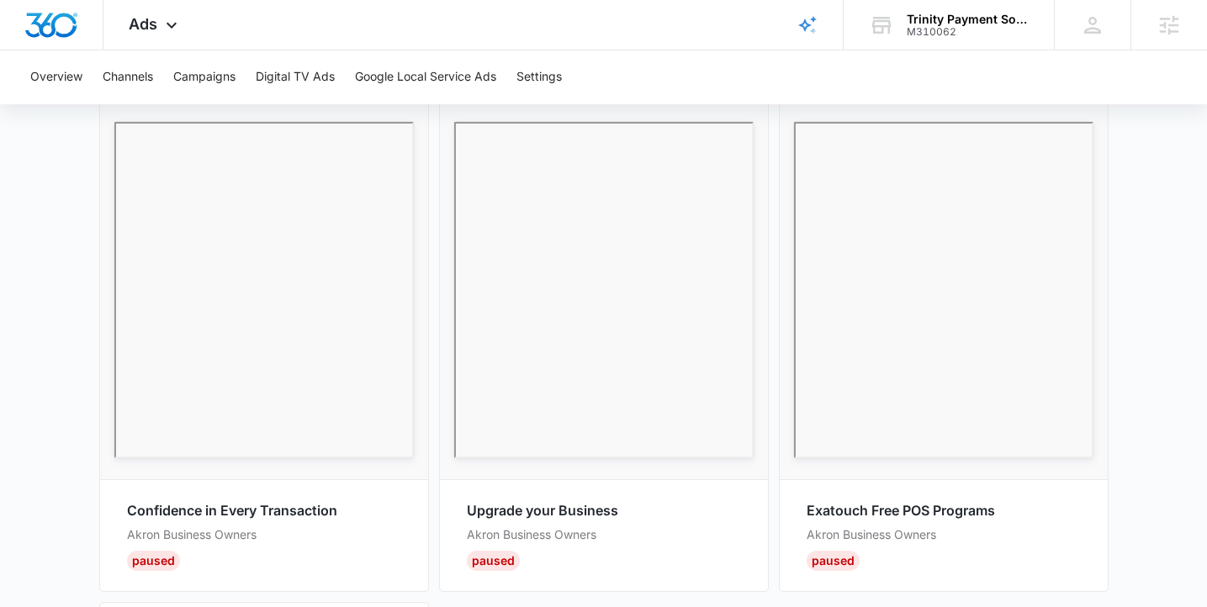
scroll to position [967, 0]
